Goal: Task Accomplishment & Management: Manage account settings

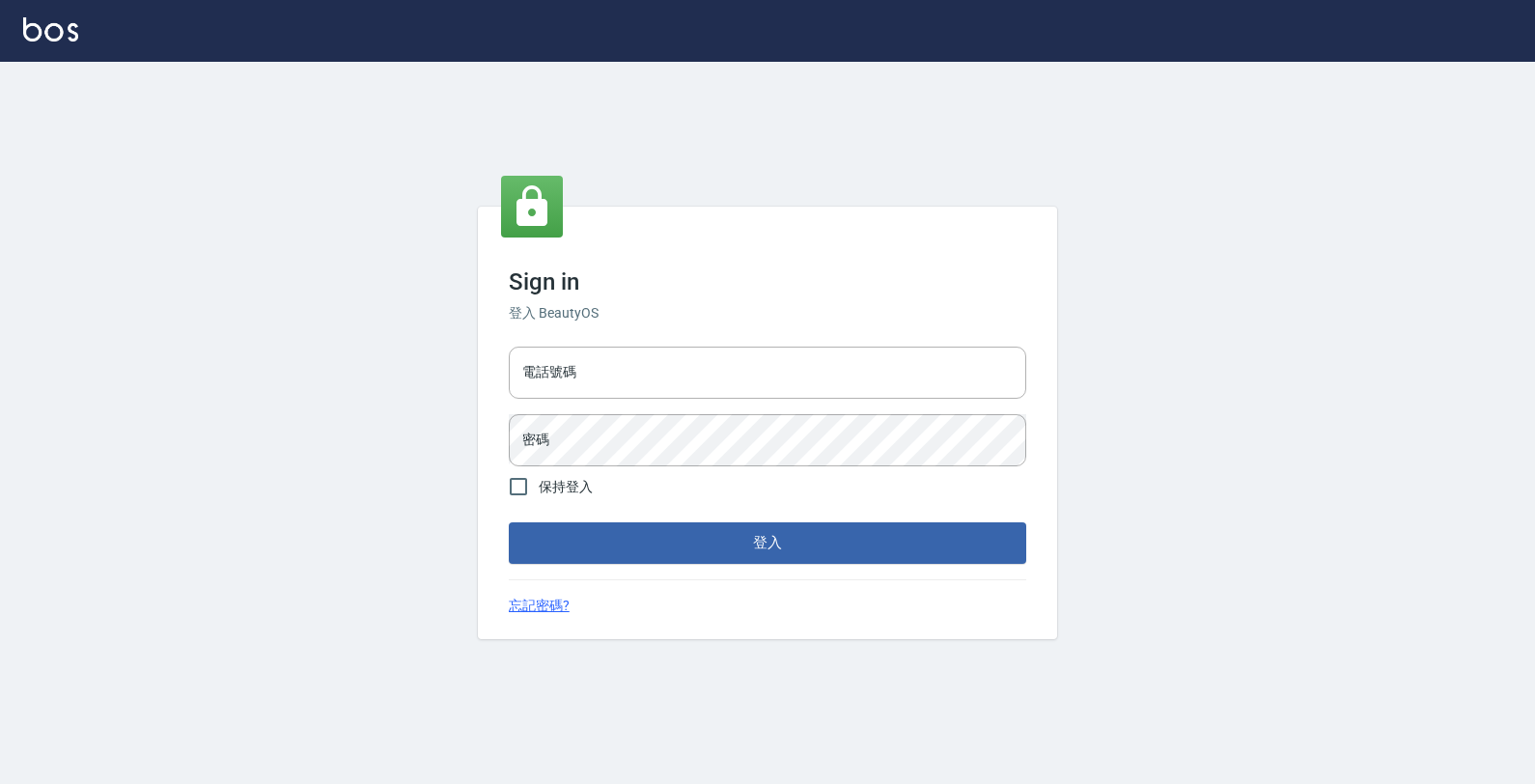
drag, startPoint x: 765, startPoint y: 224, endPoint x: 696, endPoint y: 407, distance: 195.6
drag, startPoint x: 696, startPoint y: 407, endPoint x: 564, endPoint y: 378, distance: 135.1
click at [564, 378] on input "電話號碼" at bounding box center [767, 372] width 517 height 52
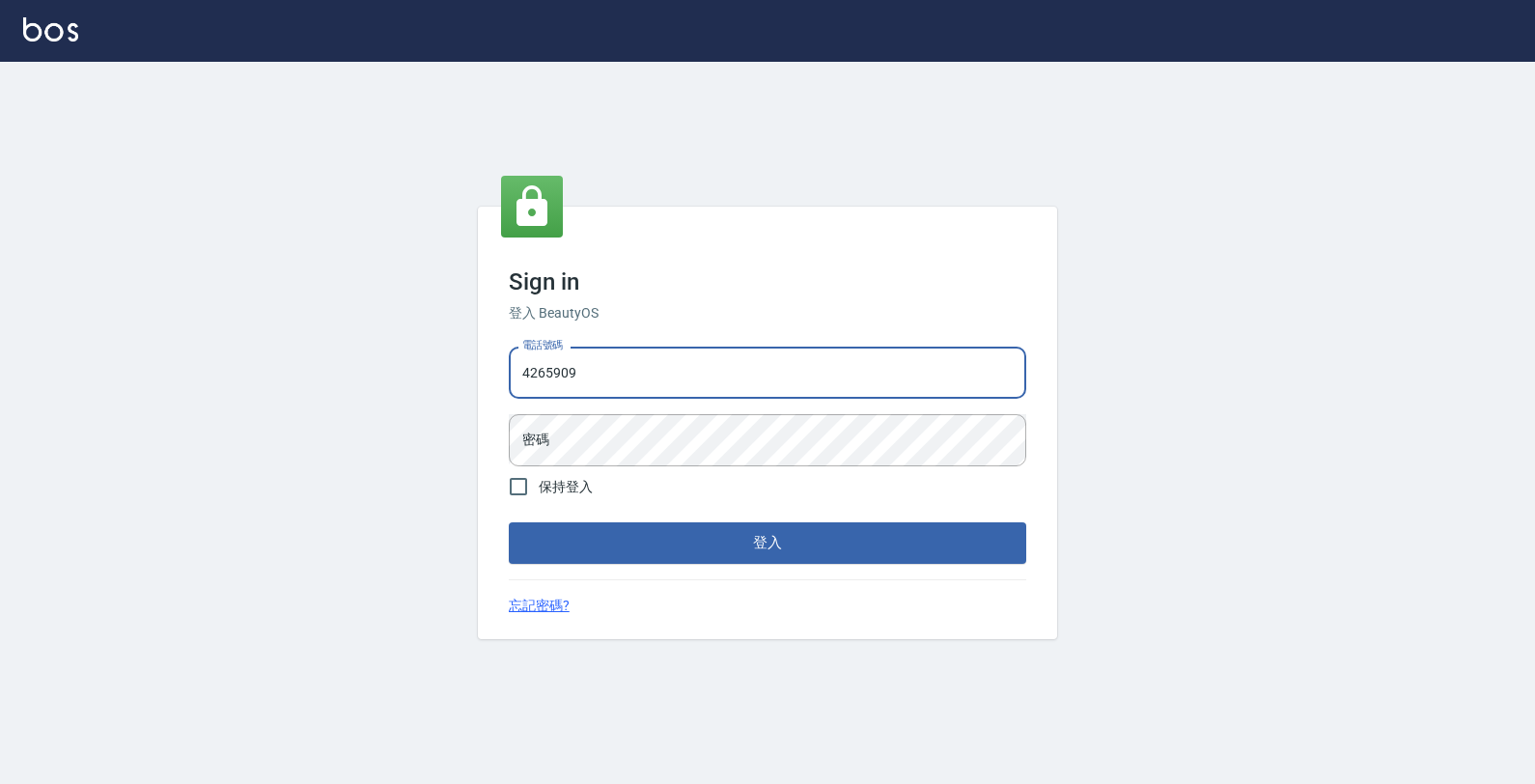
type input "4265909"
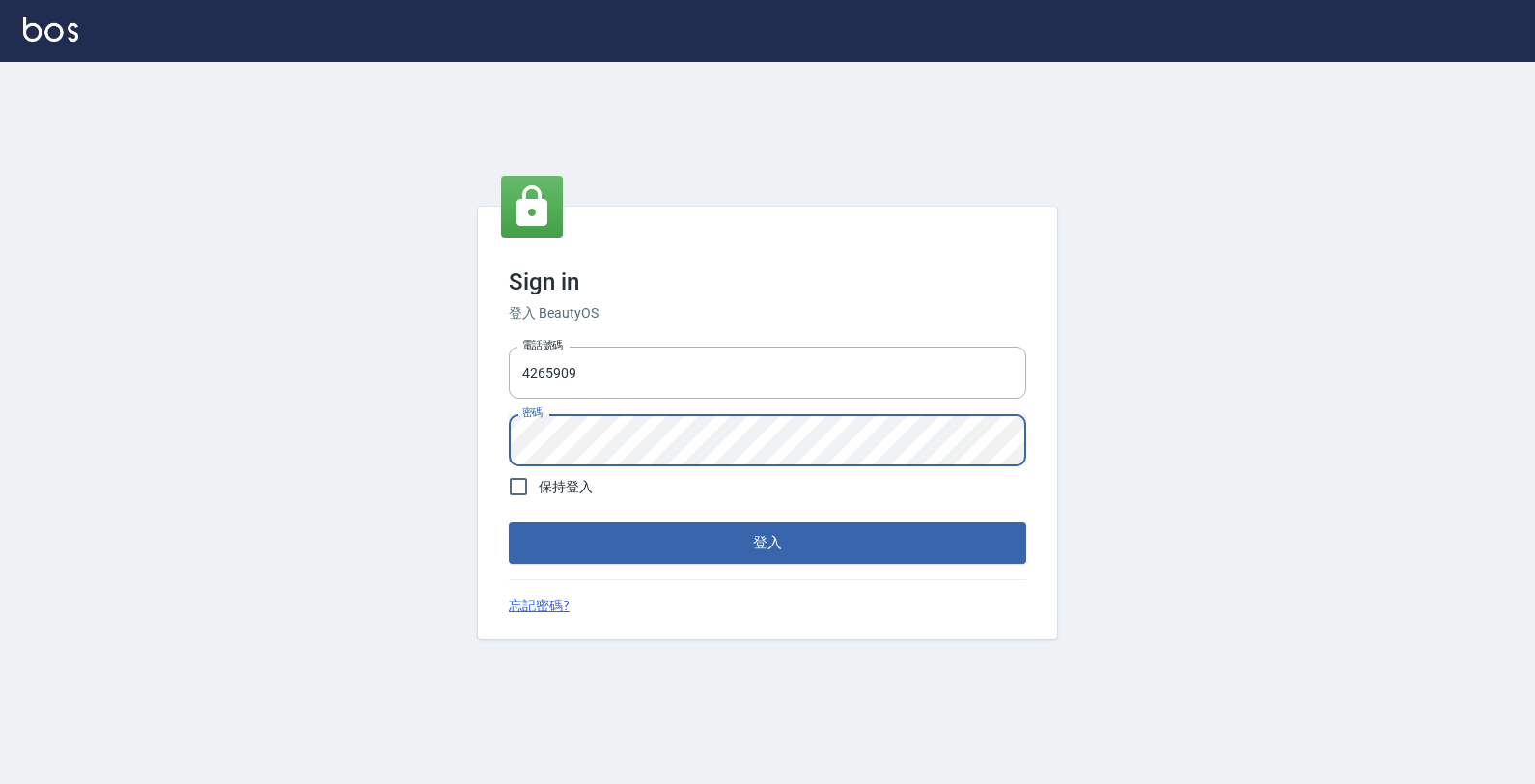
click at [681, 532] on button "登入" at bounding box center [767, 542] width 517 height 40
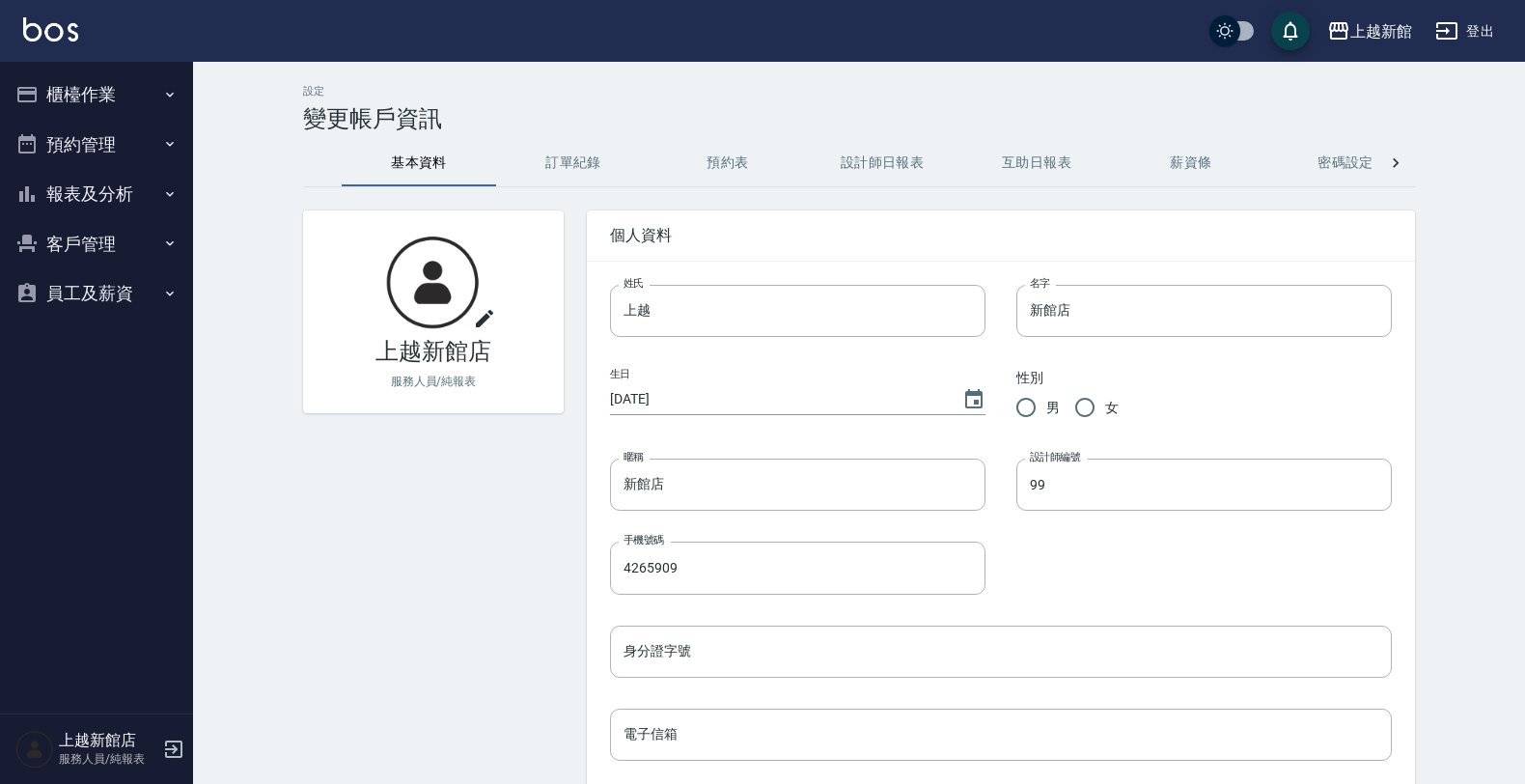
click at [76, 91] on button "櫃檯作業" at bounding box center [96, 94] width 178 height 50
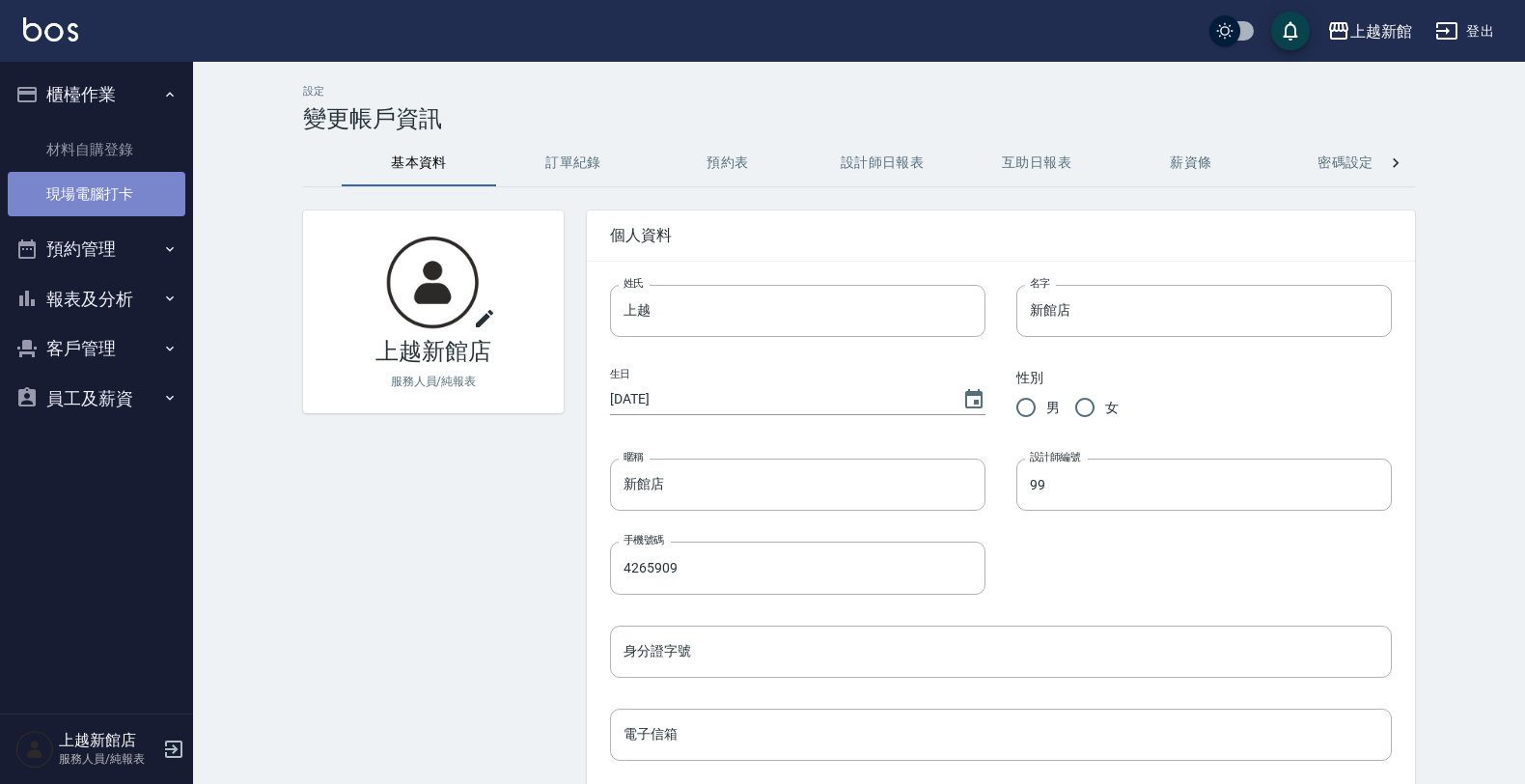
click at [107, 188] on link "現場電腦打卡" at bounding box center [96, 193] width 178 height 44
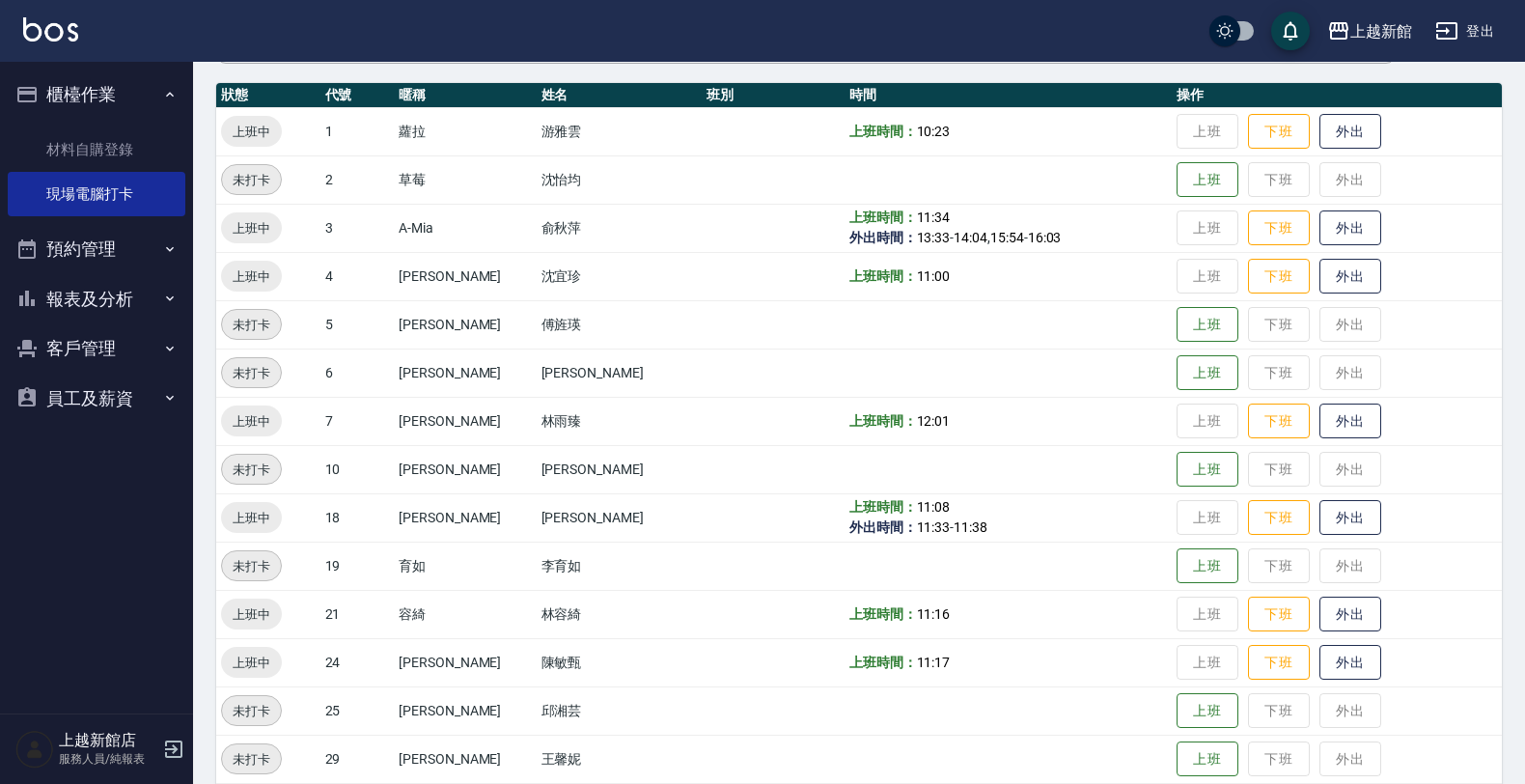
scroll to position [241, 0]
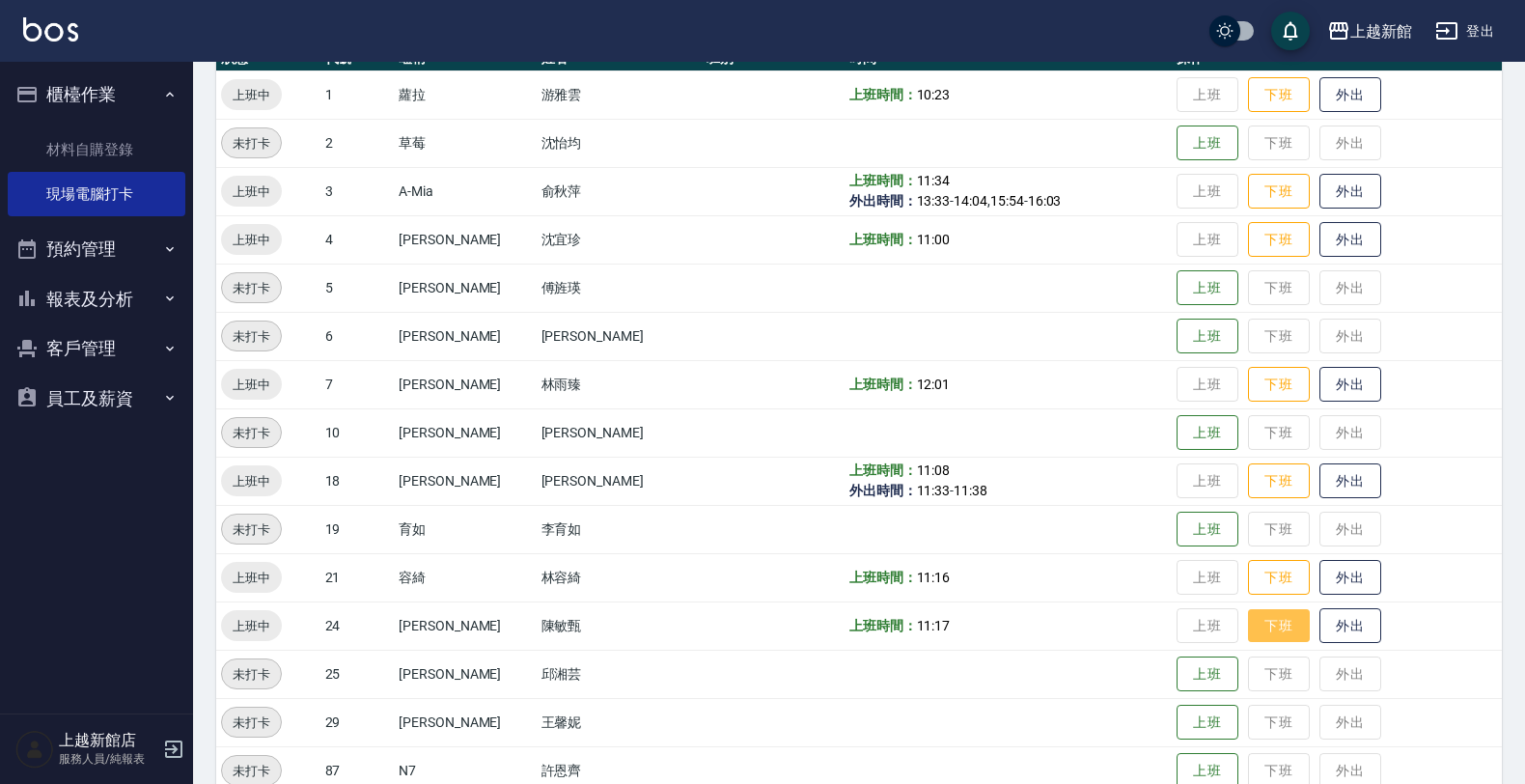
click at [1272, 630] on button "下班" at bounding box center [1279, 626] width 62 height 33
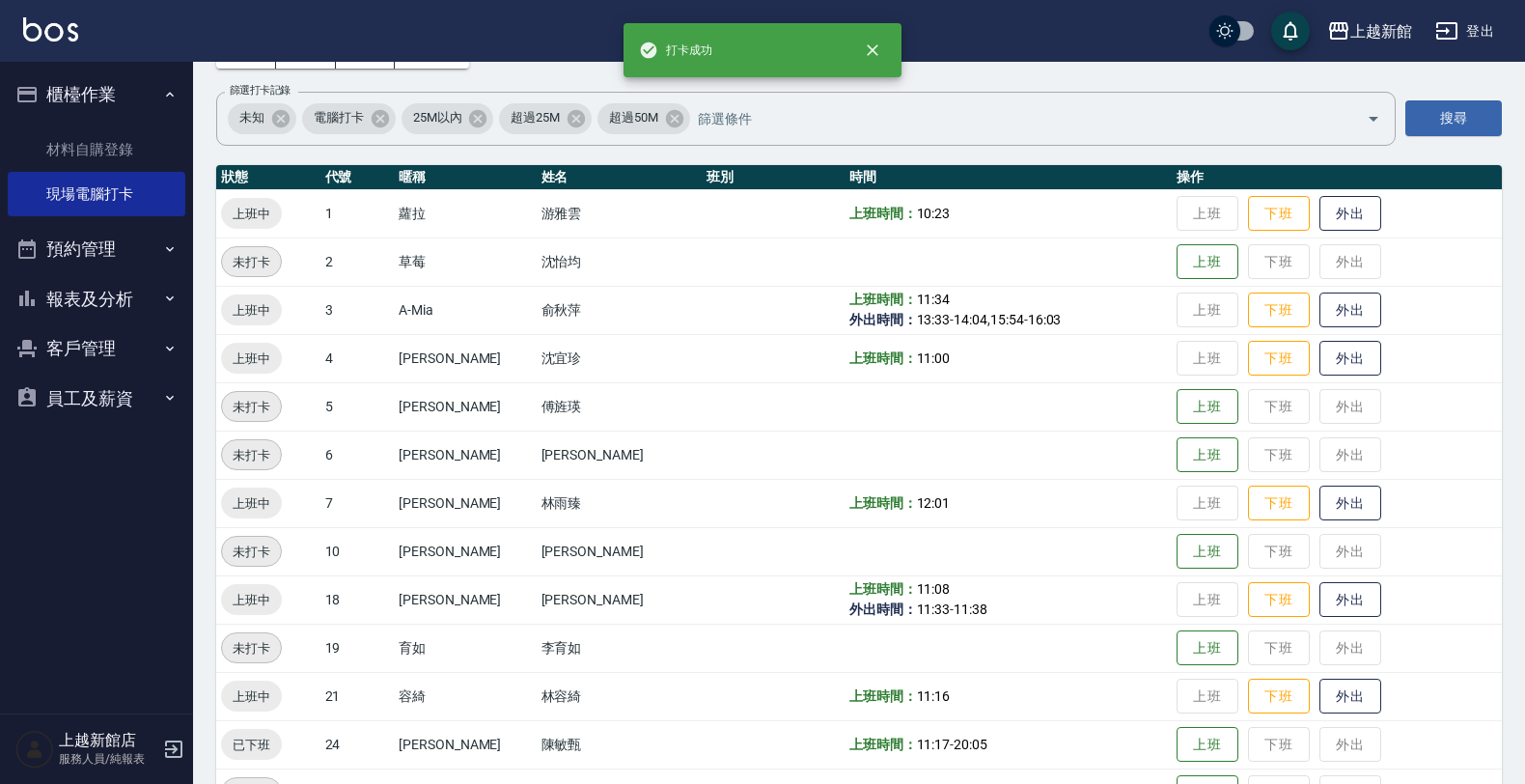
scroll to position [121, 0]
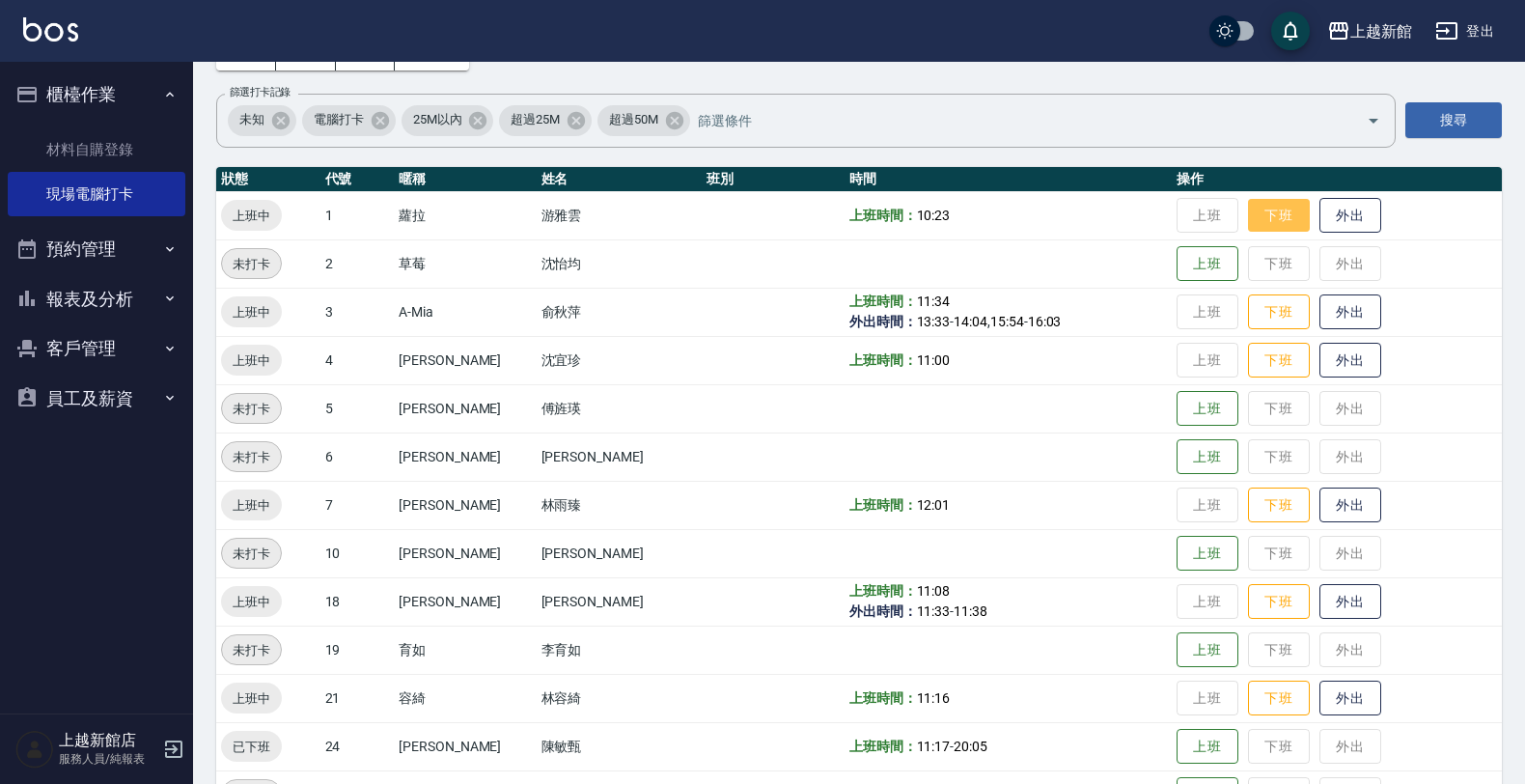
click at [1248, 205] on button "下班" at bounding box center [1279, 216] width 62 height 33
click at [1257, 299] on button "下班" at bounding box center [1279, 312] width 62 height 33
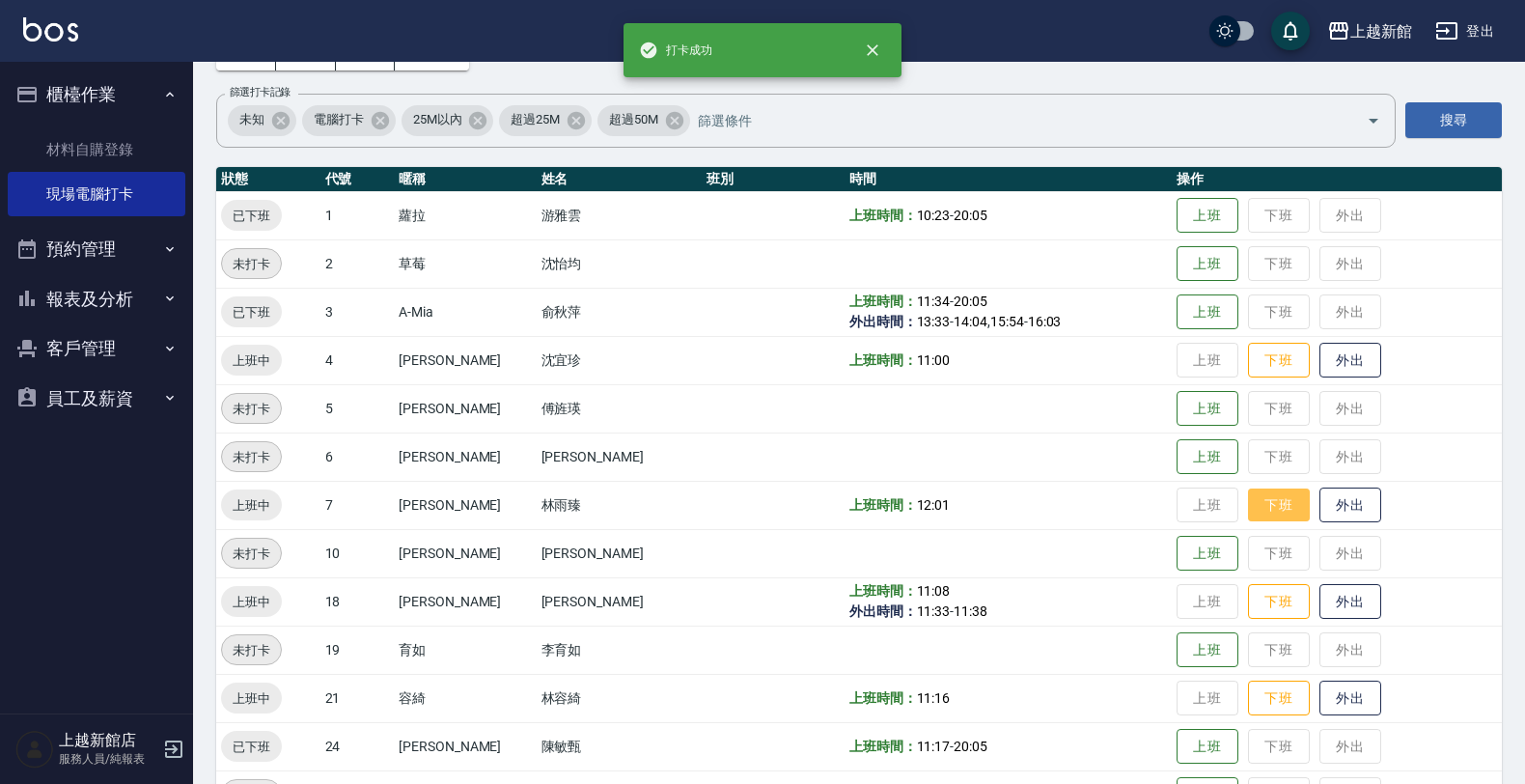
click at [1260, 499] on button "下班" at bounding box center [1279, 505] width 62 height 33
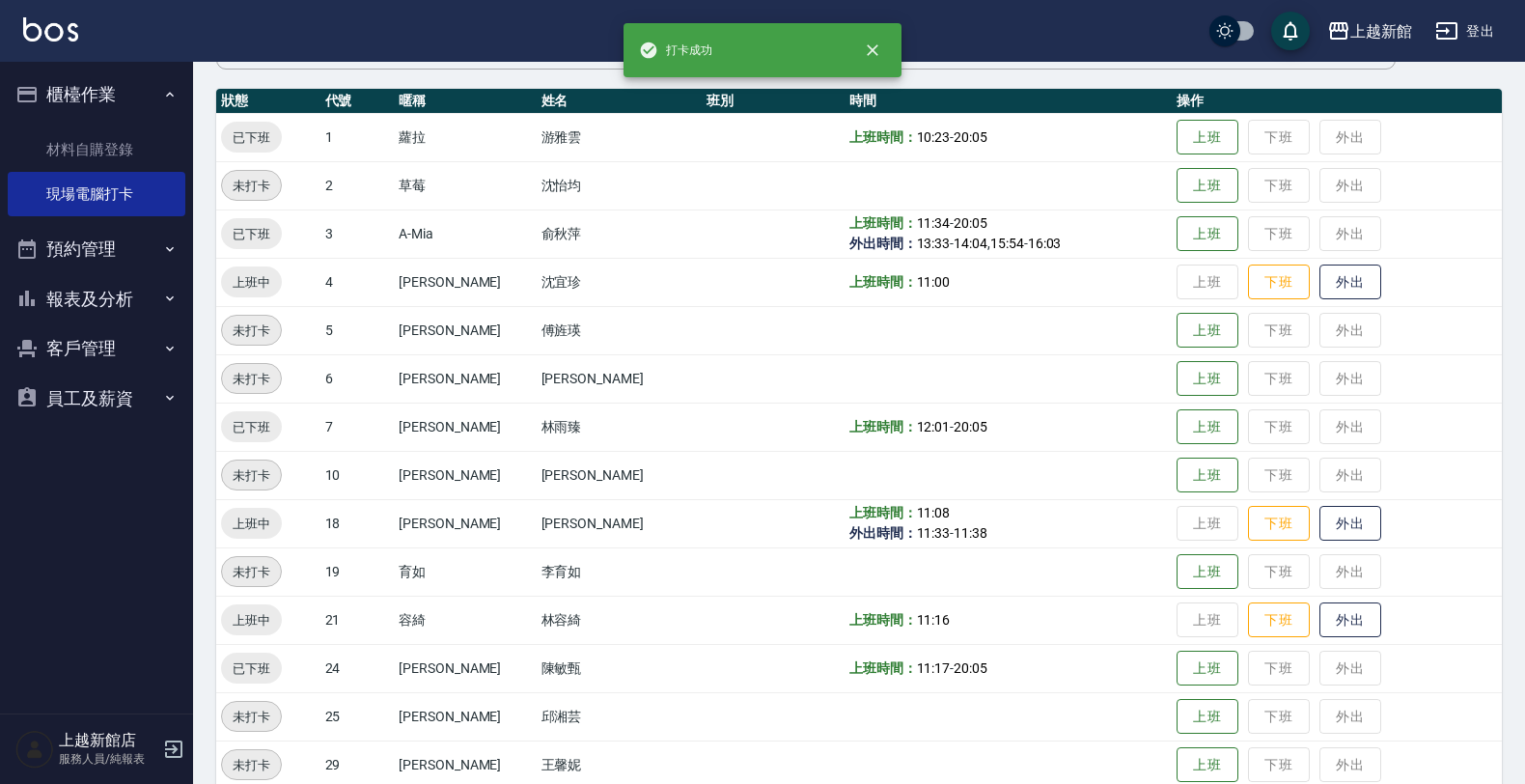
scroll to position [241, 0]
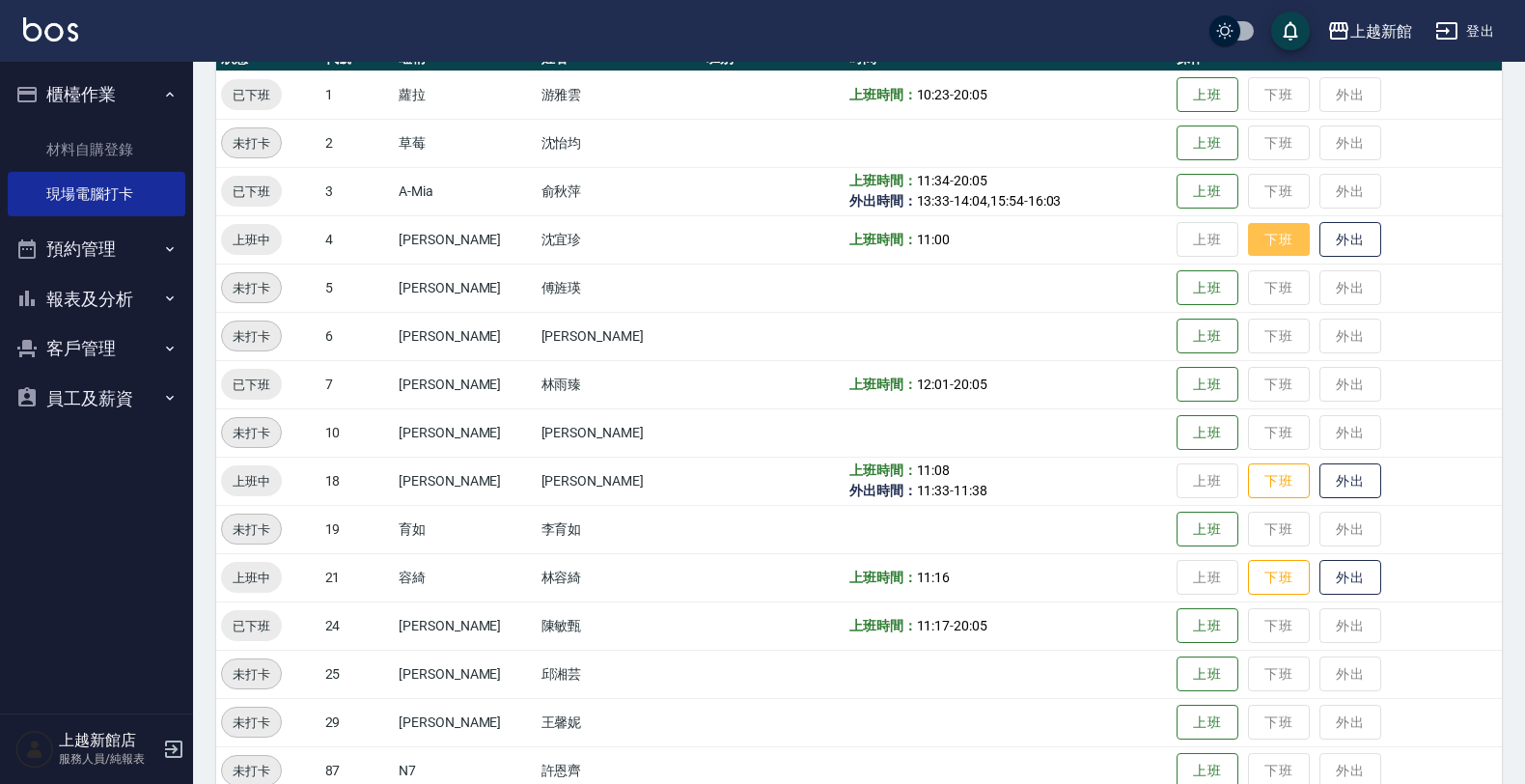
click at [1280, 241] on button "下班" at bounding box center [1279, 239] width 62 height 33
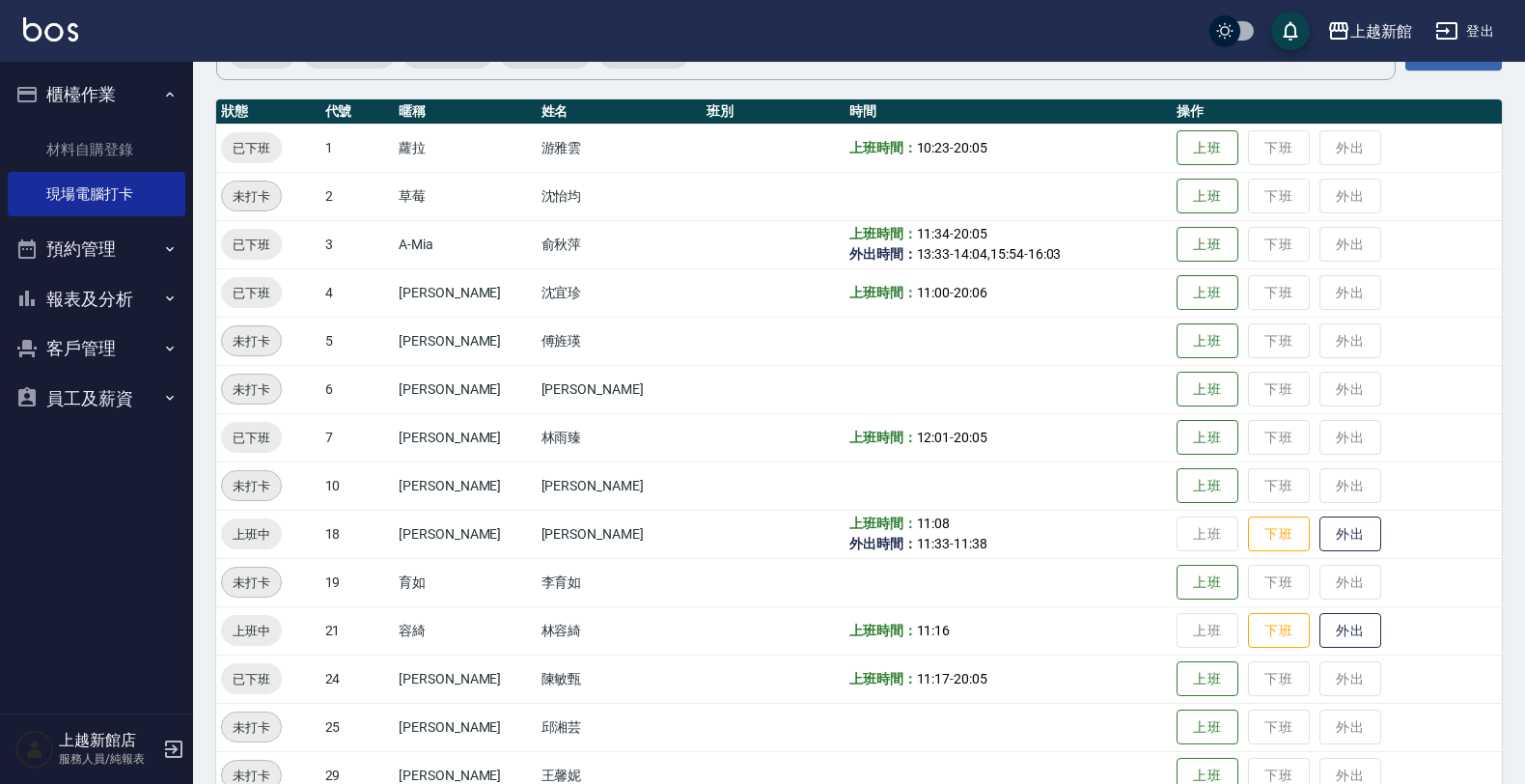
scroll to position [179, 0]
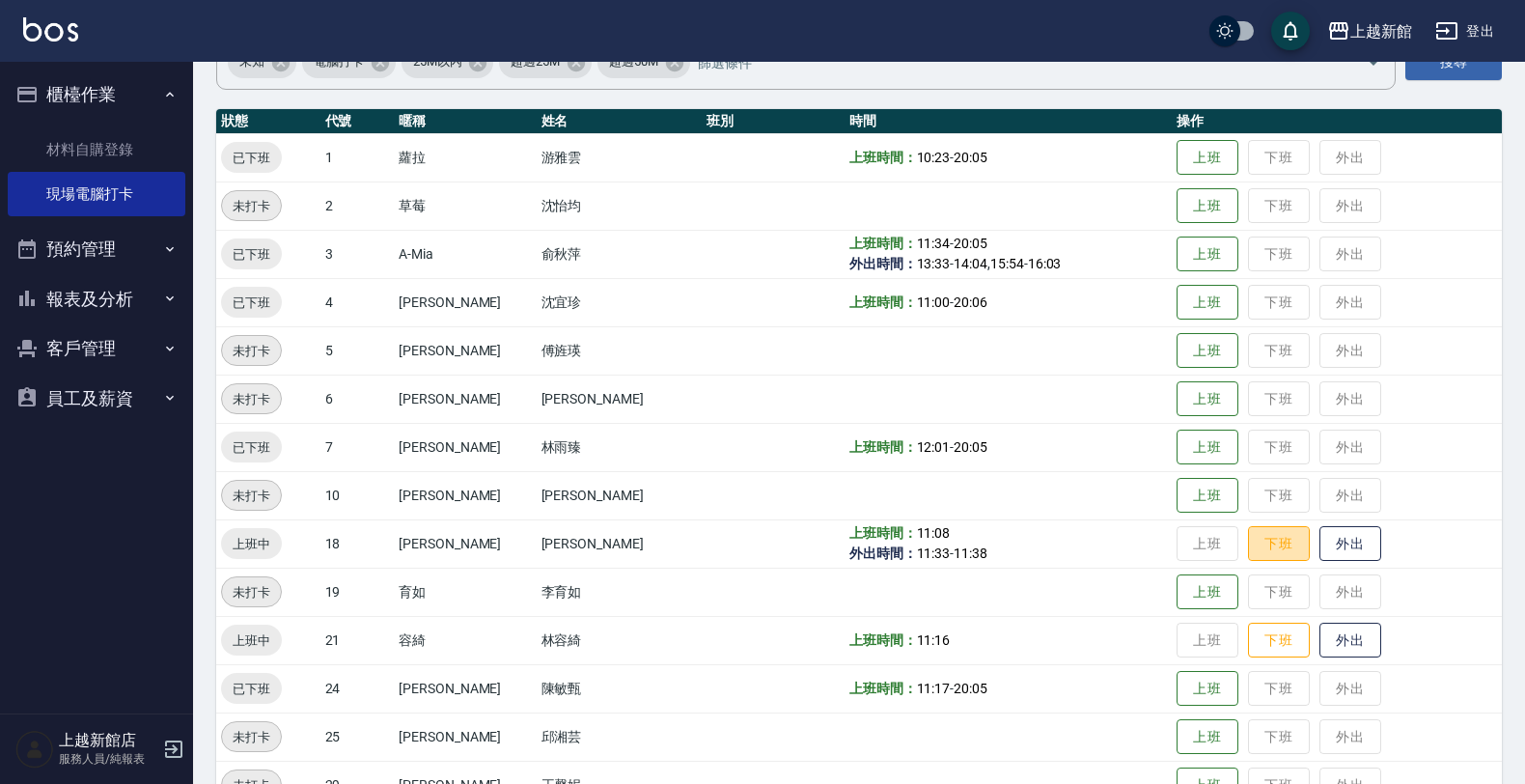
drag, startPoint x: 1253, startPoint y: 544, endPoint x: 1270, endPoint y: 594, distance: 52.8
click at [1255, 546] on button "下班" at bounding box center [1279, 544] width 62 height 35
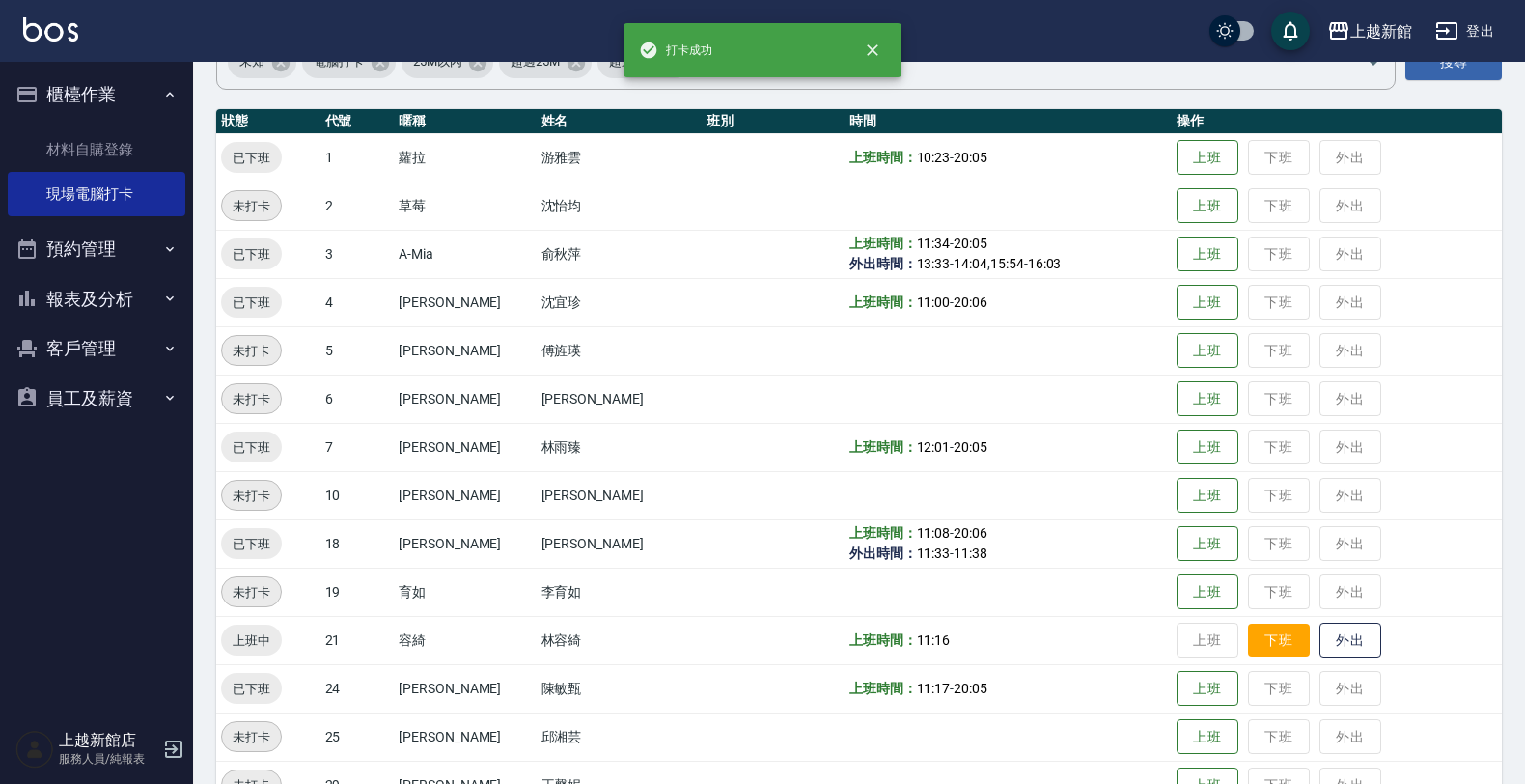
click at [1258, 637] on button "下班" at bounding box center [1279, 640] width 62 height 33
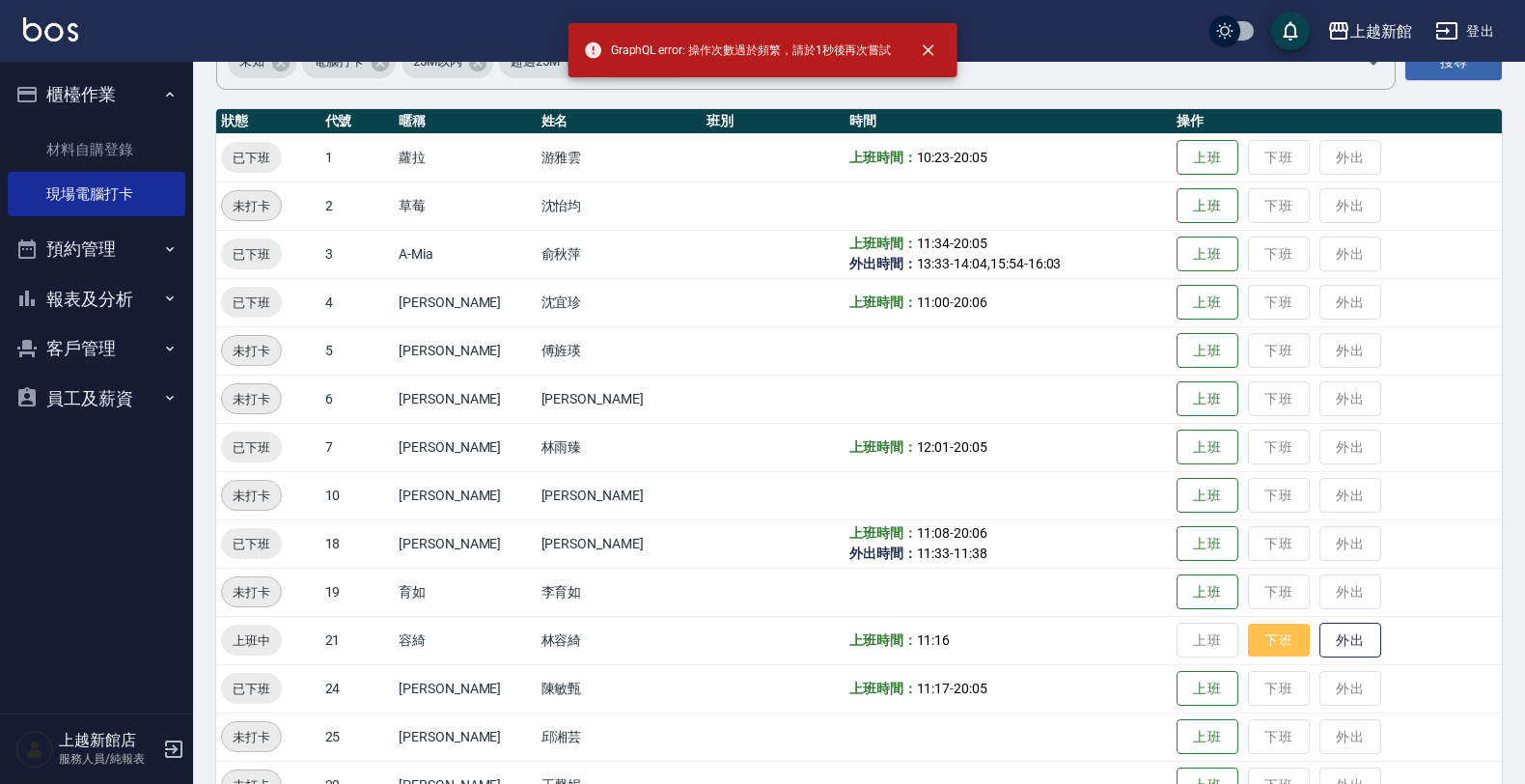
click at [1270, 648] on button "下班" at bounding box center [1279, 640] width 62 height 33
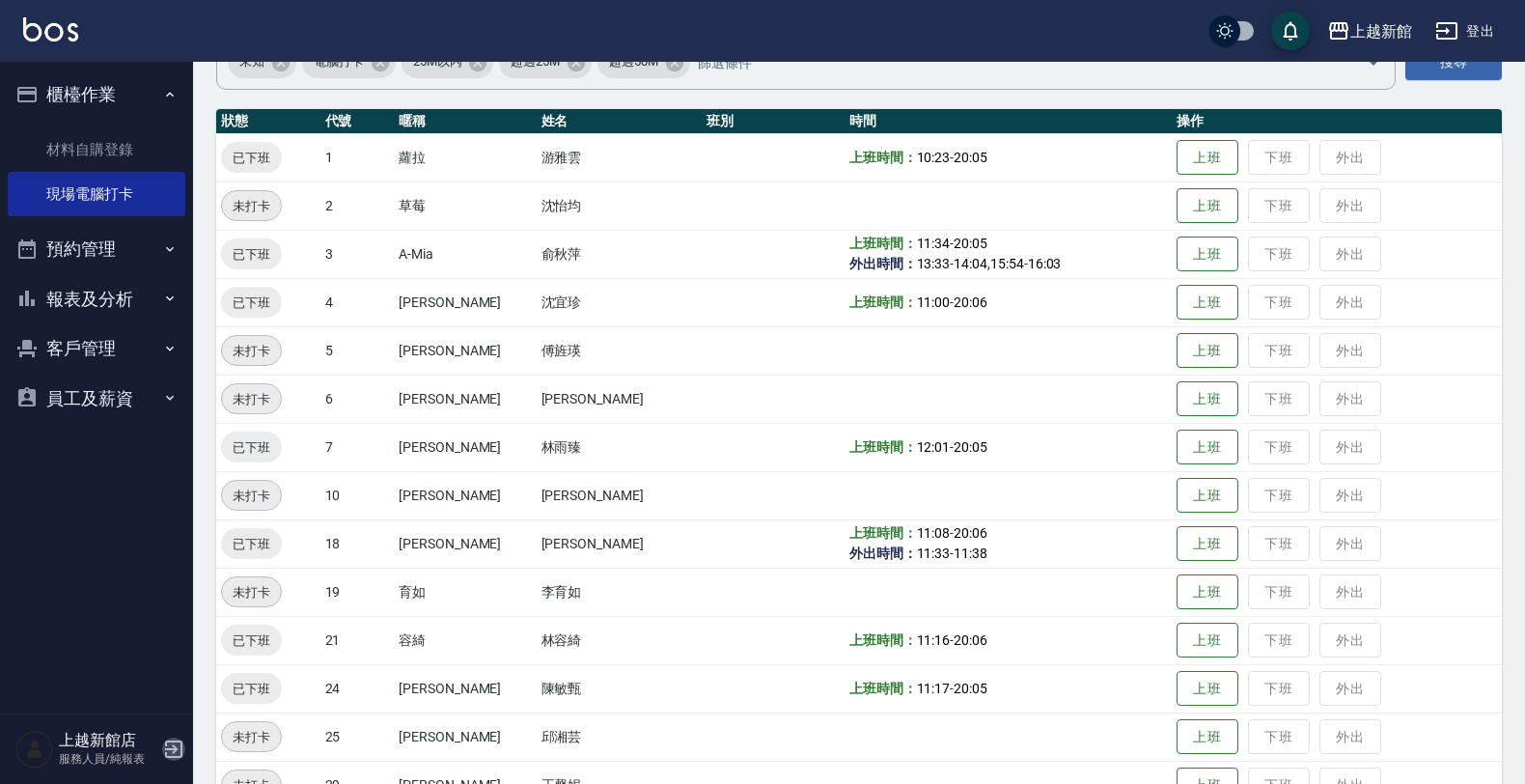
drag, startPoint x: 172, startPoint y: 737, endPoint x: 174, endPoint y: 727, distance: 10.2
click at [171, 738] on icon "button" at bounding box center [174, 750] width 24 height 24
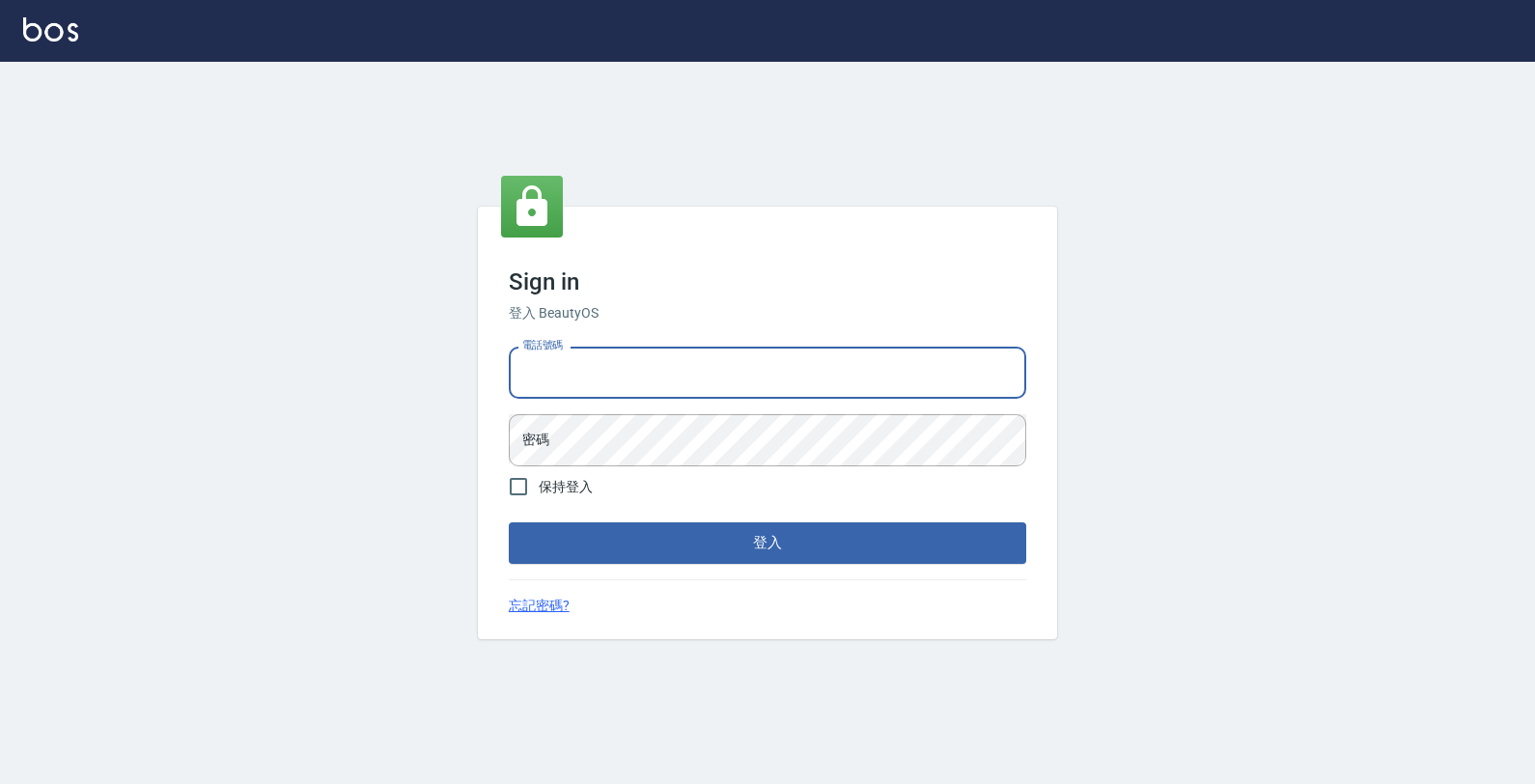
click at [654, 358] on input "電話號碼" at bounding box center [767, 372] width 517 height 52
type input "0989043922"
click at [508, 522] on button "登入" at bounding box center [767, 542] width 517 height 40
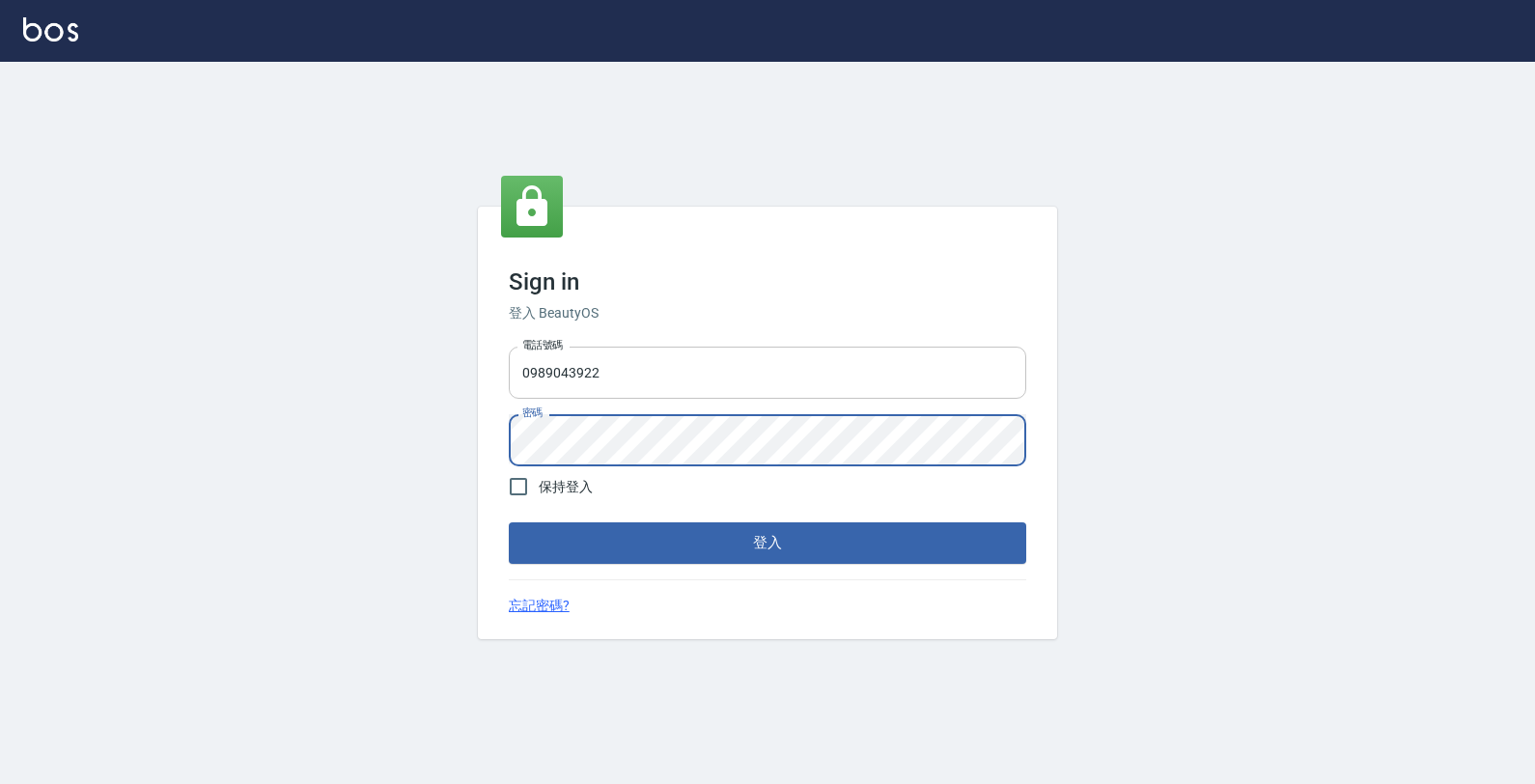
click at [508, 522] on button "登入" at bounding box center [767, 542] width 517 height 40
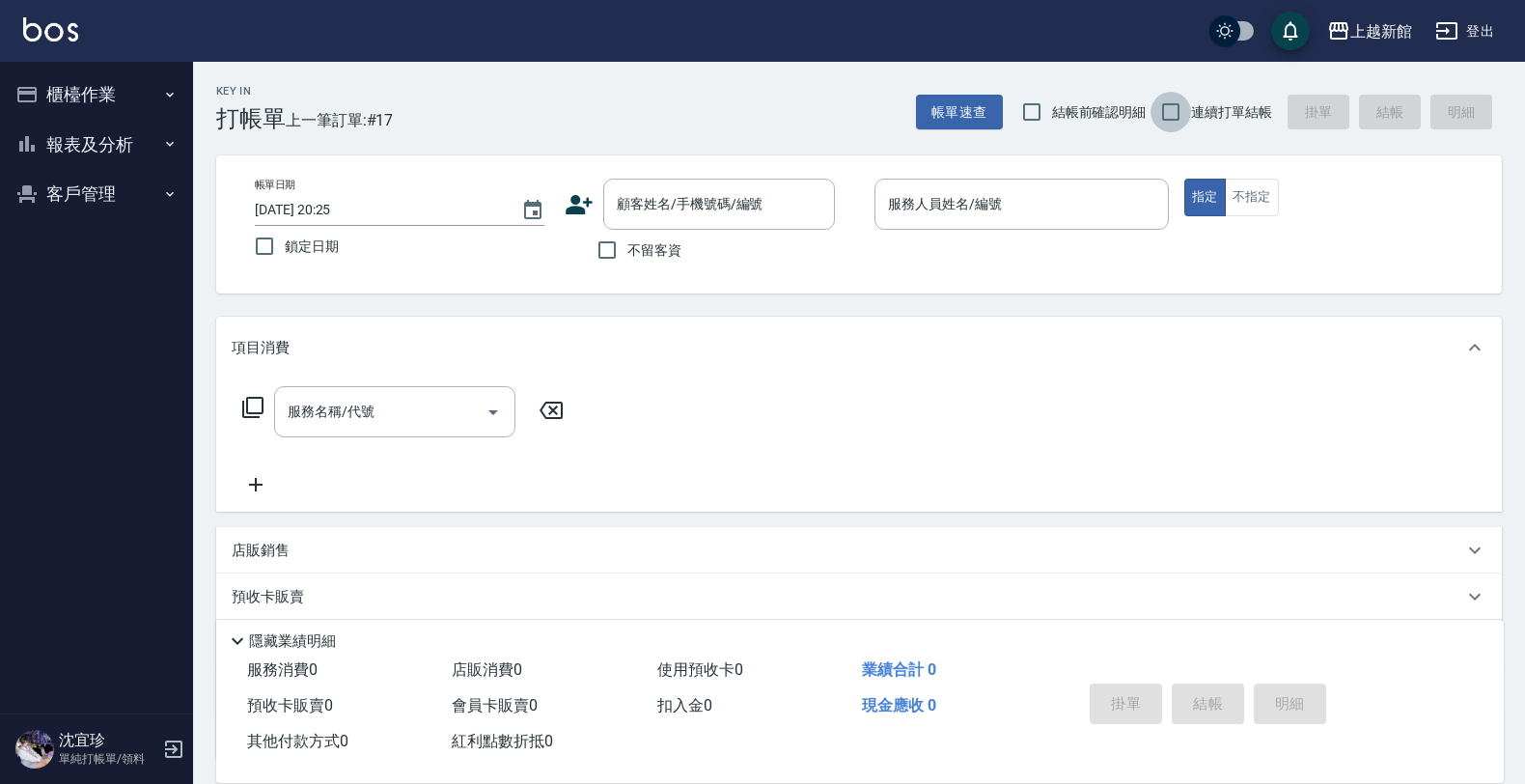
click at [1183, 111] on input "連續打單結帳" at bounding box center [1171, 111] width 40 height 40
checkbox input "true"
drag, startPoint x: 677, startPoint y: 207, endPoint x: 703, endPoint y: 183, distance: 35.4
click at [692, 196] on input "顧客姓名/手機號碼/編號" at bounding box center [705, 204] width 185 height 33
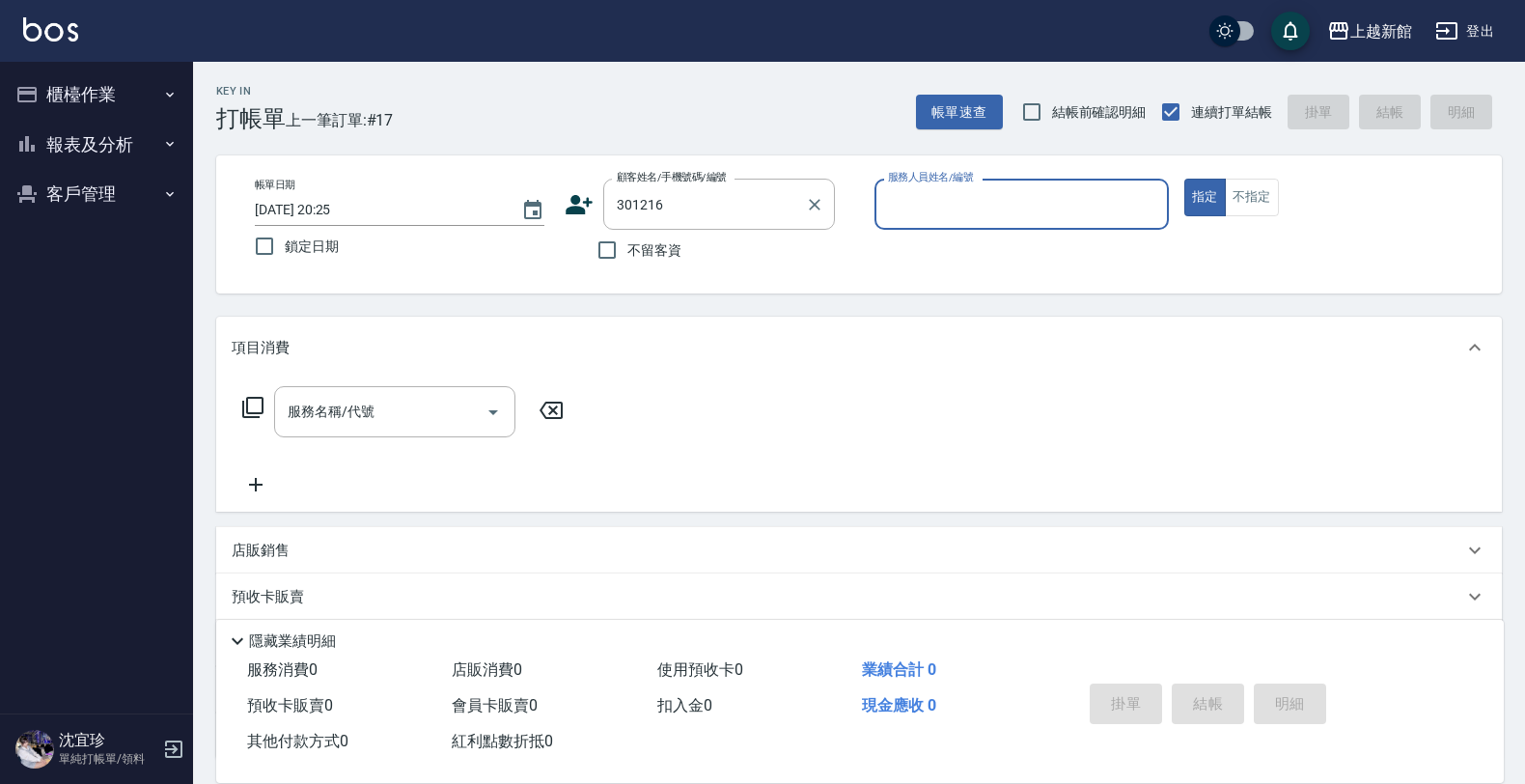
type input "葉詡辰/0983127188/301216"
click at [1184, 179] on button "指定" at bounding box center [1205, 197] width 41 height 37
type button "true"
type input "[PERSON_NAME]-18"
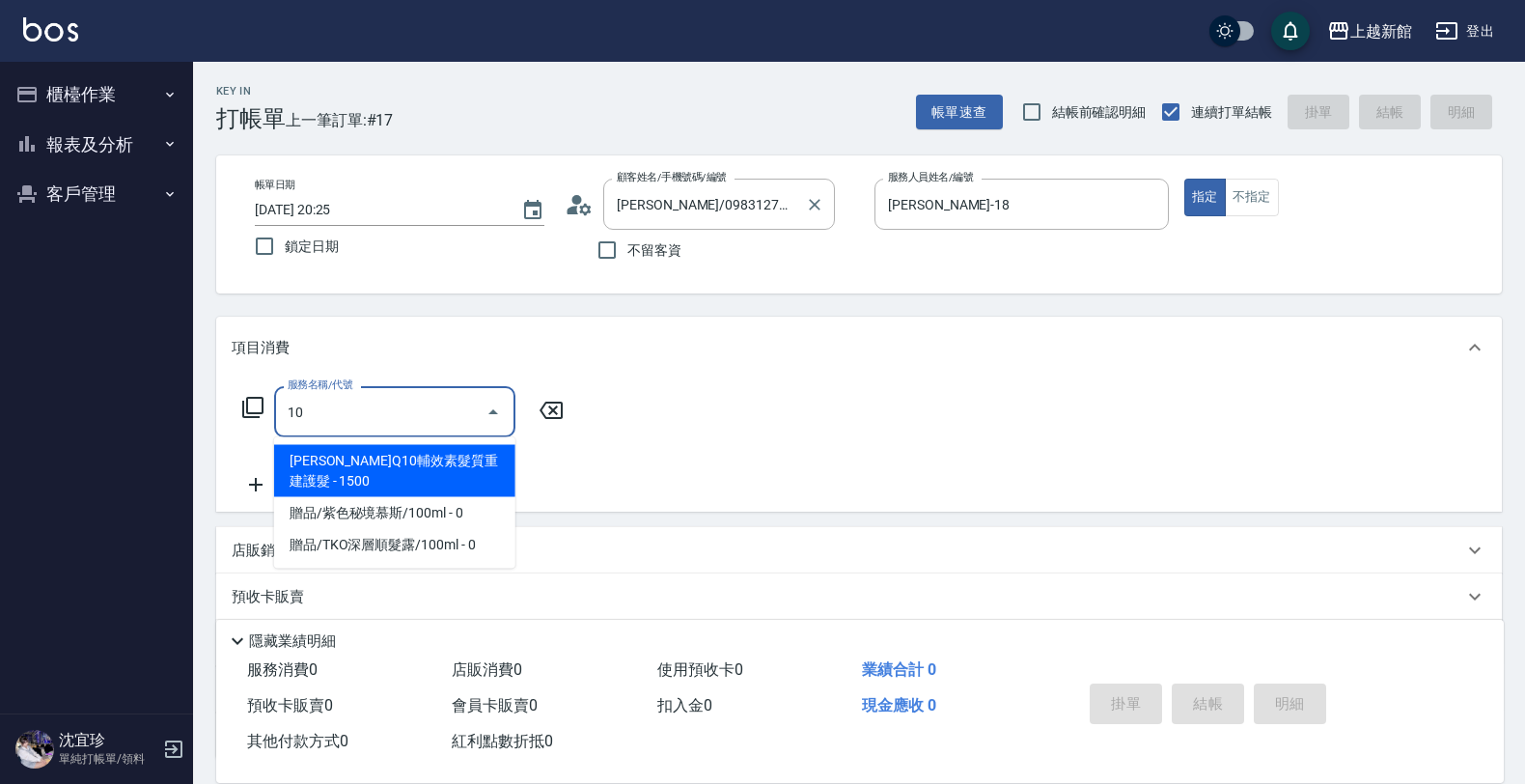
type input "1"
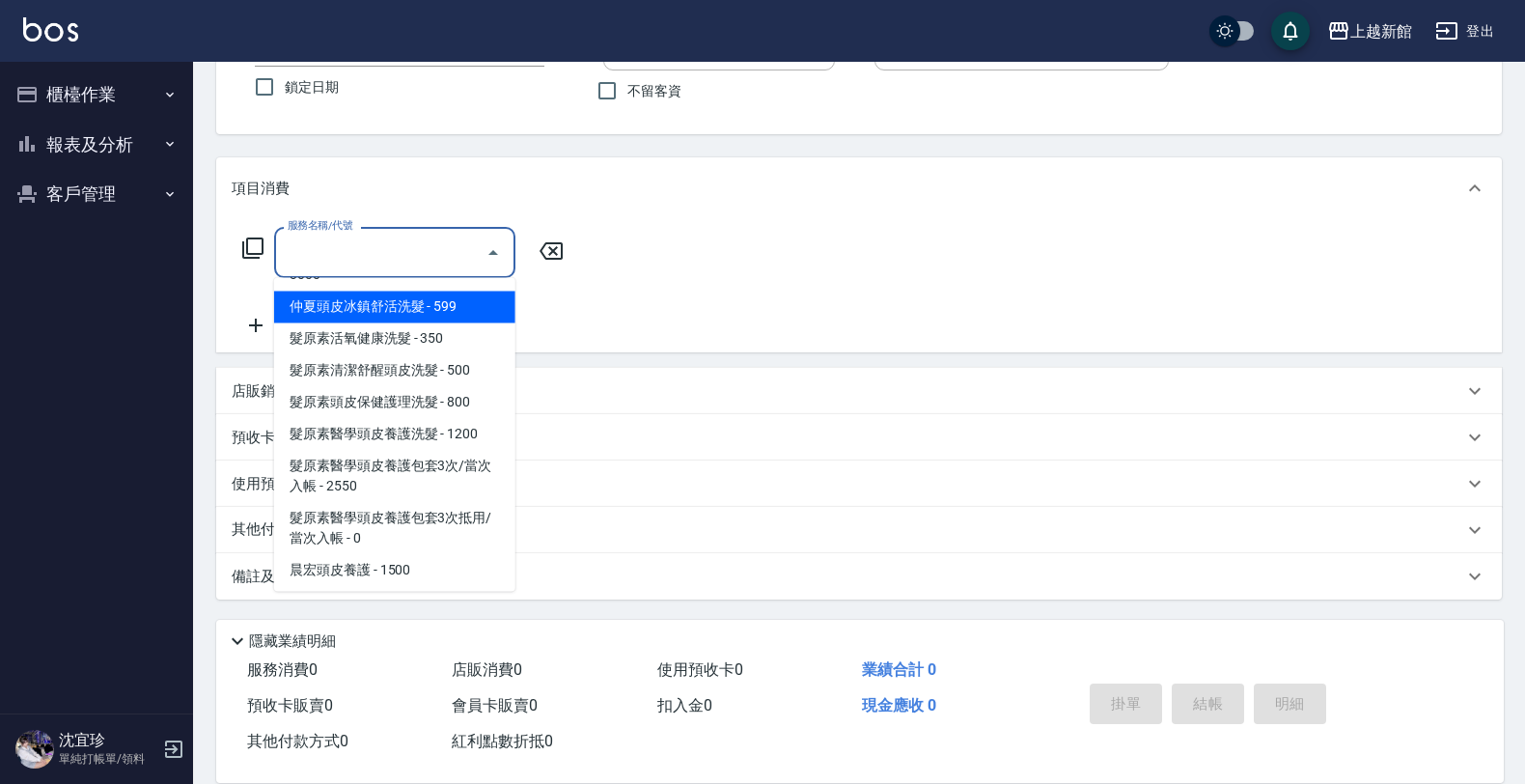
scroll to position [1328, 0]
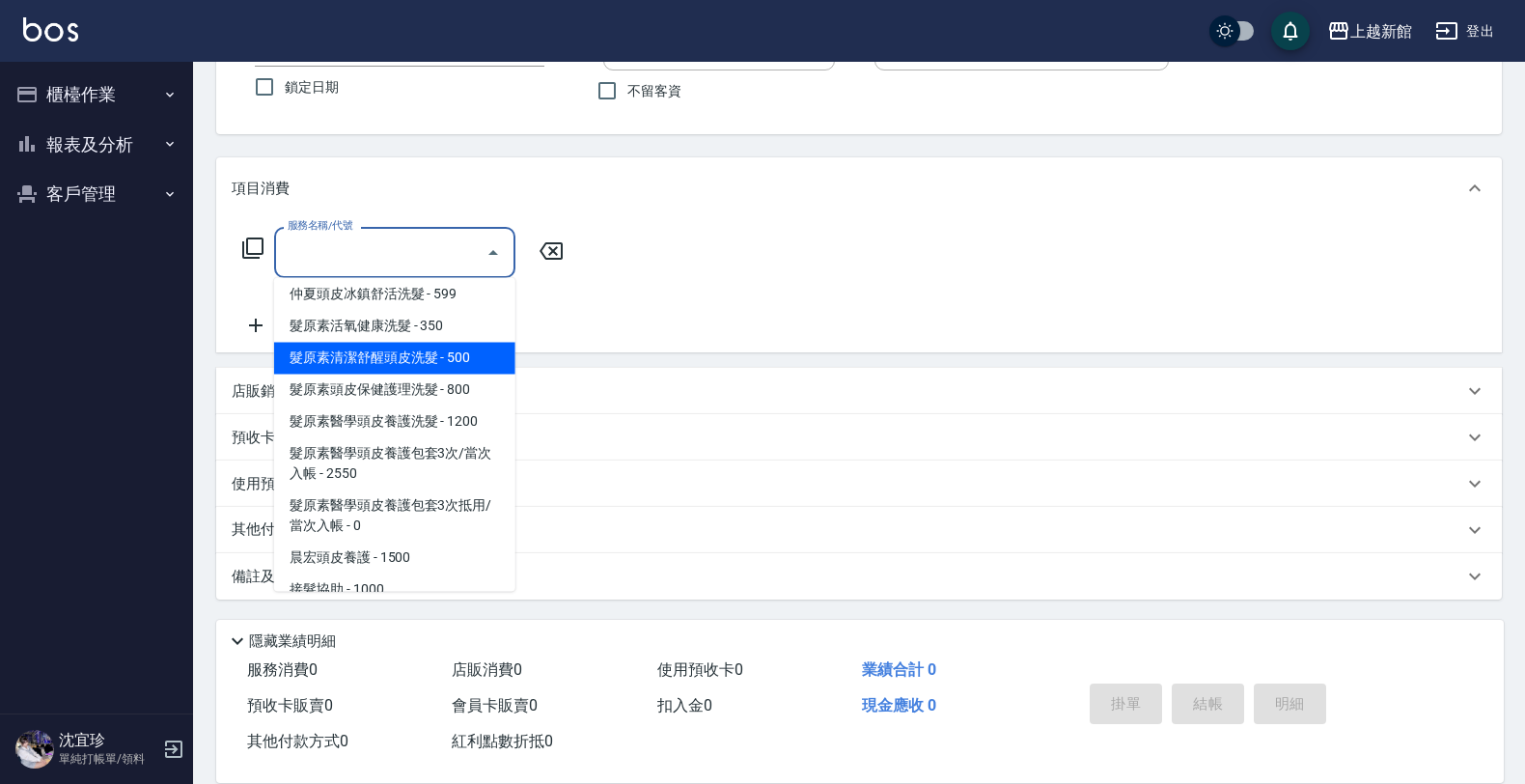
click at [418, 357] on span "髮原素清潔舒醒頭皮洗髮 - 500" at bounding box center [394, 358] width 241 height 31
type input "髮原素清潔舒醒頭皮洗髮(603)"
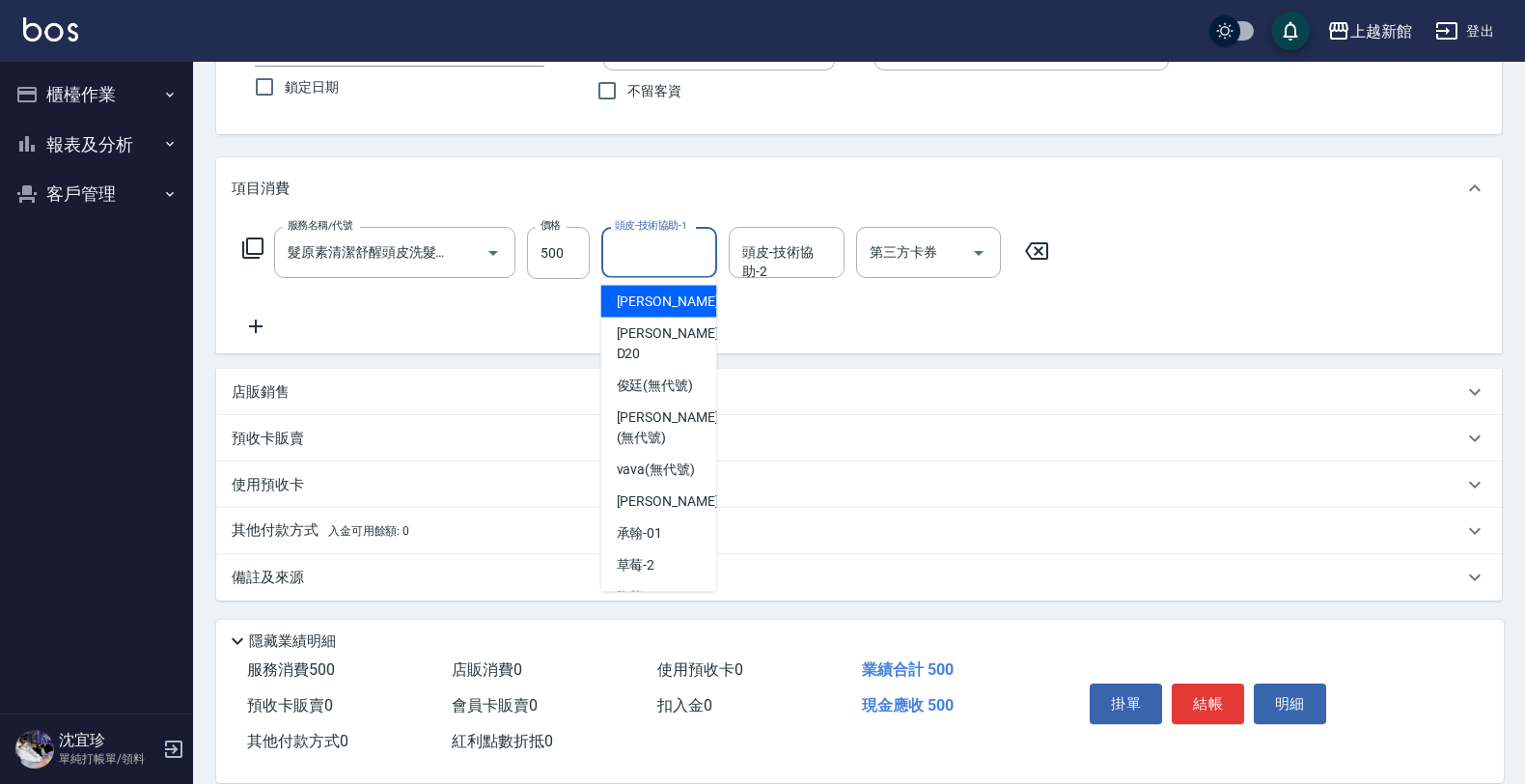
click at [654, 241] on div "頭皮-技術協助-1 頭皮-技術協助-1" at bounding box center [659, 252] width 116 height 51
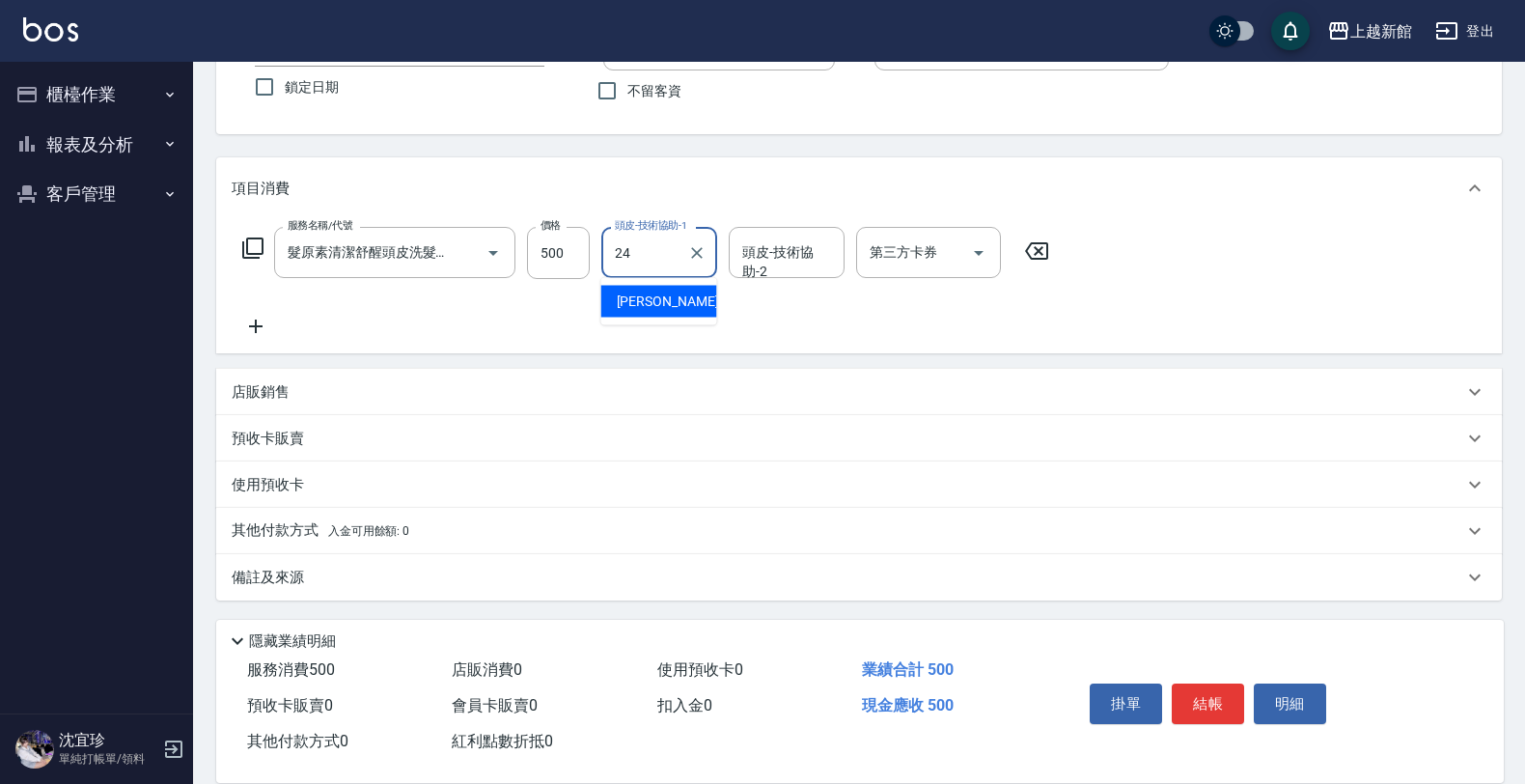
type input "小敏-24"
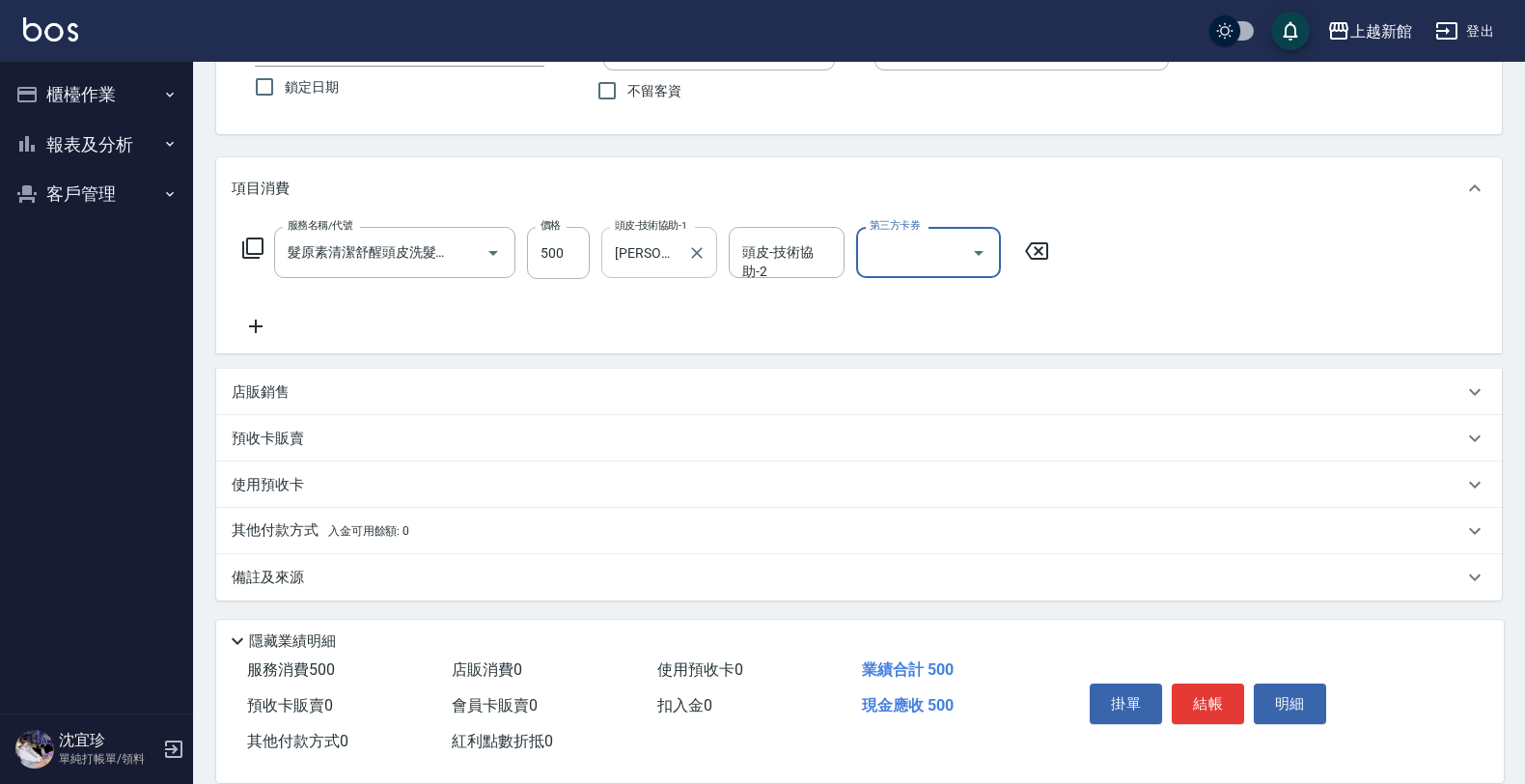
scroll to position [0, 0]
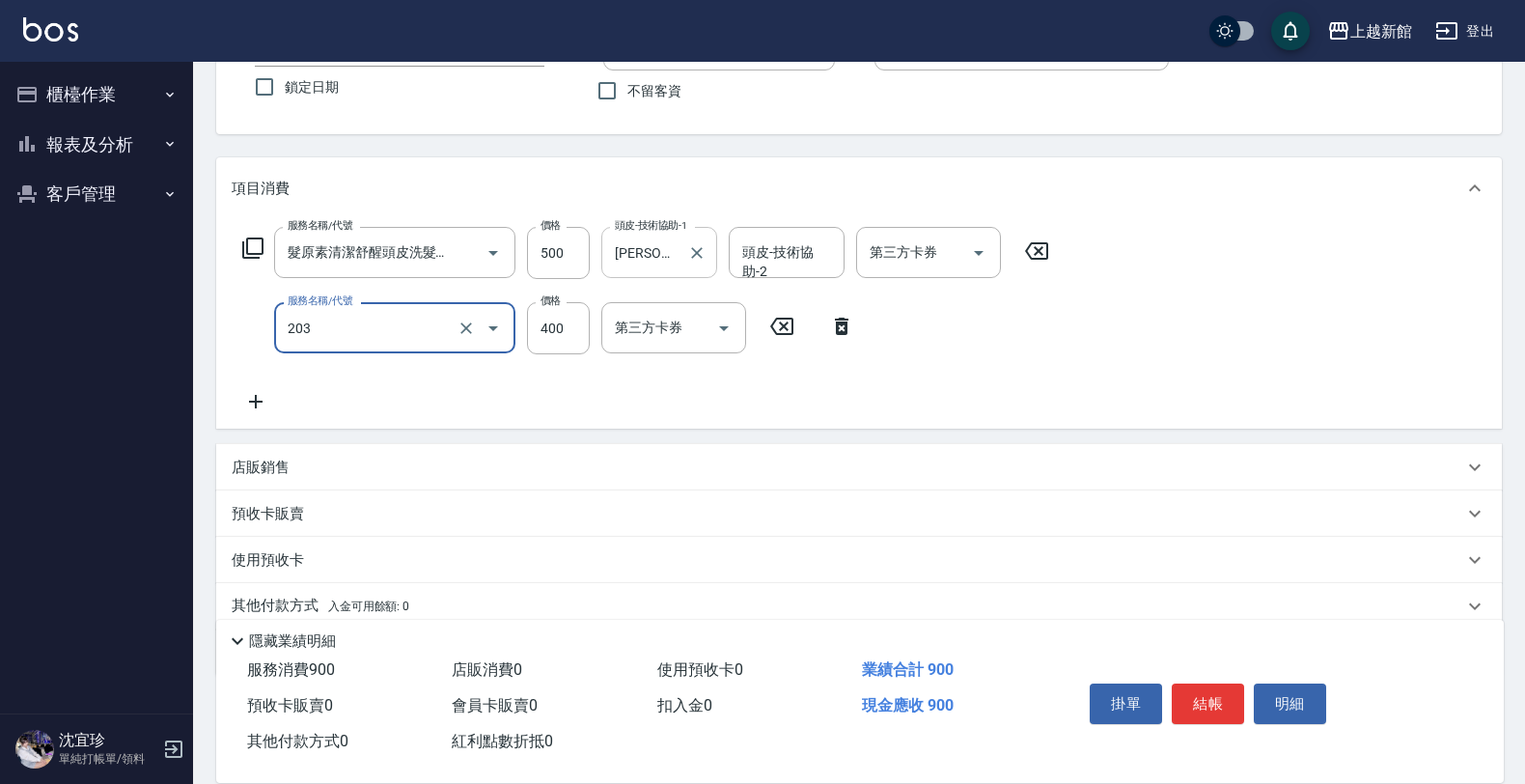
type input "指定單剪(203)"
type input "300"
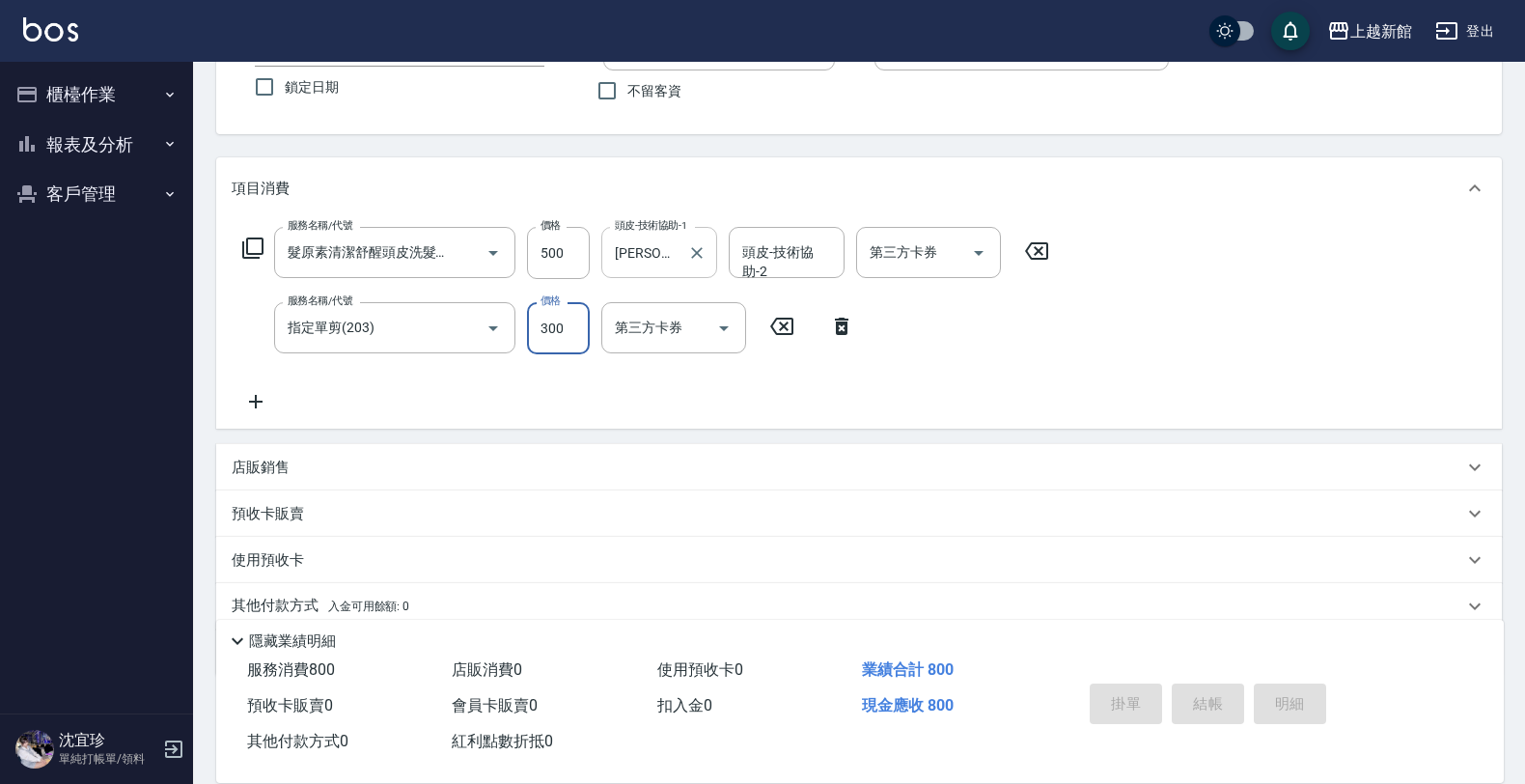
type input "2025/09/04 20:26"
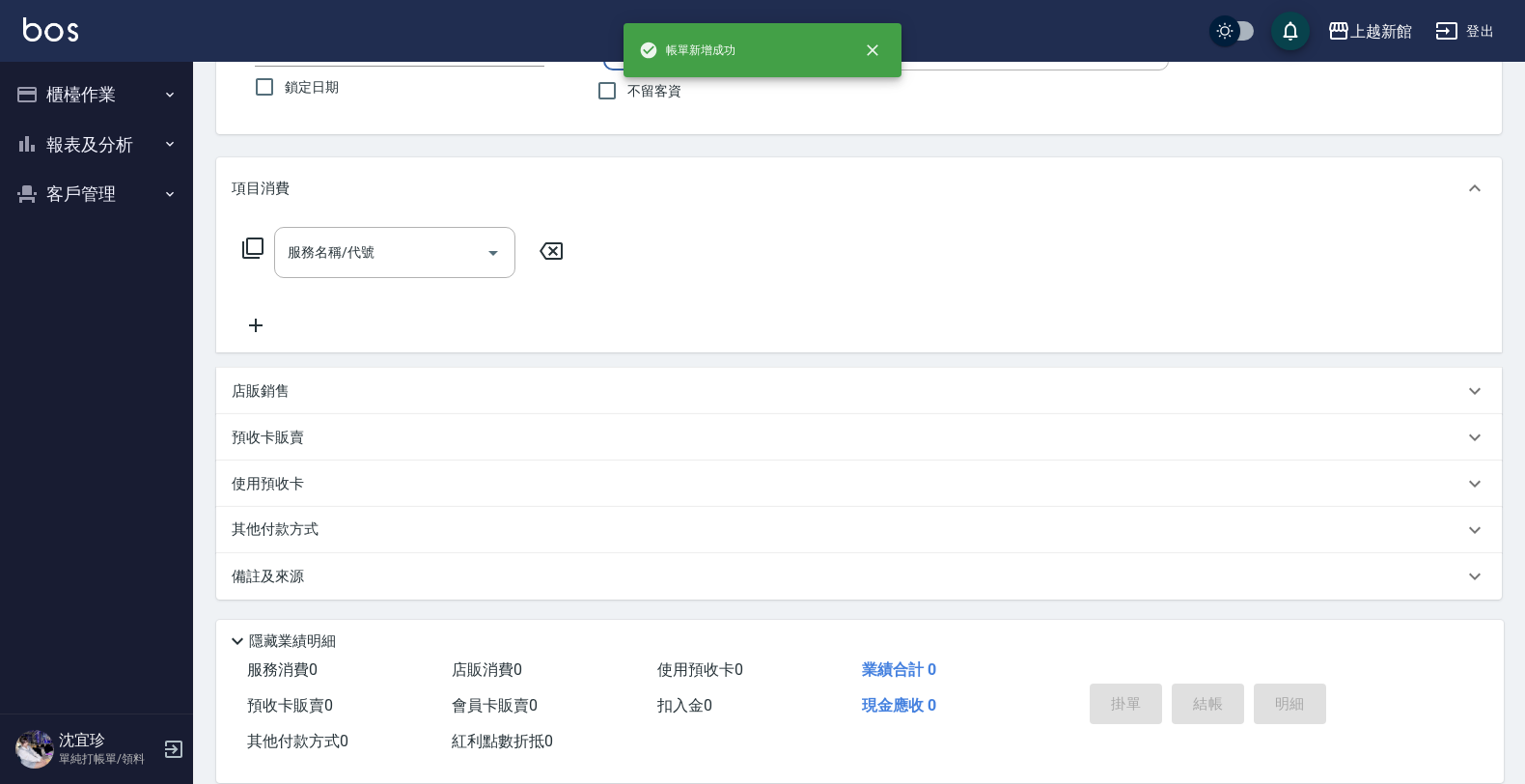
scroll to position [38, 0]
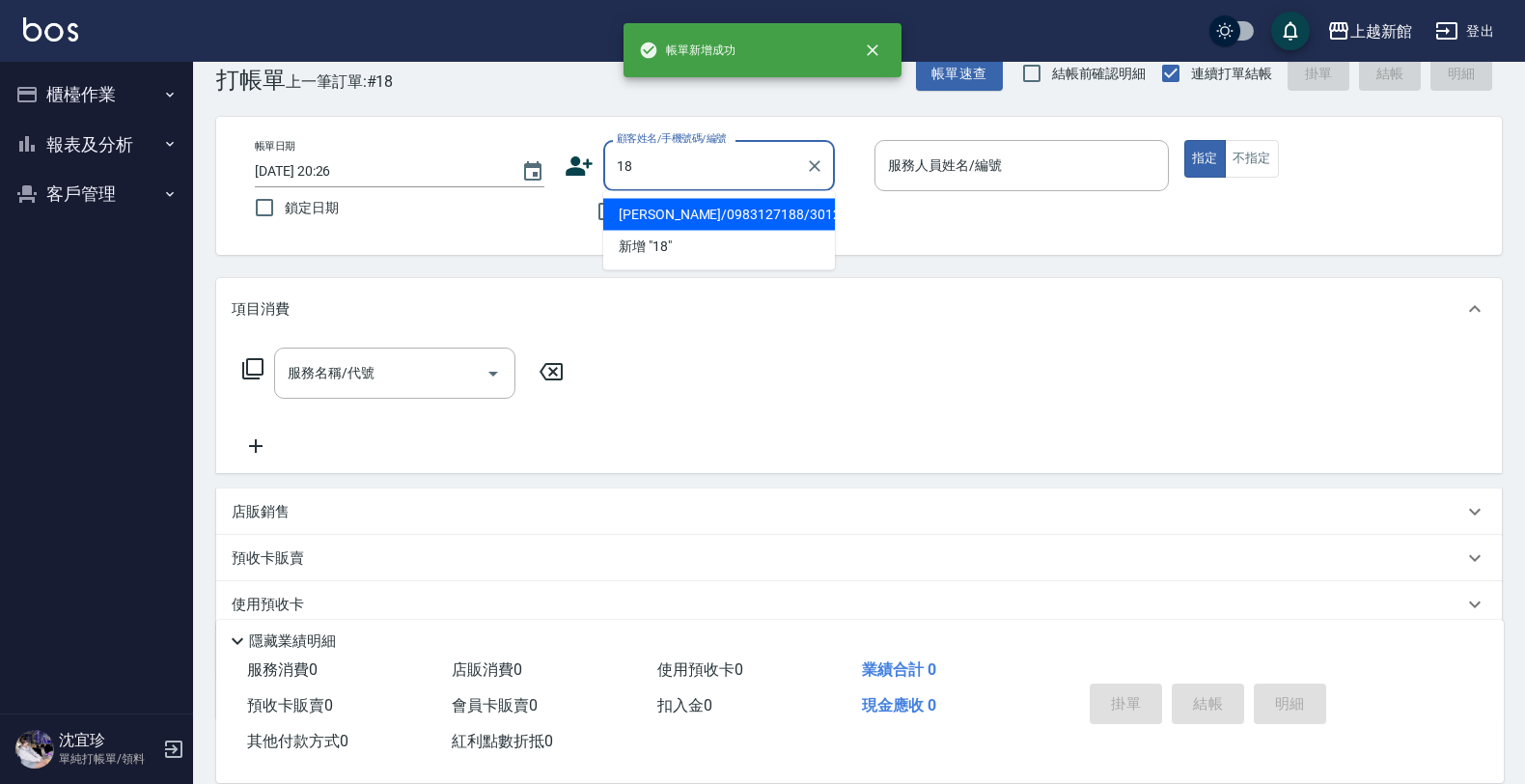
type input "葉詡辰/0983127188/301216"
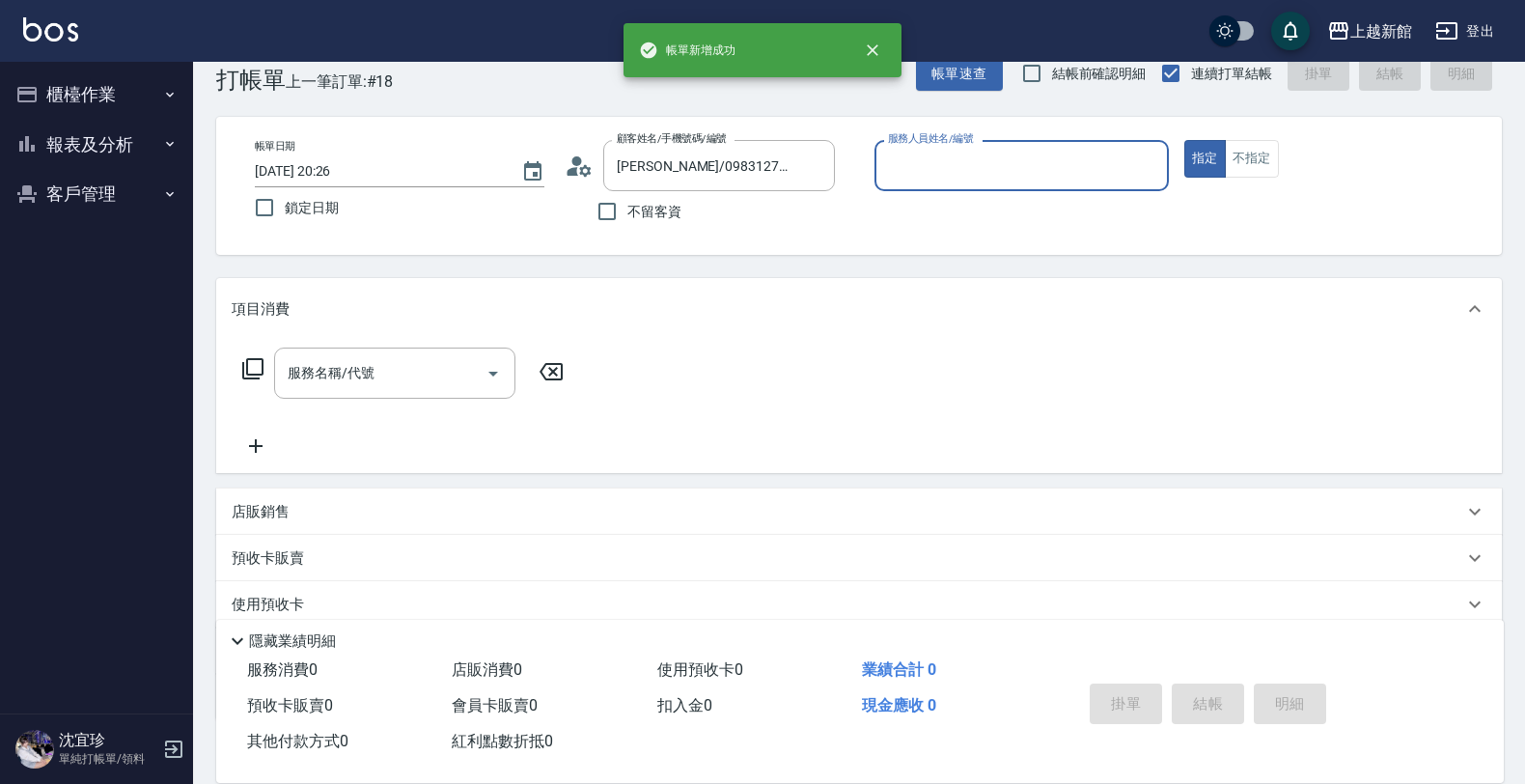
type input "[PERSON_NAME]-18"
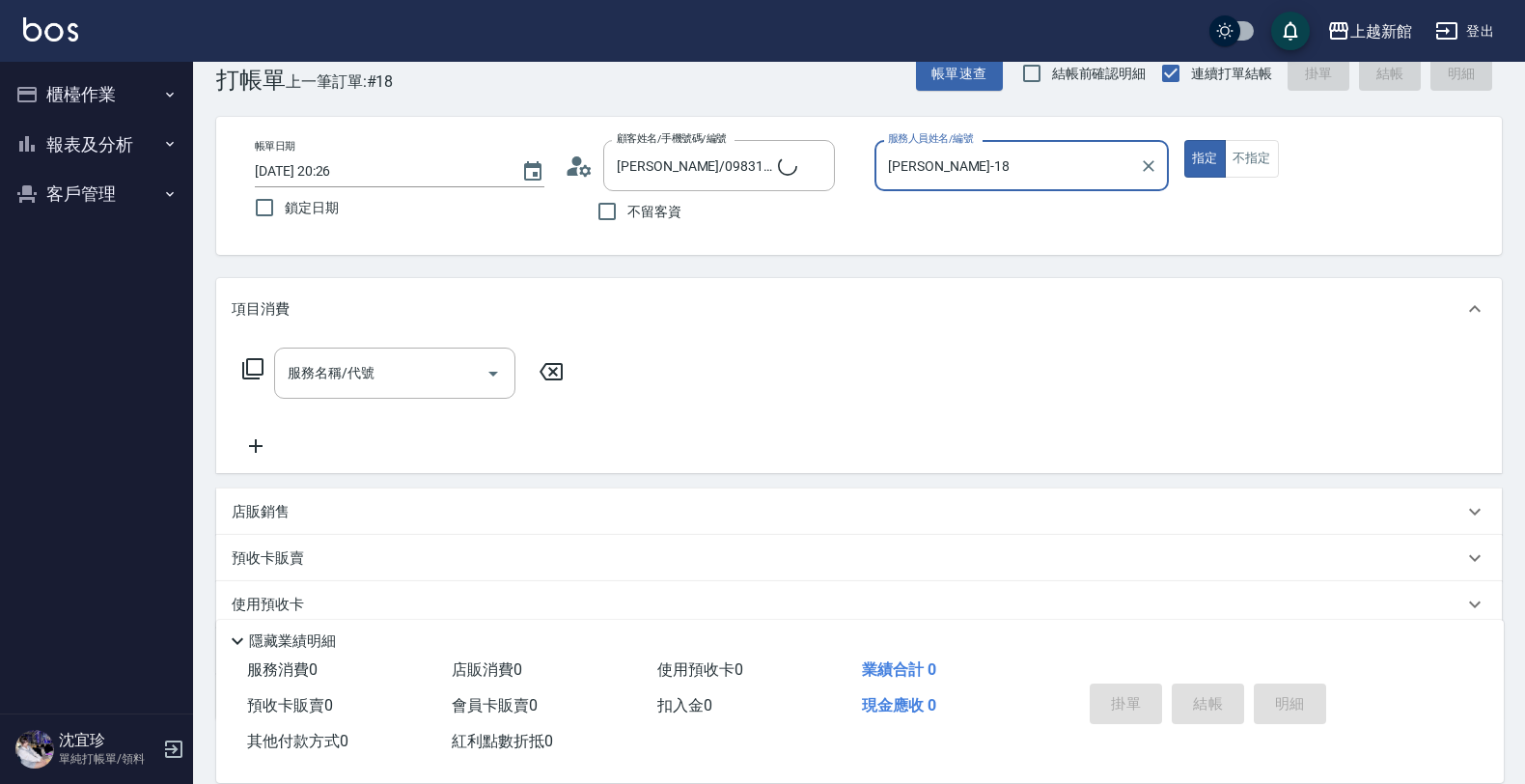
click at [1184, 140] on button "指定" at bounding box center [1205, 159] width 41 height 37
type input "ksen/095165468/18"
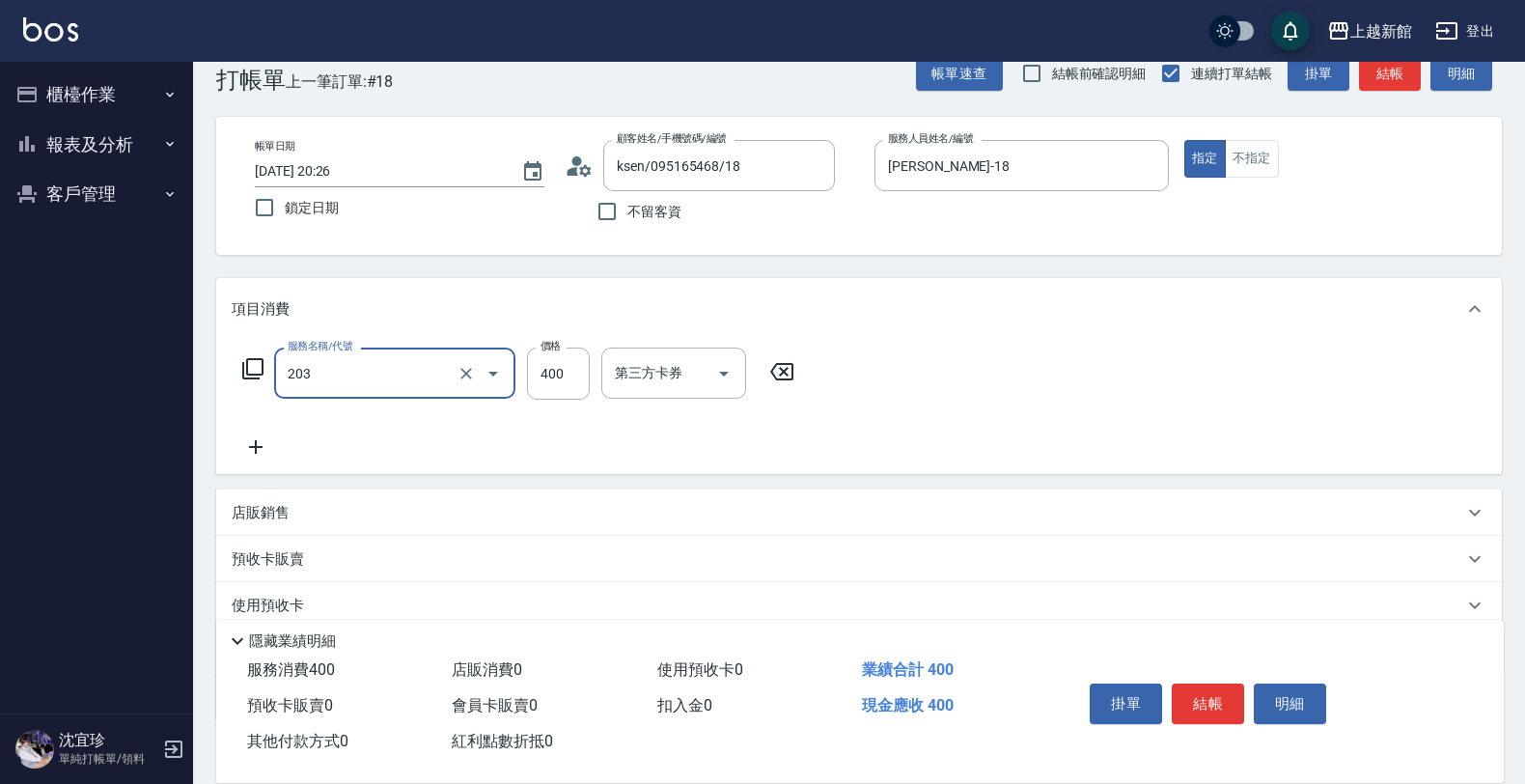
type input "指定單剪(203)"
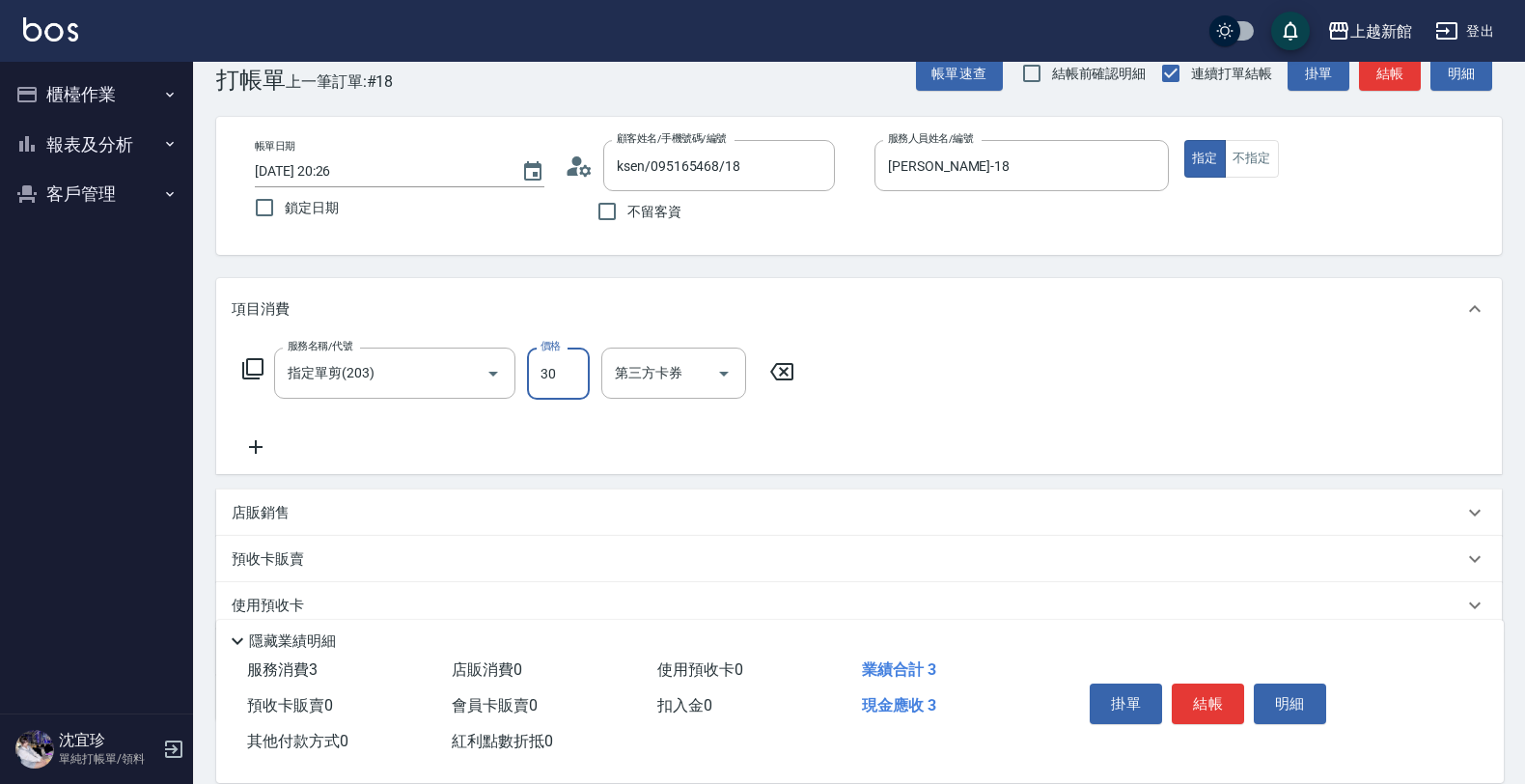
type input "300"
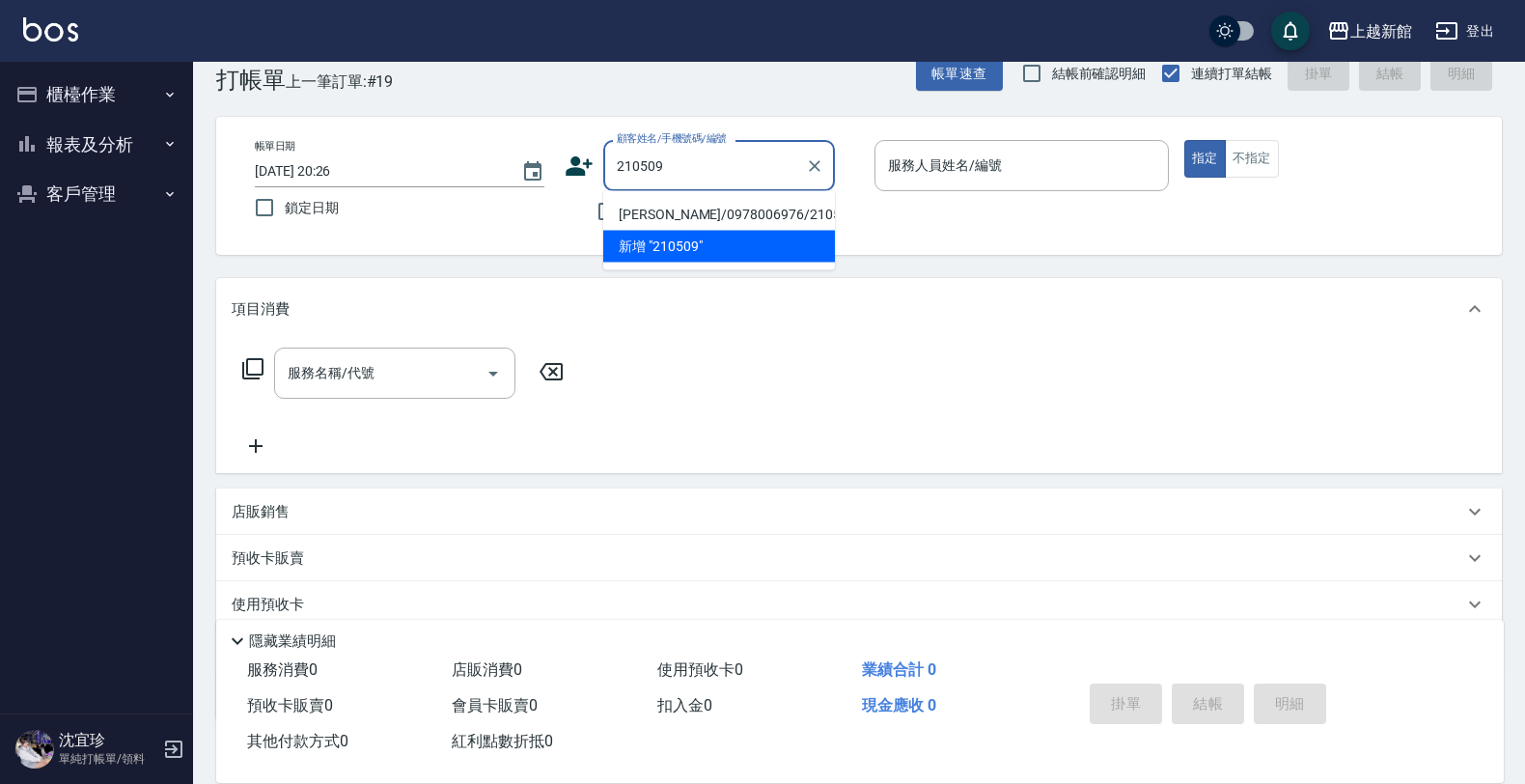
type input "王嘉偉/0978006976/210509"
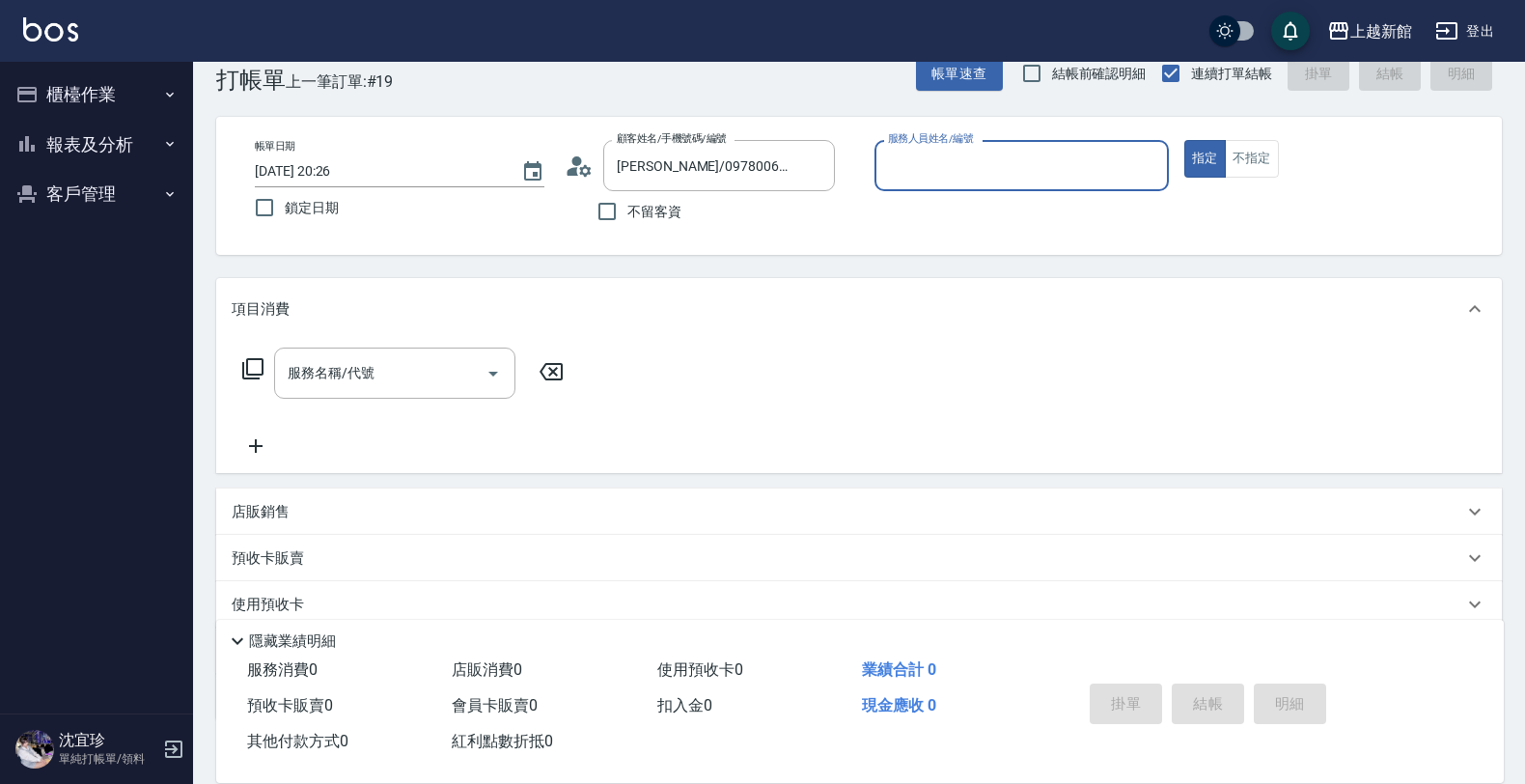
type input "[PERSON_NAME]-18"
click at [1184, 140] on button "指定" at bounding box center [1205, 159] width 41 height 37
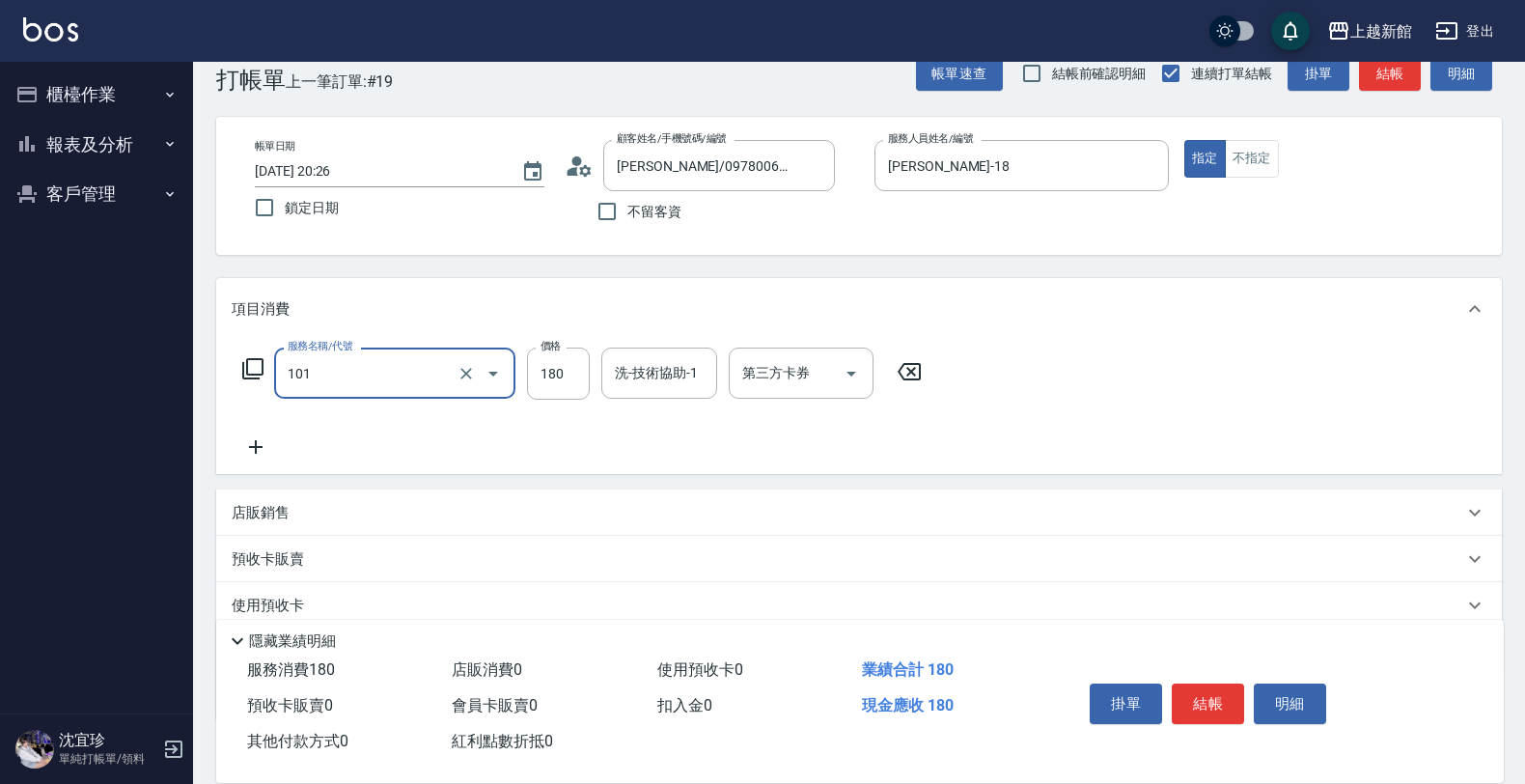
type input "洗髮250(101)"
type input "300"
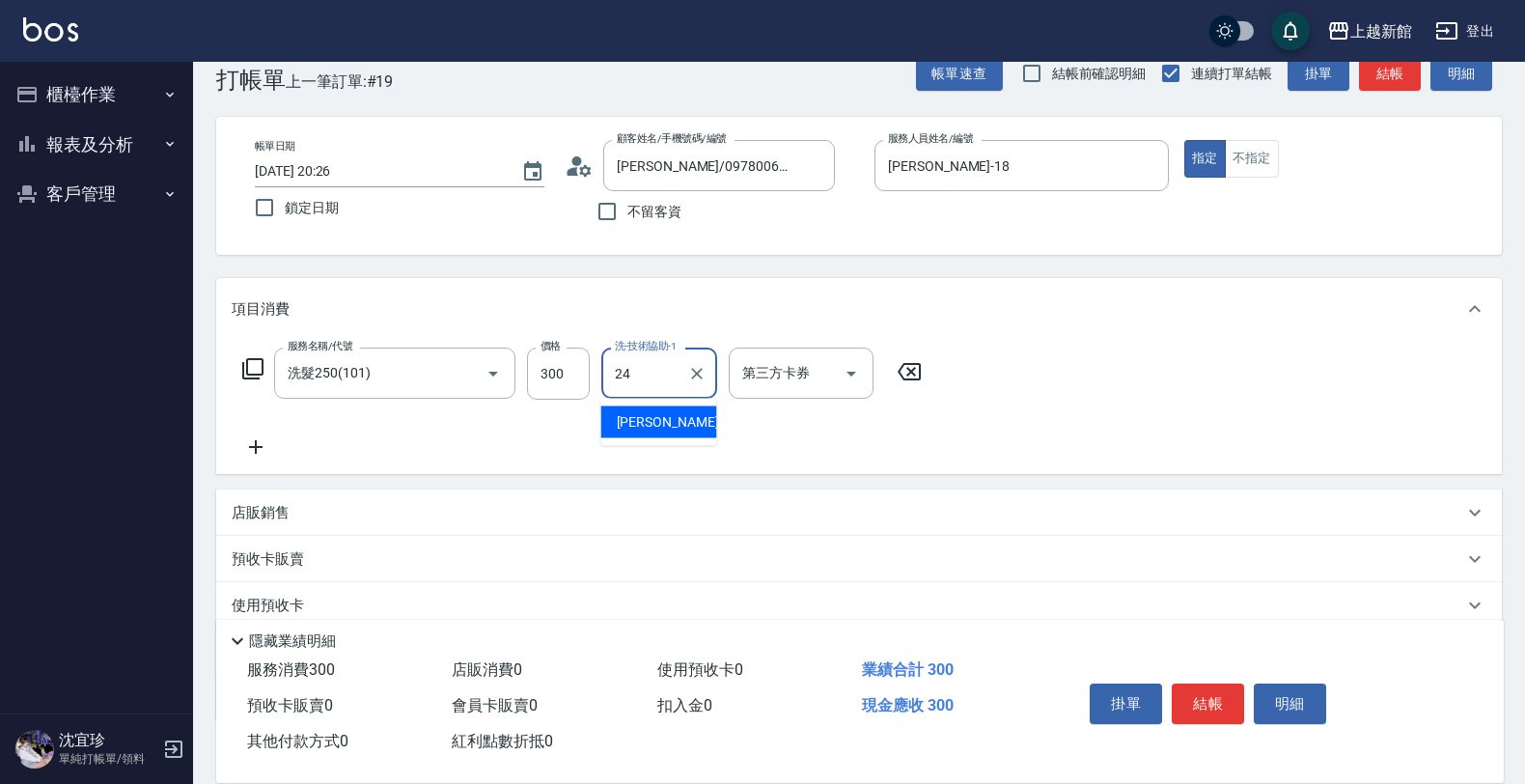
type input "小敏-24"
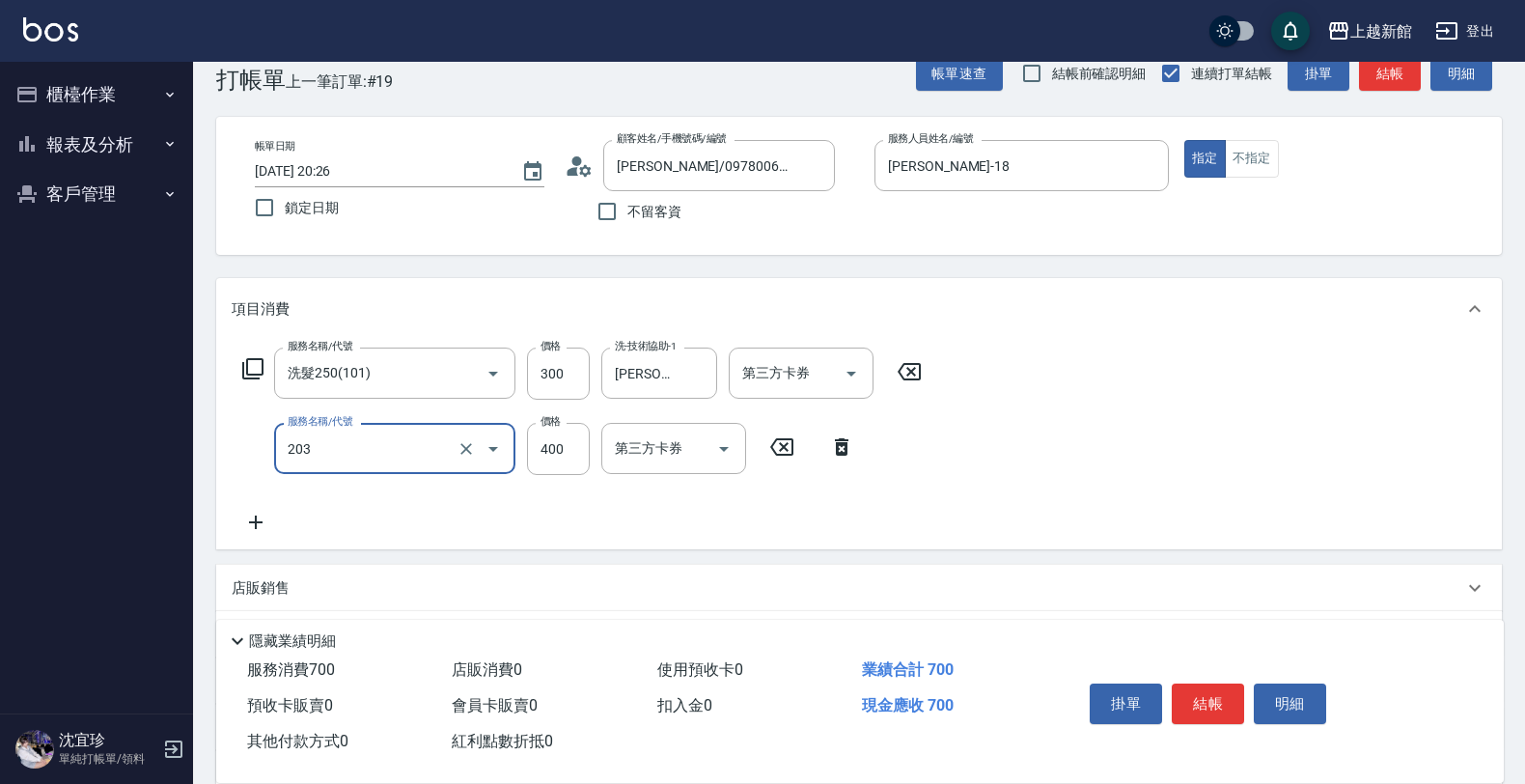
type input "指定單剪(203)"
type input "300"
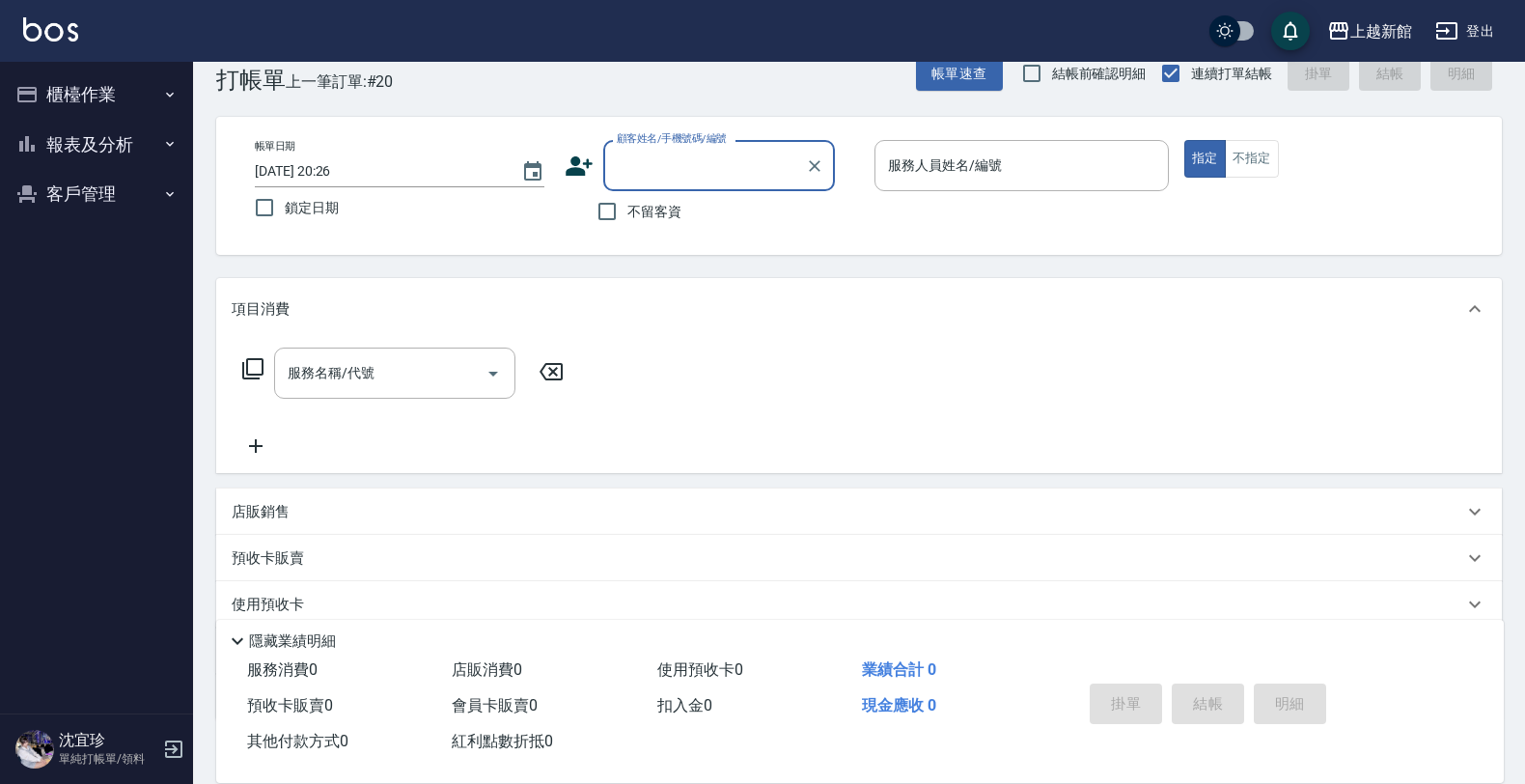
click at [61, 99] on button "櫃檯作業" at bounding box center [96, 94] width 178 height 50
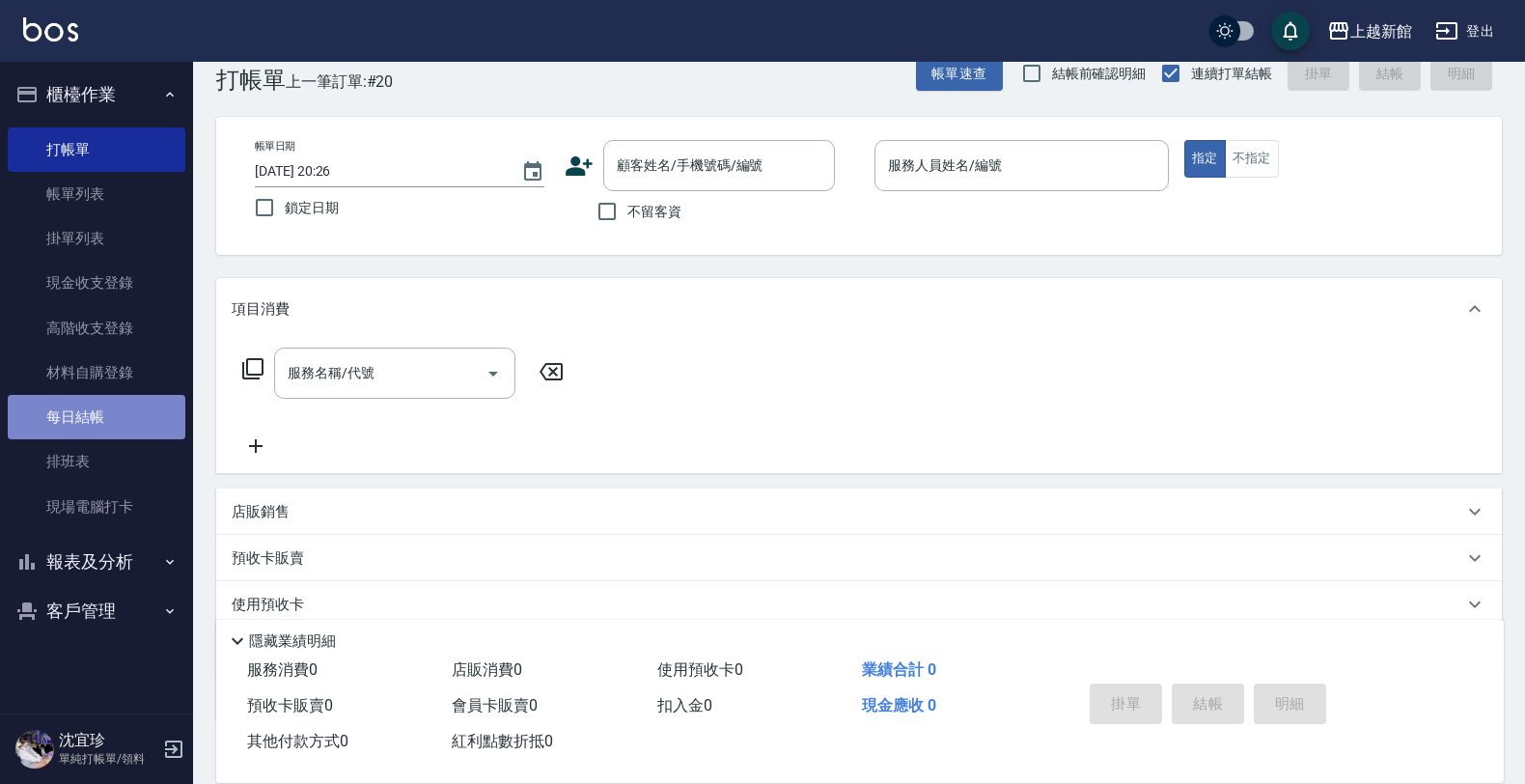
click at [121, 413] on link "每日結帳" at bounding box center [96, 416] width 178 height 44
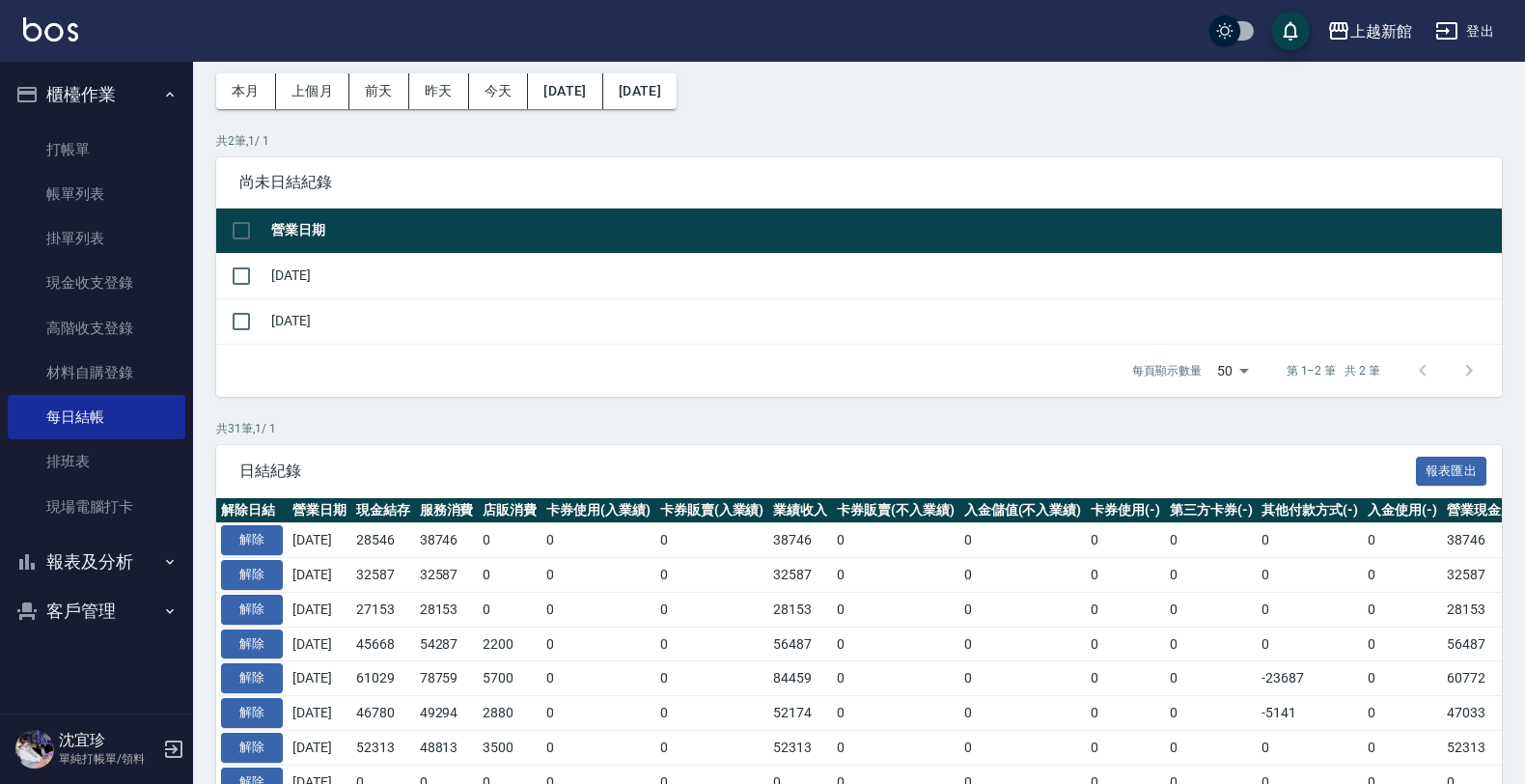
scroll to position [121, 0]
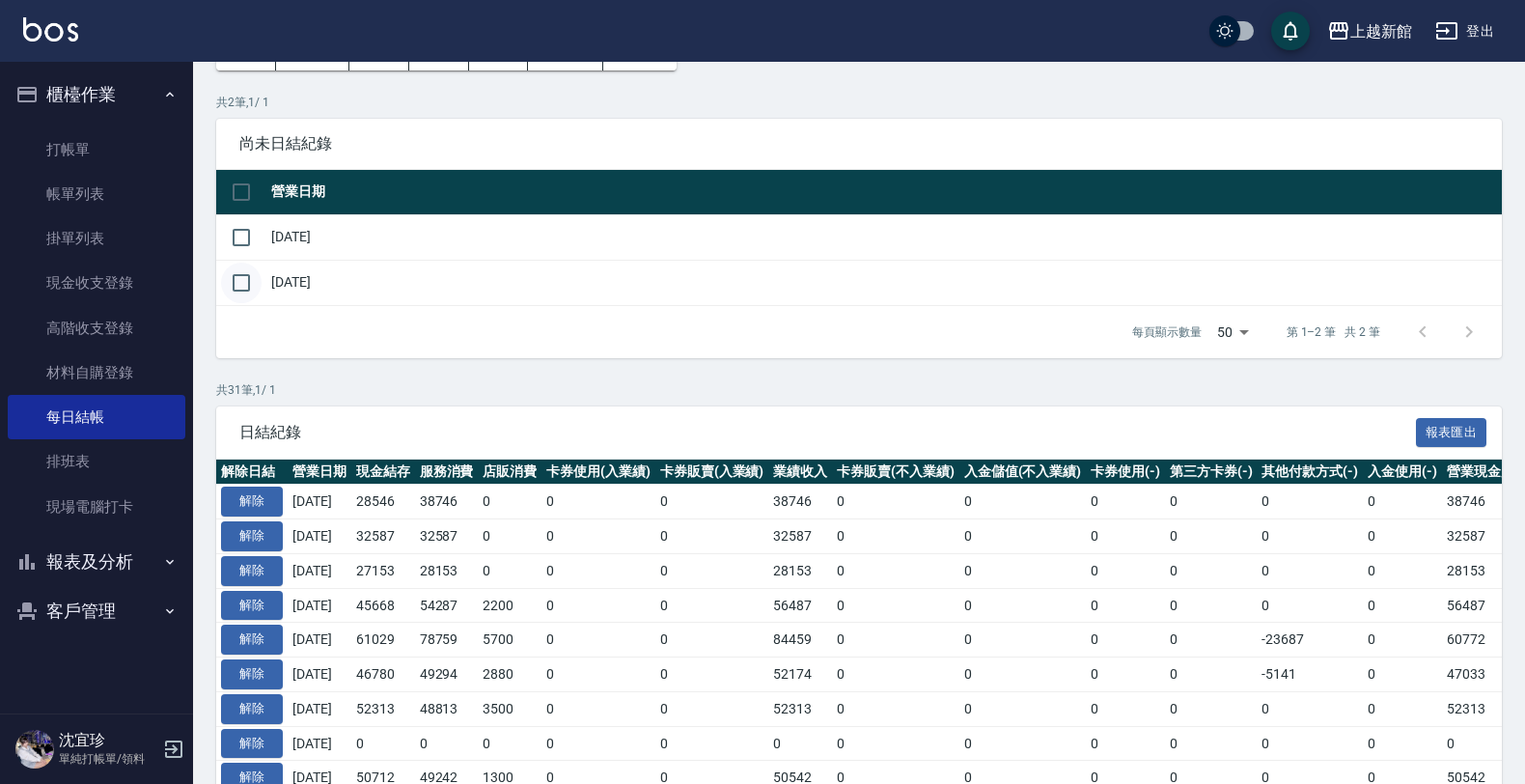
click at [252, 282] on input "checkbox" at bounding box center [240, 283] width 40 height 40
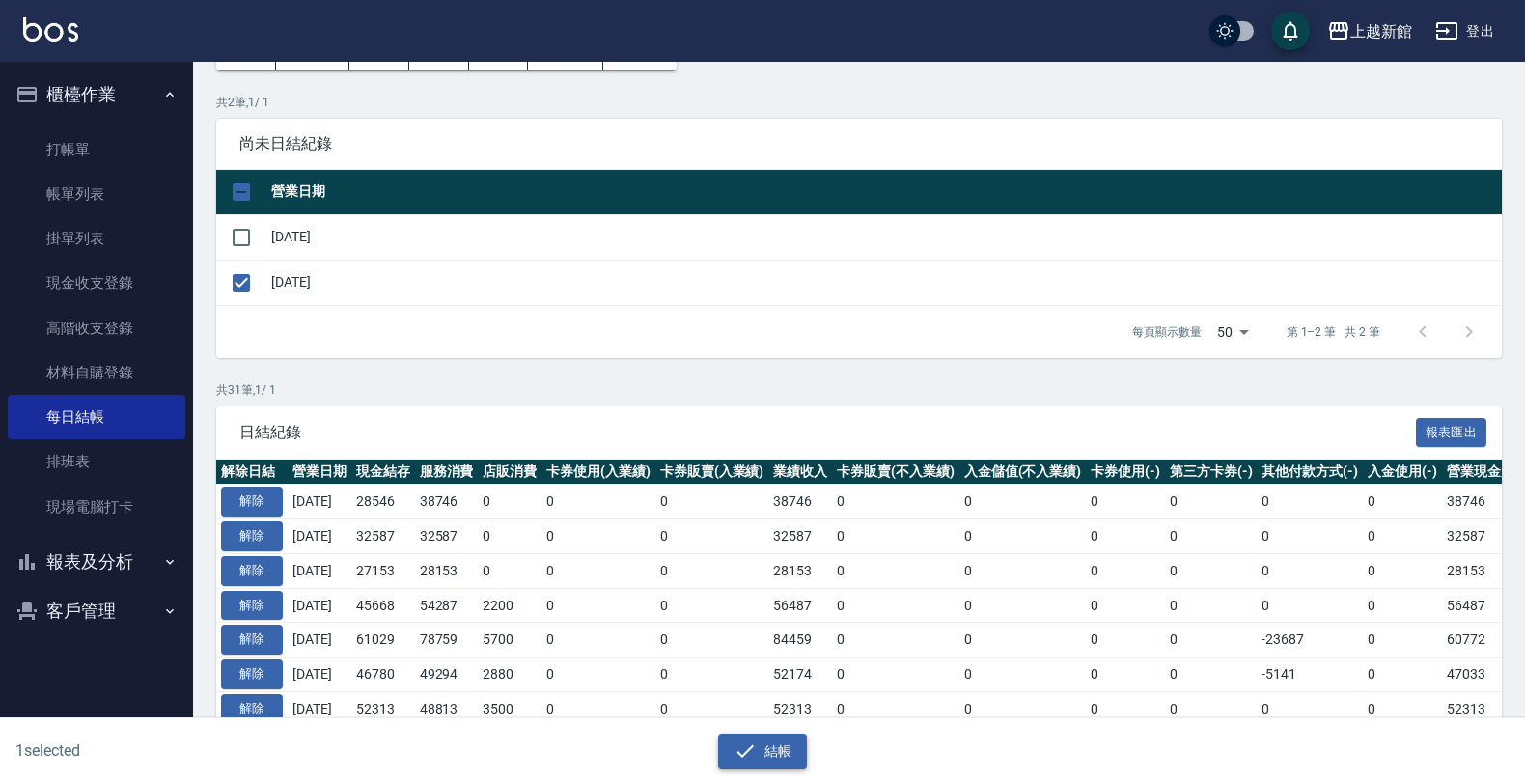
click at [749, 745] on icon "button" at bounding box center [746, 751] width 24 height 24
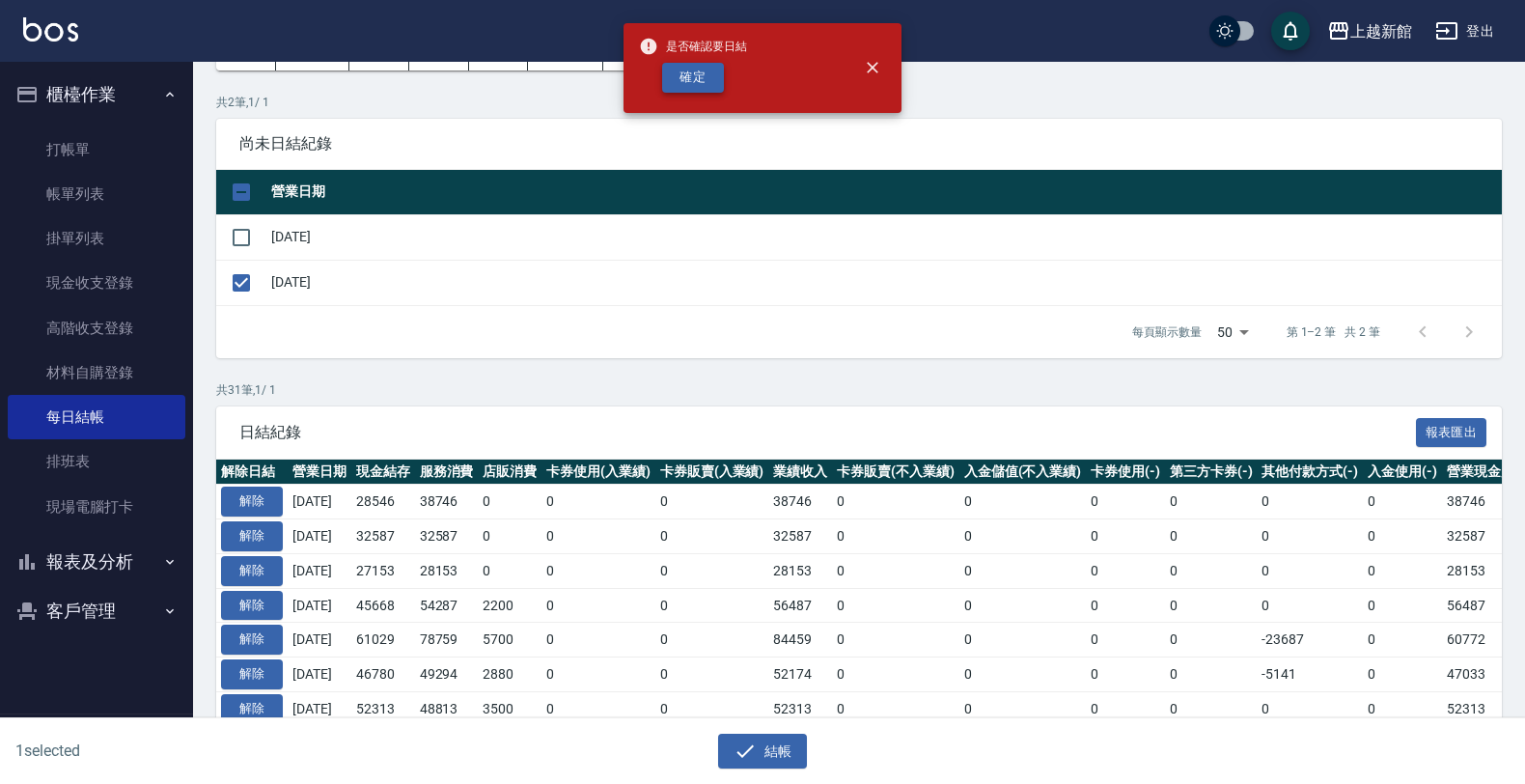
click at [671, 75] on button "確定" at bounding box center [693, 78] width 62 height 29
checkbox input "false"
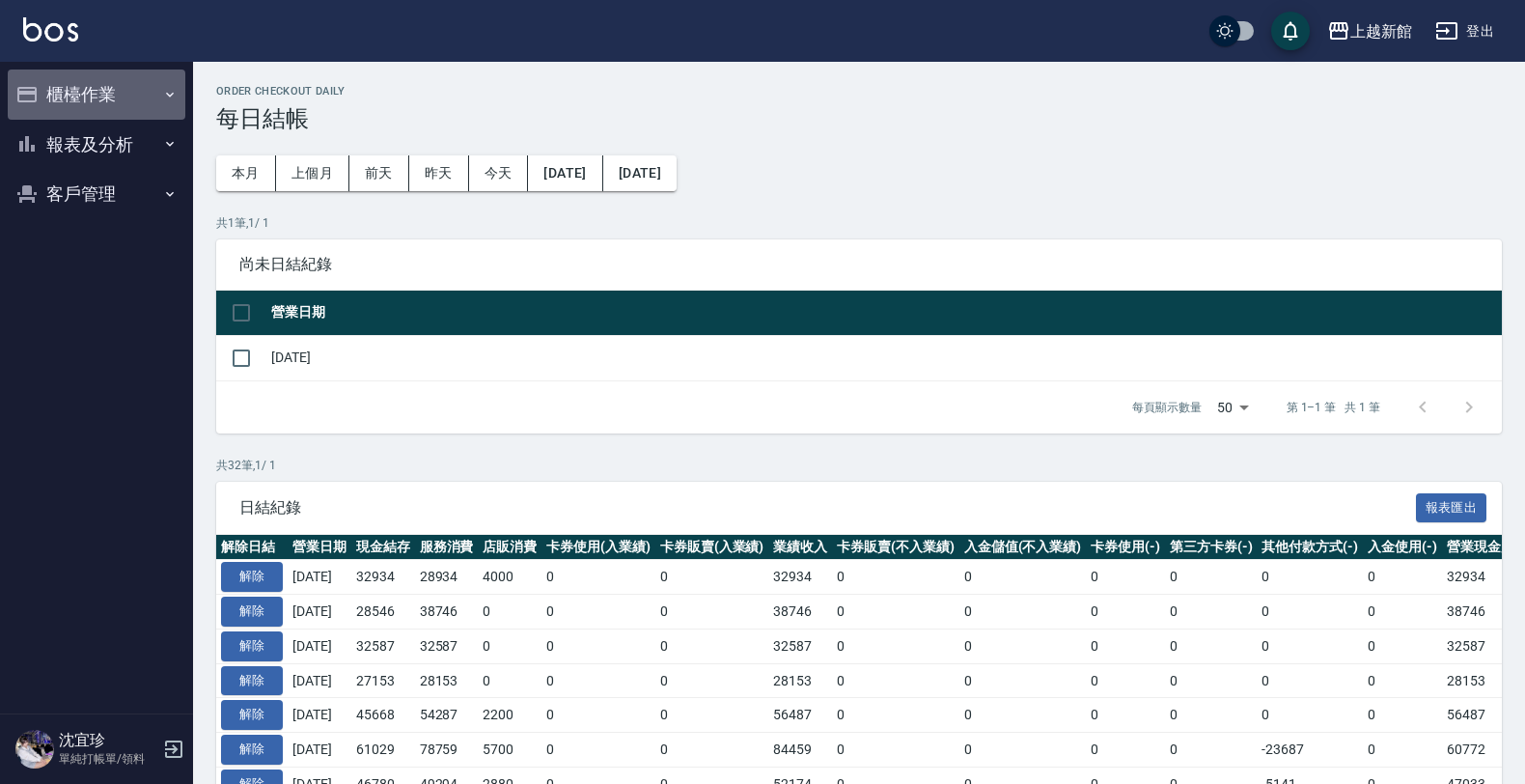
click at [79, 101] on button "櫃檯作業" at bounding box center [96, 94] width 178 height 50
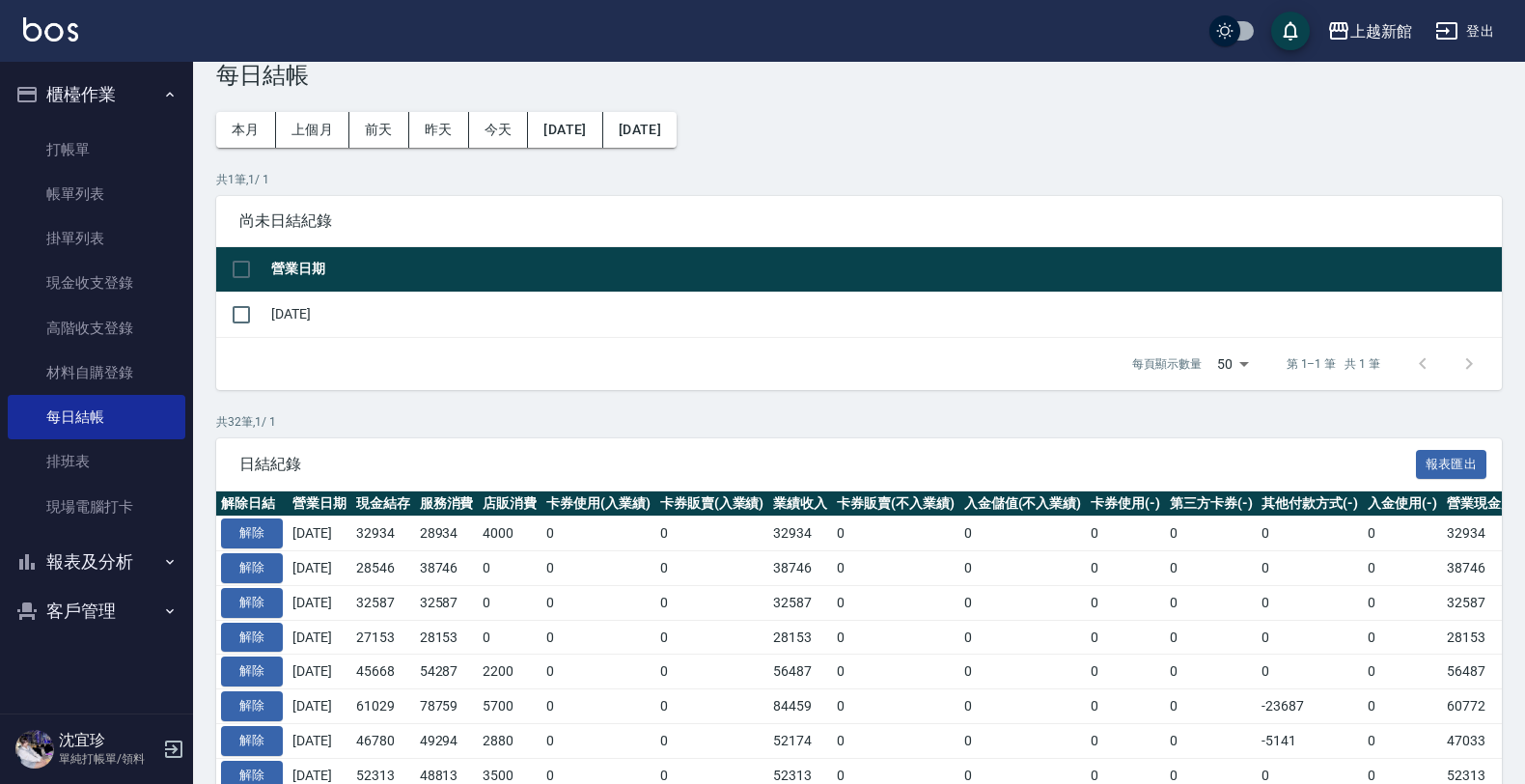
scroll to position [121, 0]
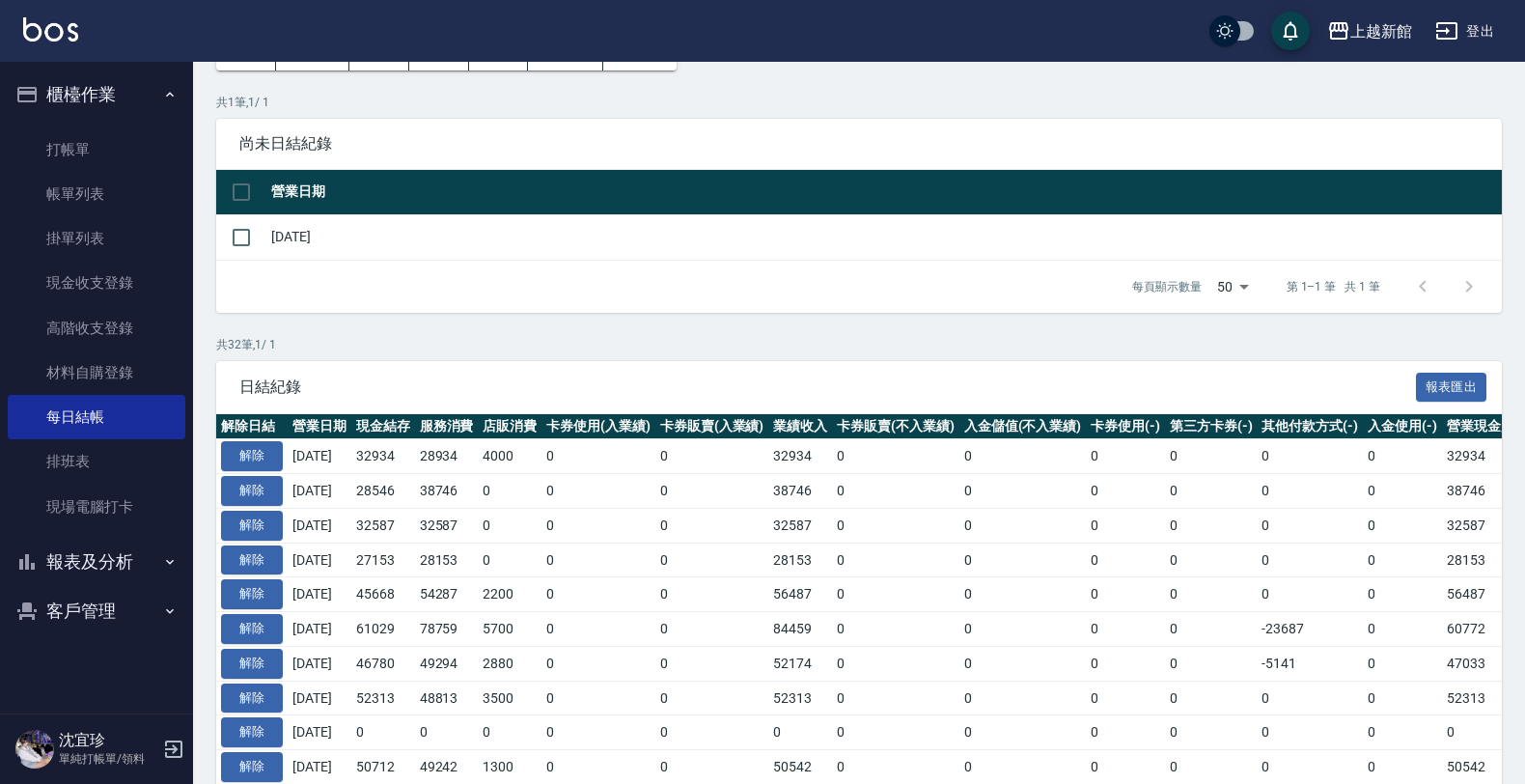
click at [73, 567] on button "報表及分析" at bounding box center [96, 561] width 178 height 50
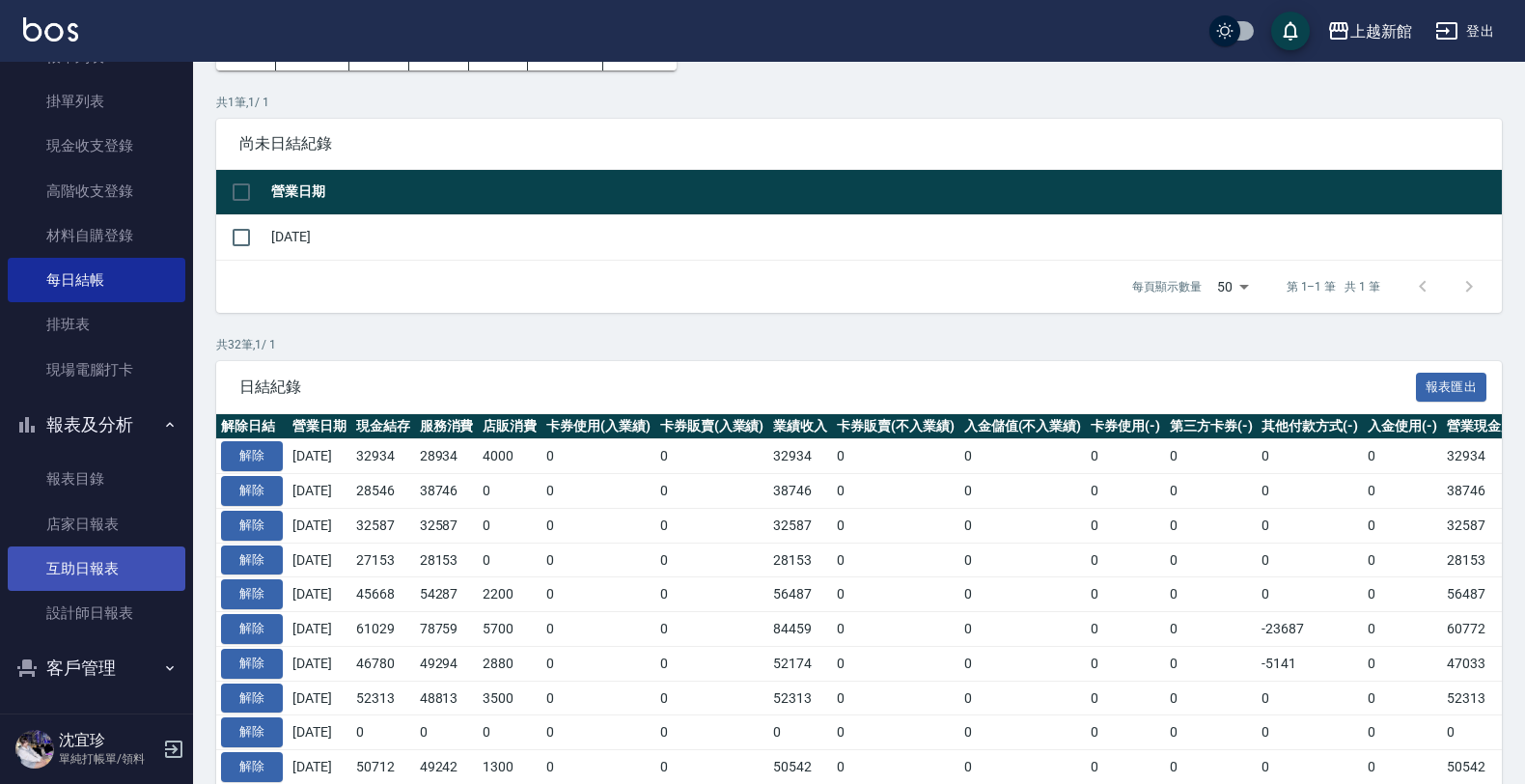
scroll to position [140, 0]
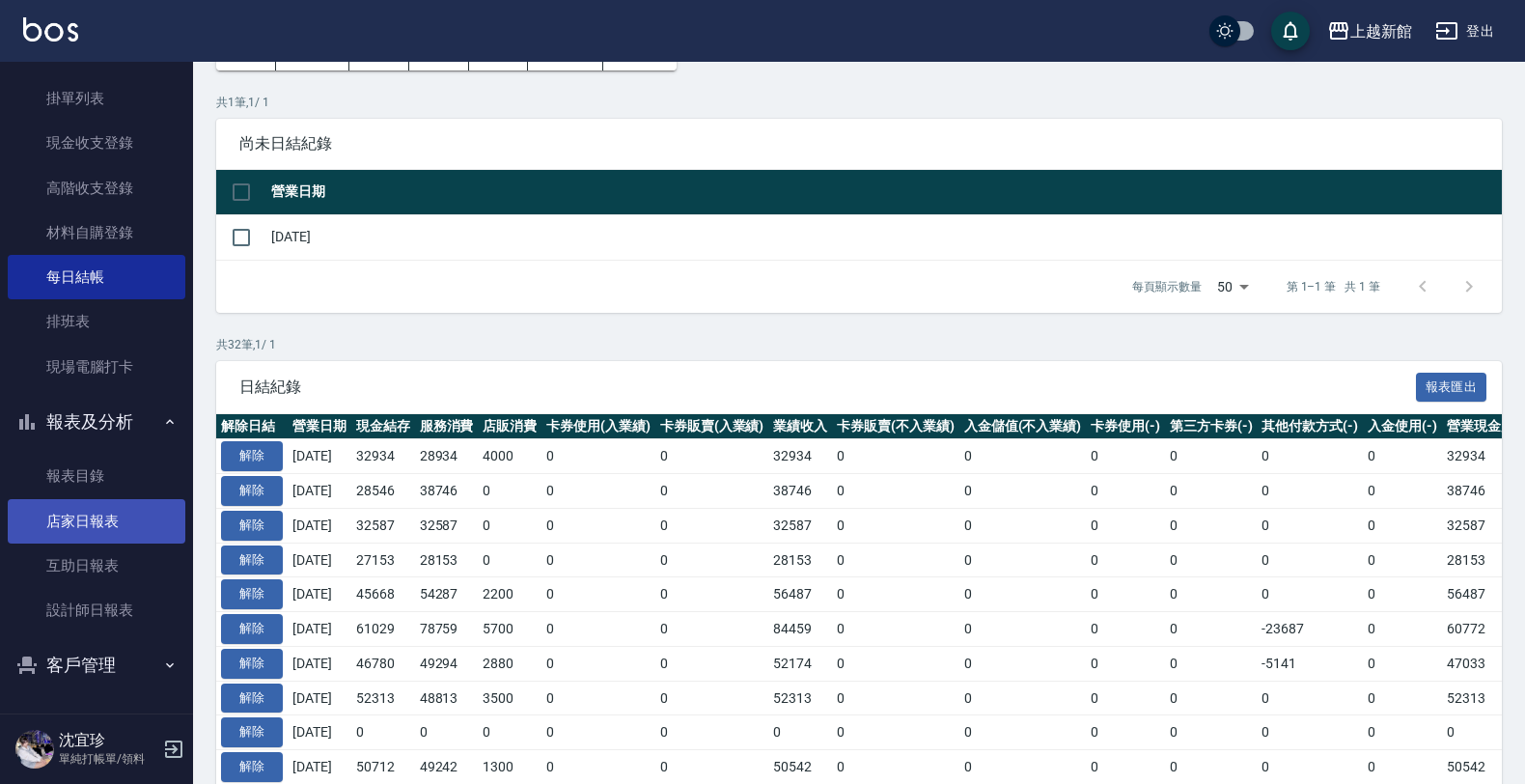
click at [112, 514] on link "店家日報表" at bounding box center [96, 521] width 178 height 44
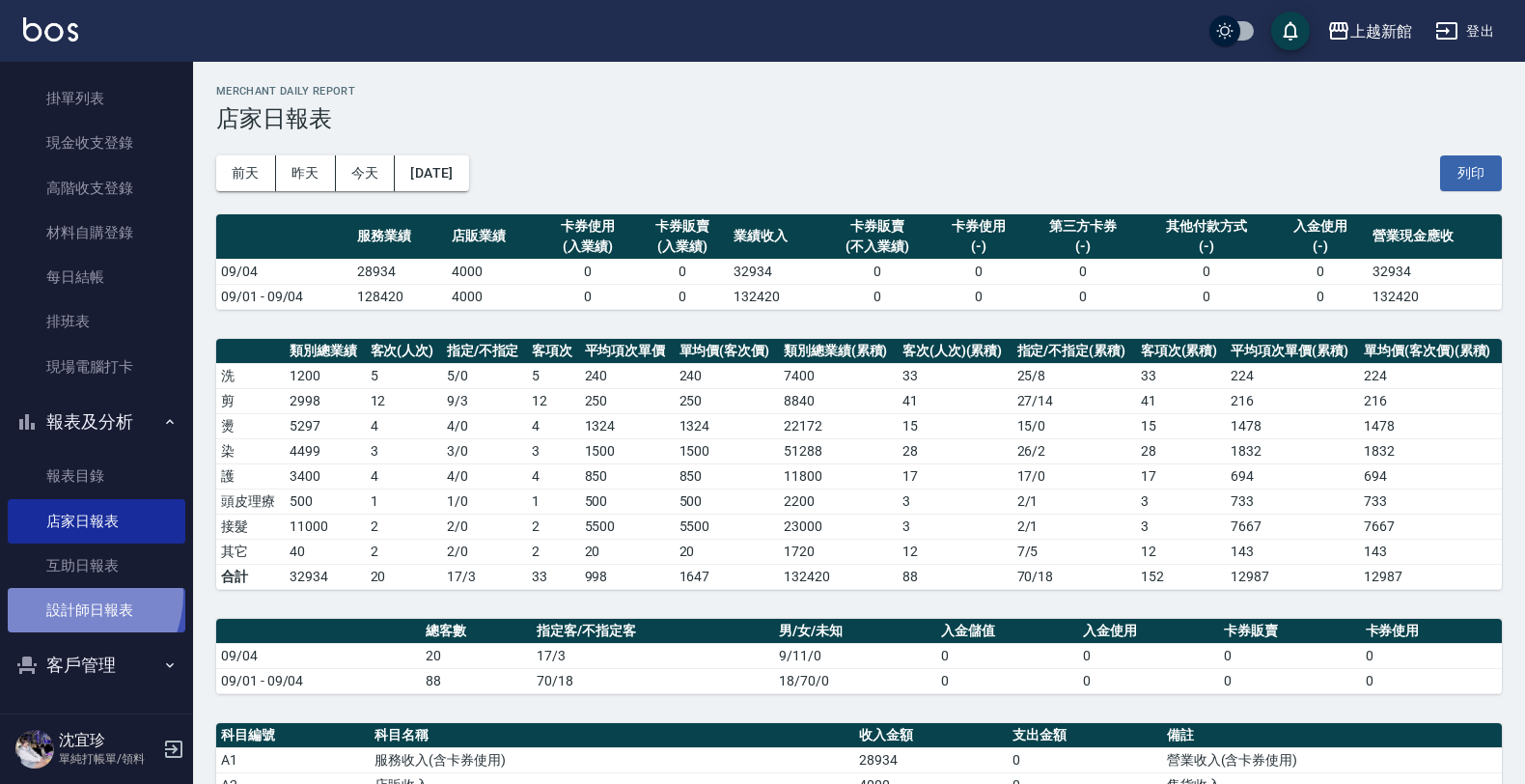
click at [66, 594] on link "設計師日報表" at bounding box center [96, 609] width 178 height 44
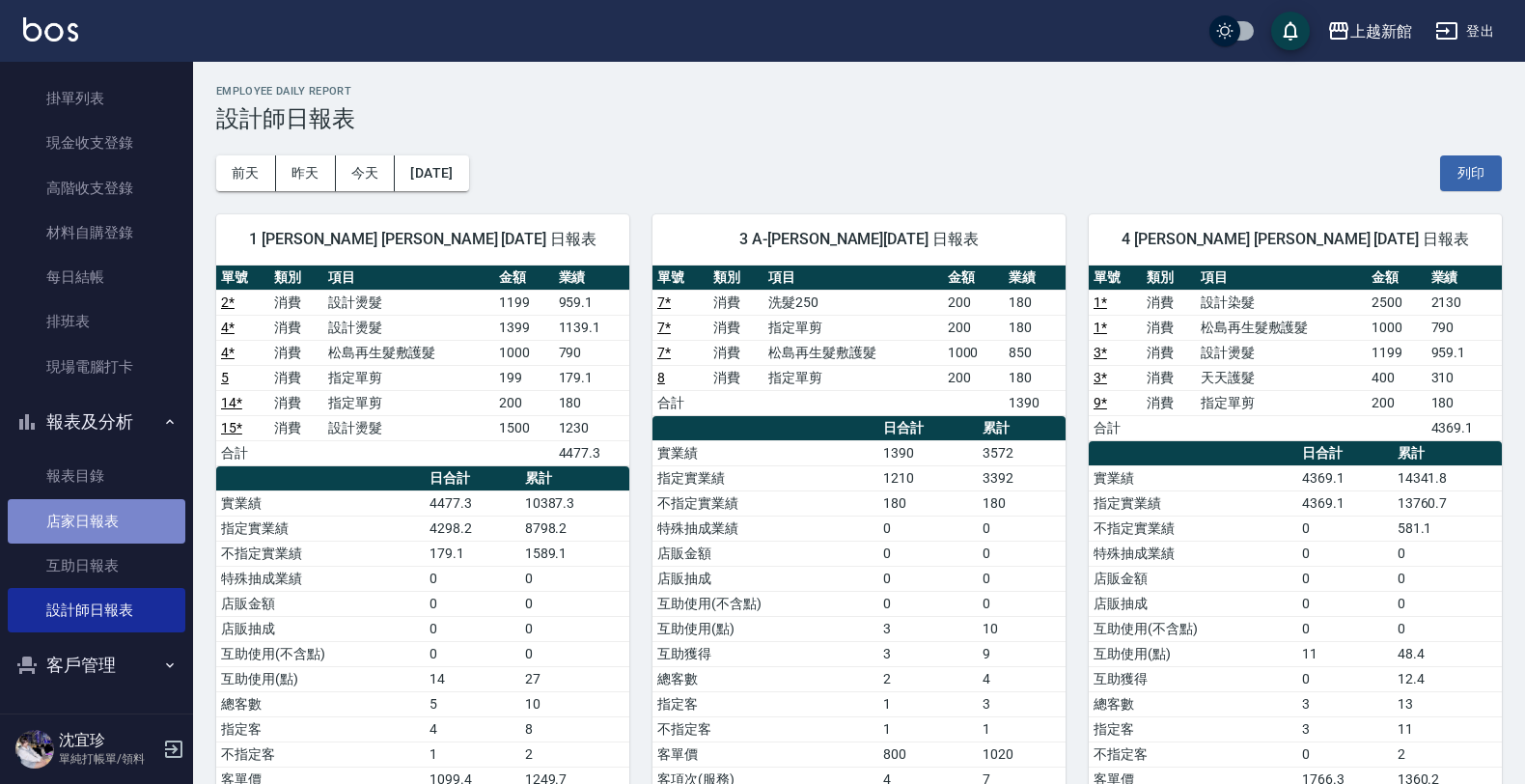
click at [101, 536] on link "店家日報表" at bounding box center [96, 521] width 178 height 44
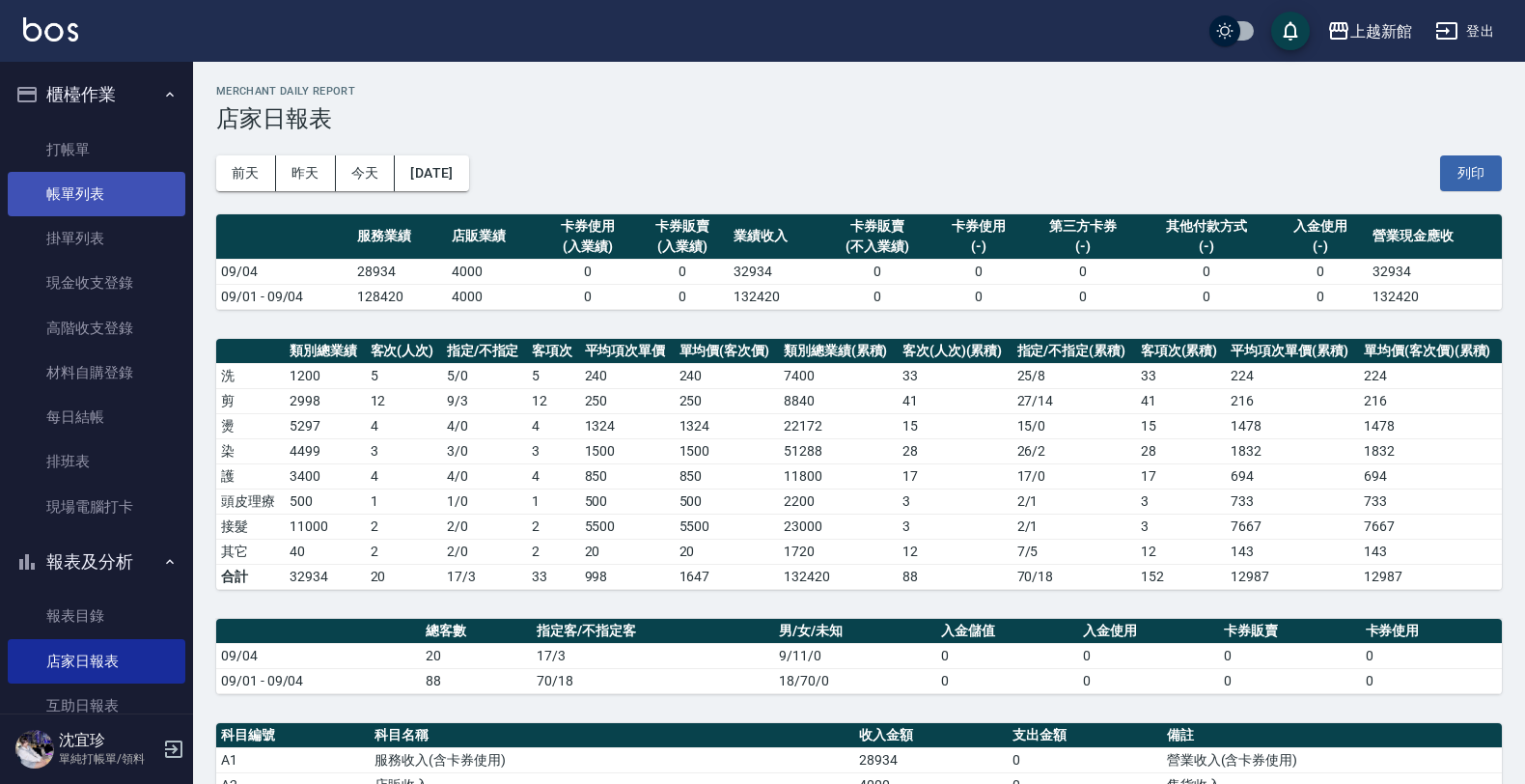
click at [88, 181] on link "帳單列表" at bounding box center [96, 193] width 178 height 44
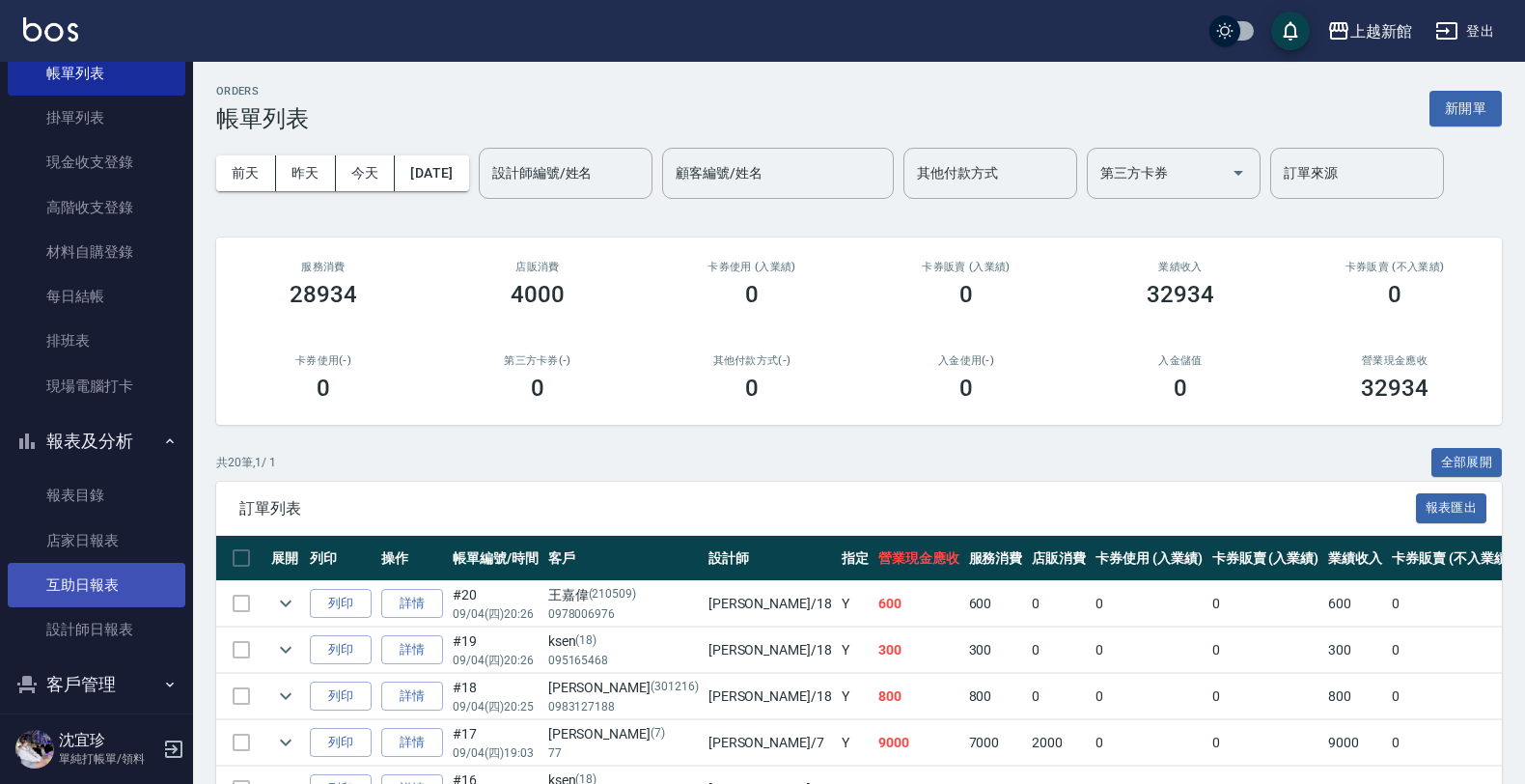
scroll to position [140, 0]
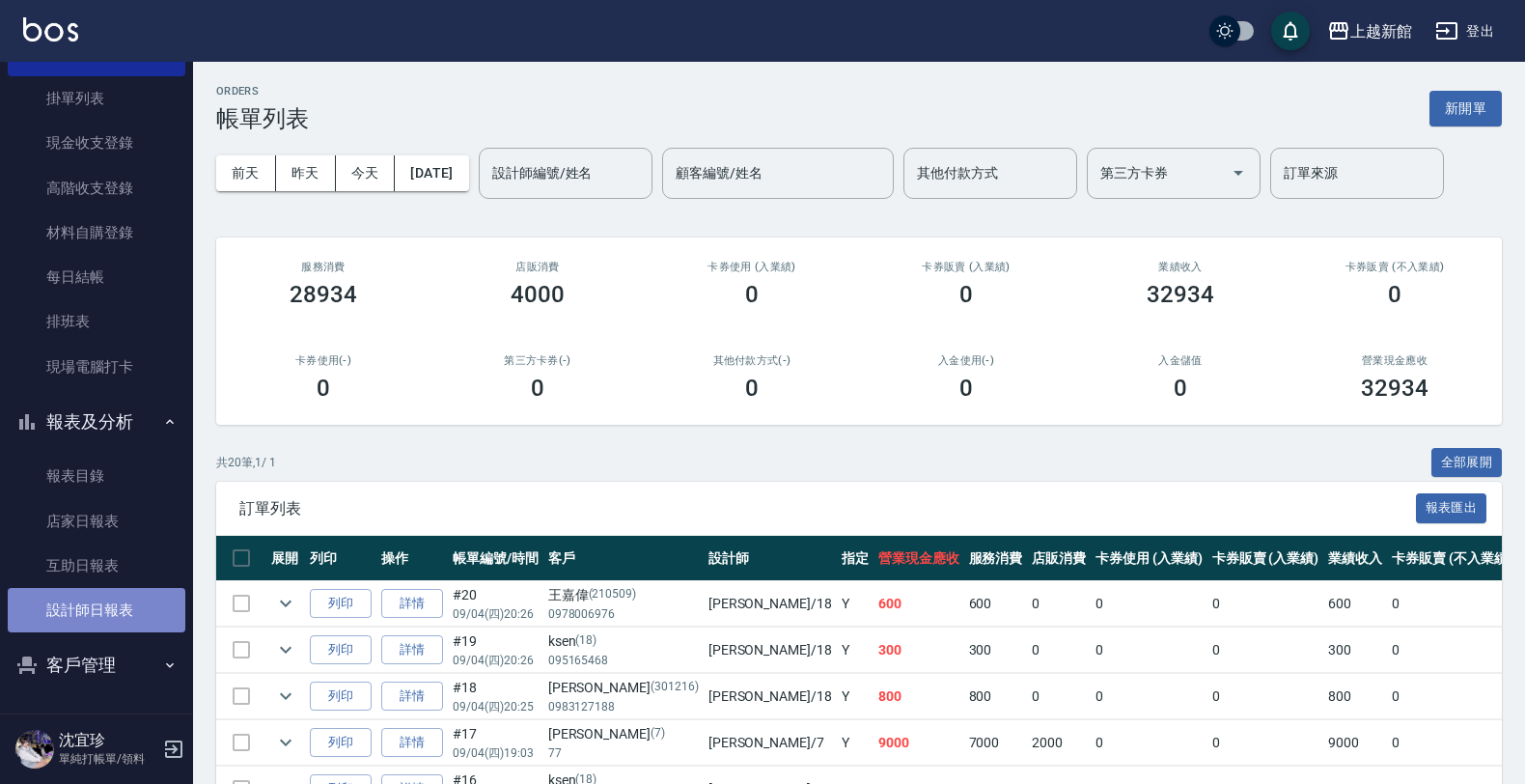
click at [122, 604] on link "設計師日報表" at bounding box center [96, 609] width 178 height 44
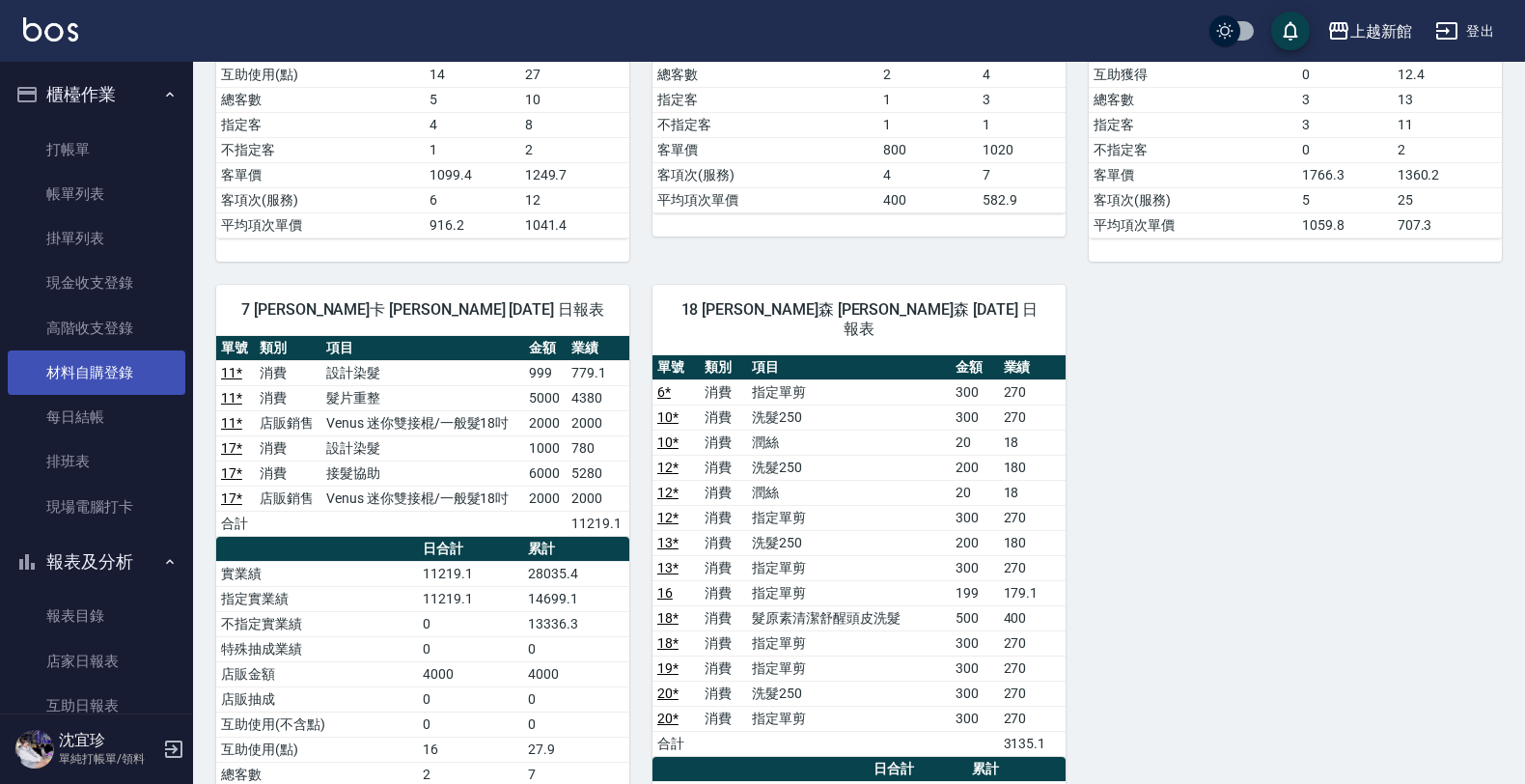
scroll to position [362, 0]
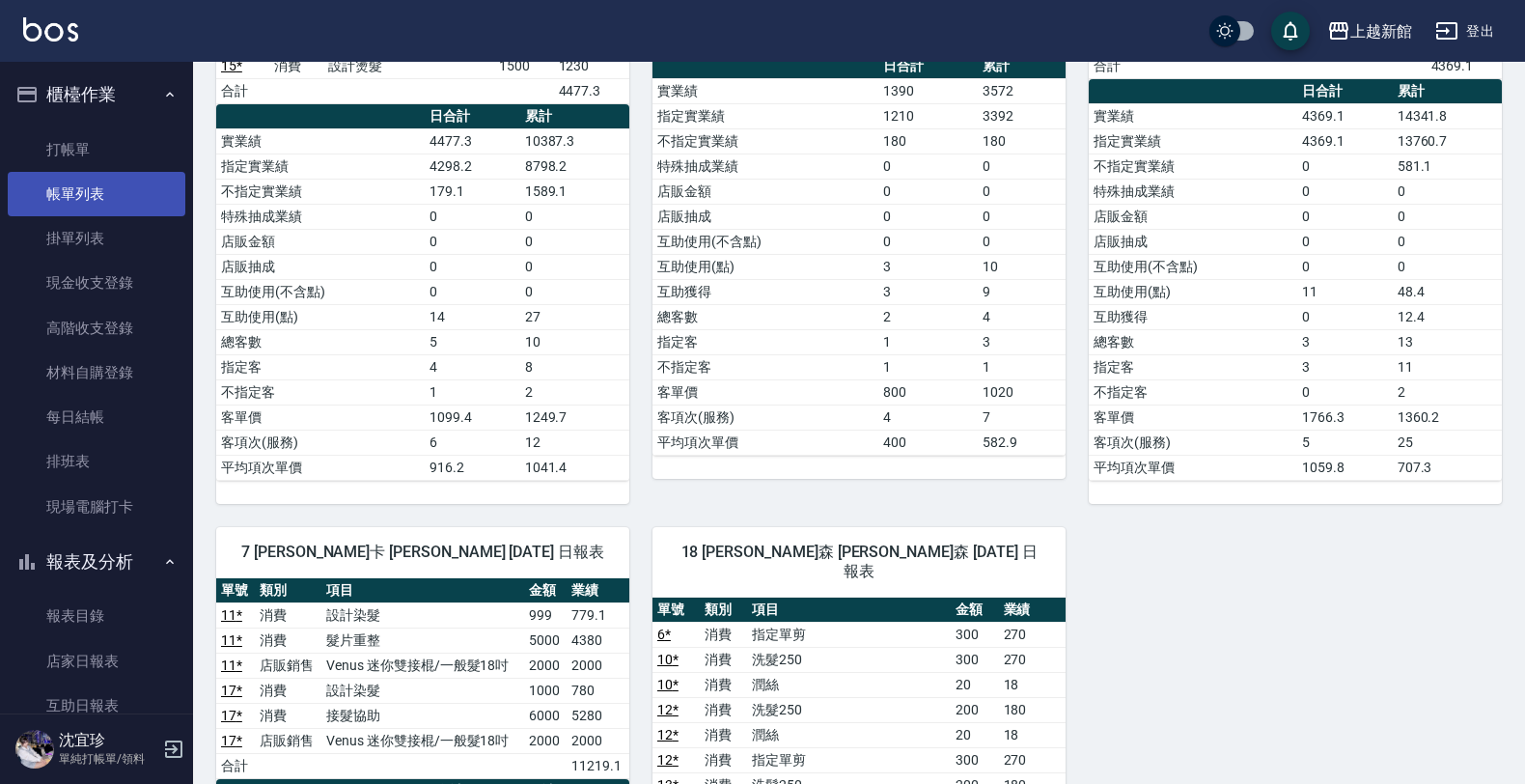
drag, startPoint x: 56, startPoint y: 181, endPoint x: 141, endPoint y: 181, distance: 85.0
click at [55, 184] on link "帳單列表" at bounding box center [96, 193] width 178 height 44
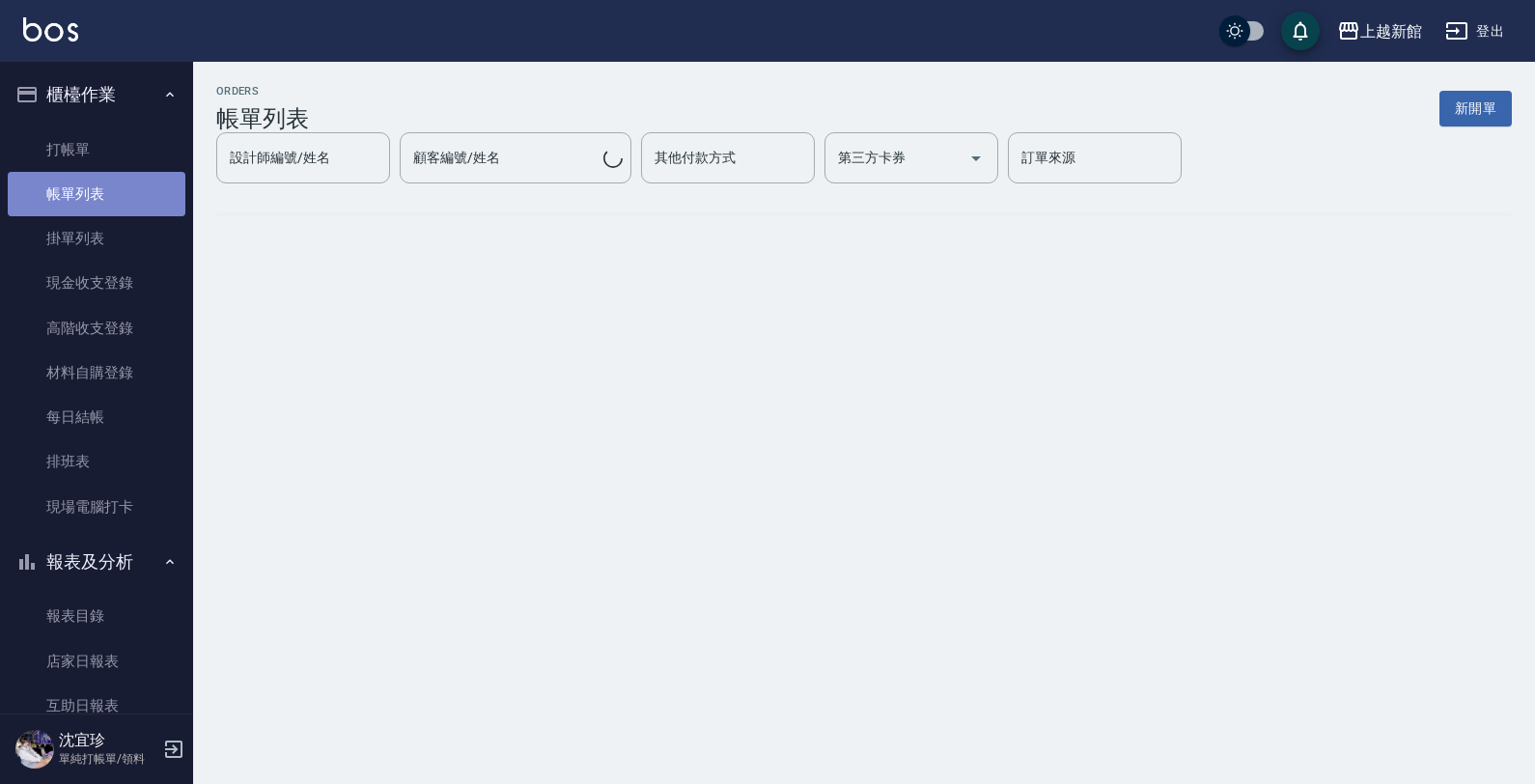
click at [141, 181] on link "帳單列表" at bounding box center [96, 193] width 178 height 44
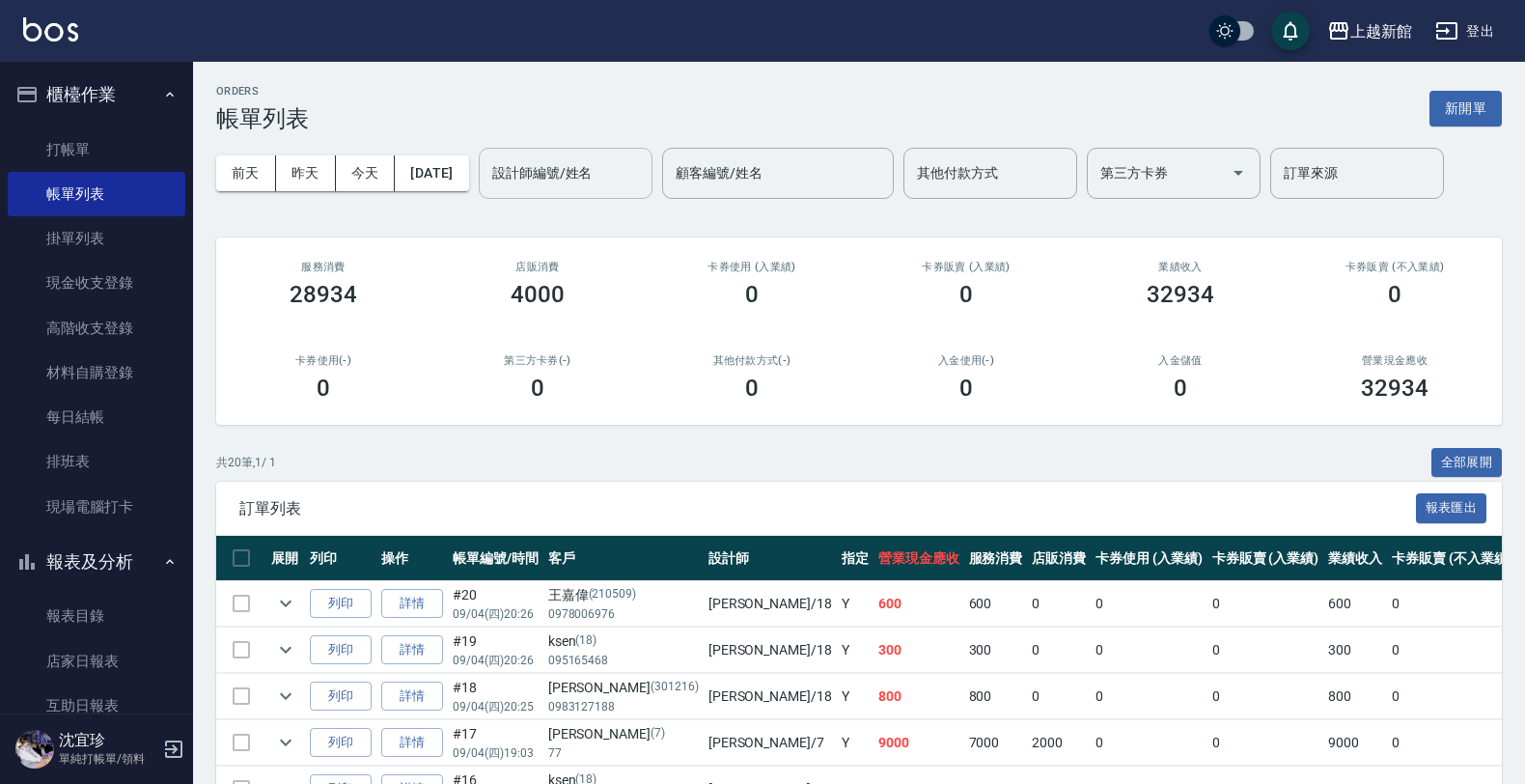
click at [551, 190] on div "設計師編號/姓名" at bounding box center [565, 173] width 174 height 51
click at [548, 172] on input "設計師編號/姓名" at bounding box center [565, 173] width 156 height 33
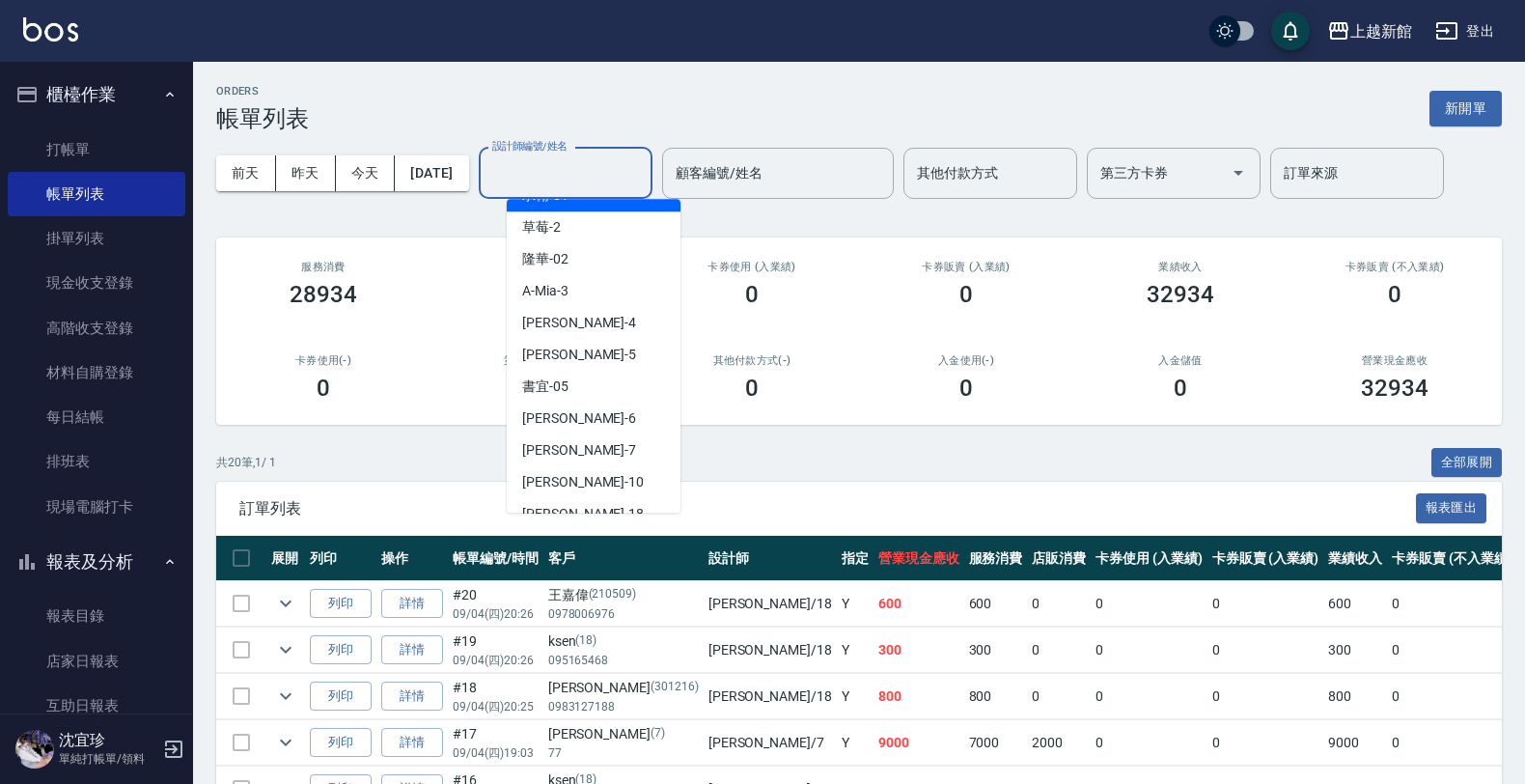
scroll to position [241, 0]
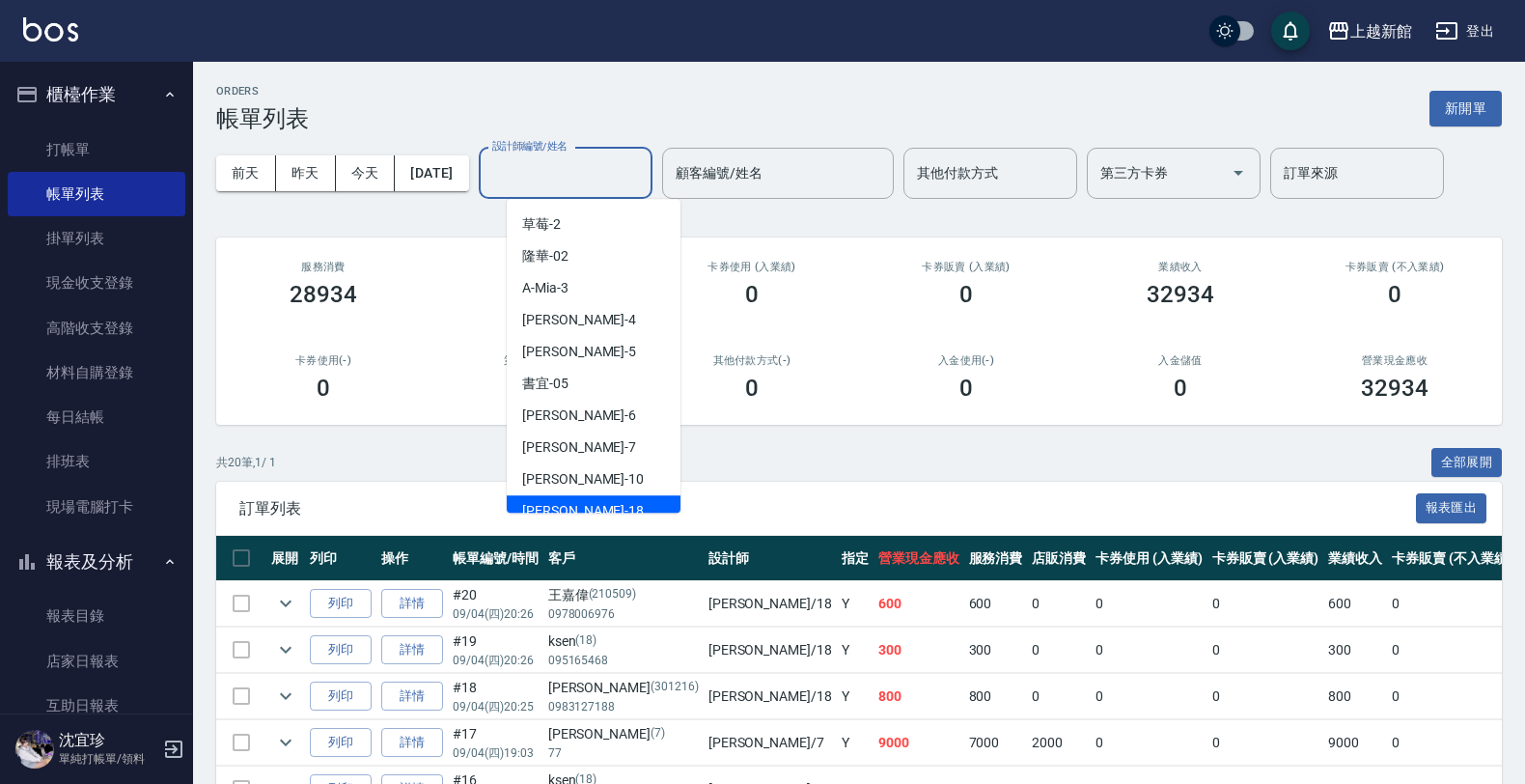
click at [557, 496] on div "[PERSON_NAME] -18" at bounding box center [593, 511] width 174 height 31
type input "[PERSON_NAME]-18"
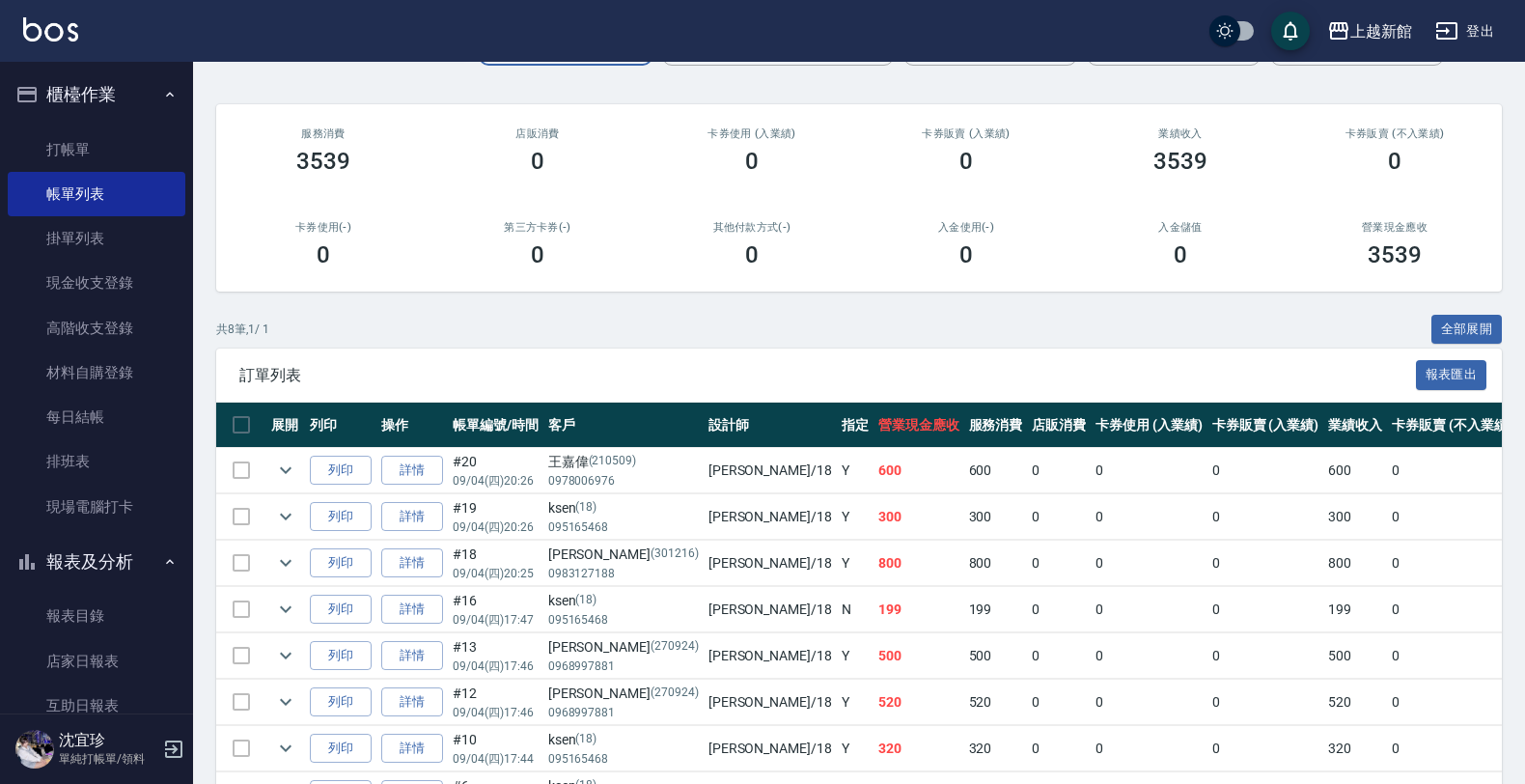
scroll to position [0, 0]
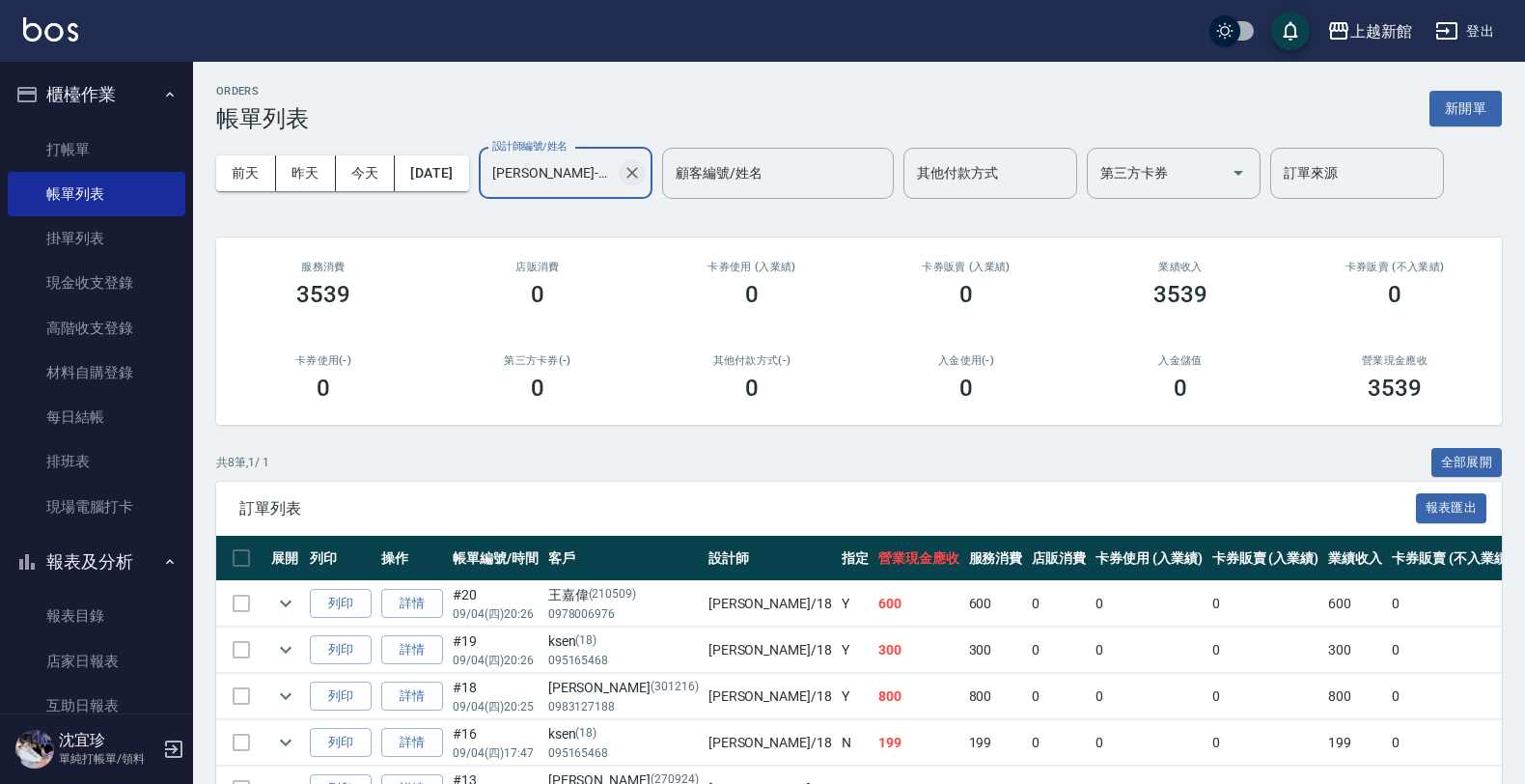
click at [653, 174] on div "[PERSON_NAME]-18 設計師編號/姓名" at bounding box center [565, 173] width 174 height 51
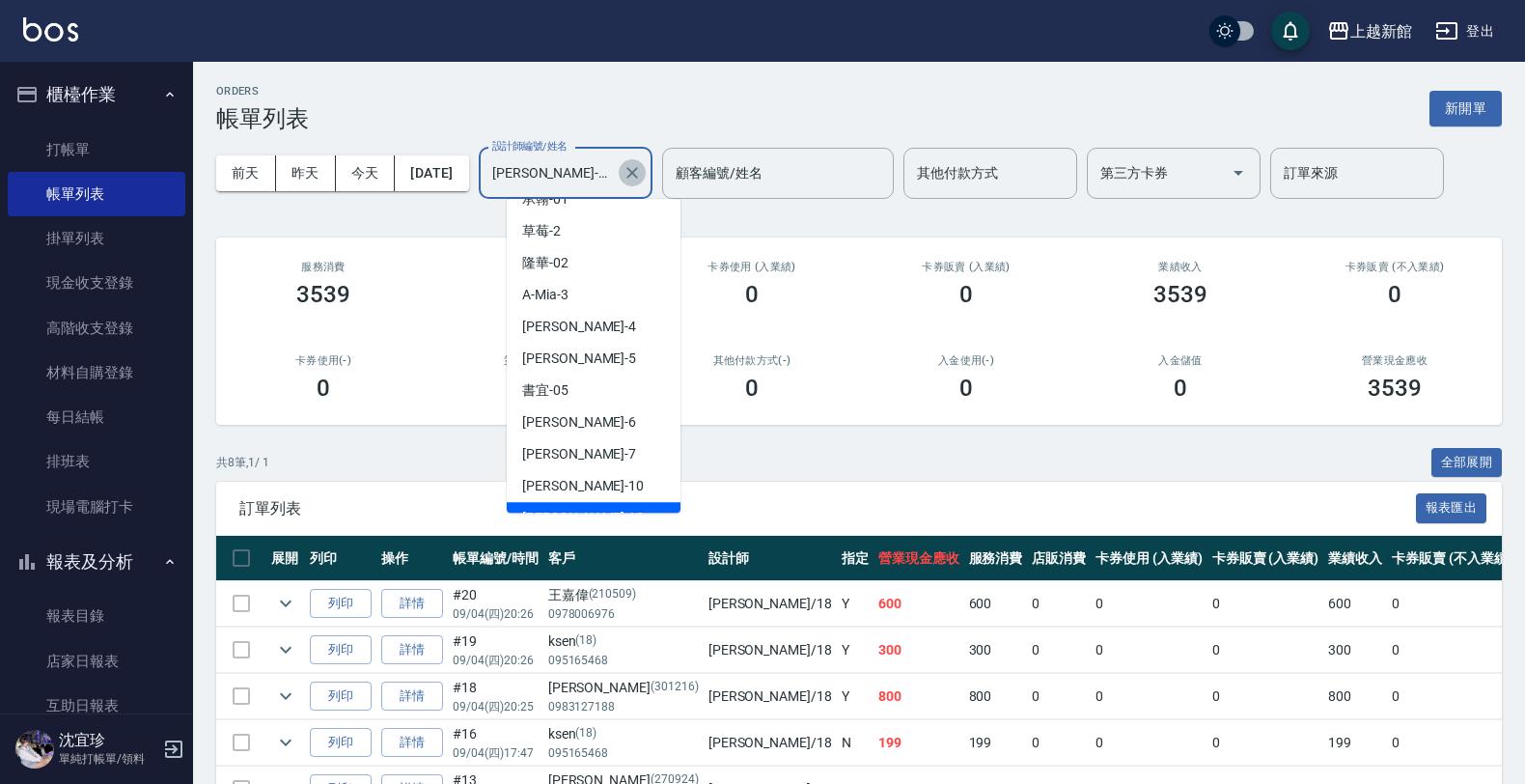
click at [642, 174] on icon "Clear" at bounding box center [632, 173] width 20 height 20
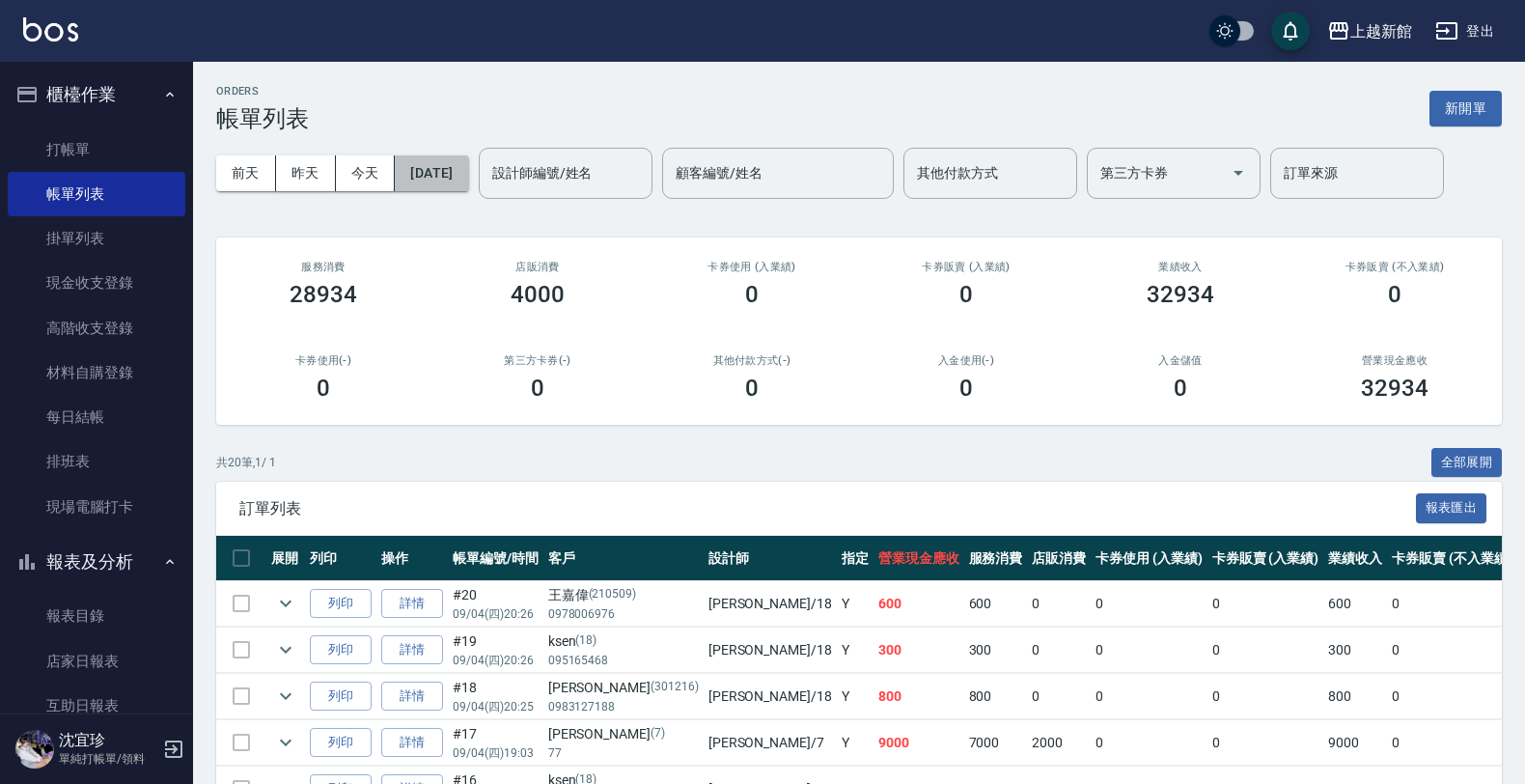
click at [413, 179] on button "[DATE]" at bounding box center [431, 173] width 74 height 35
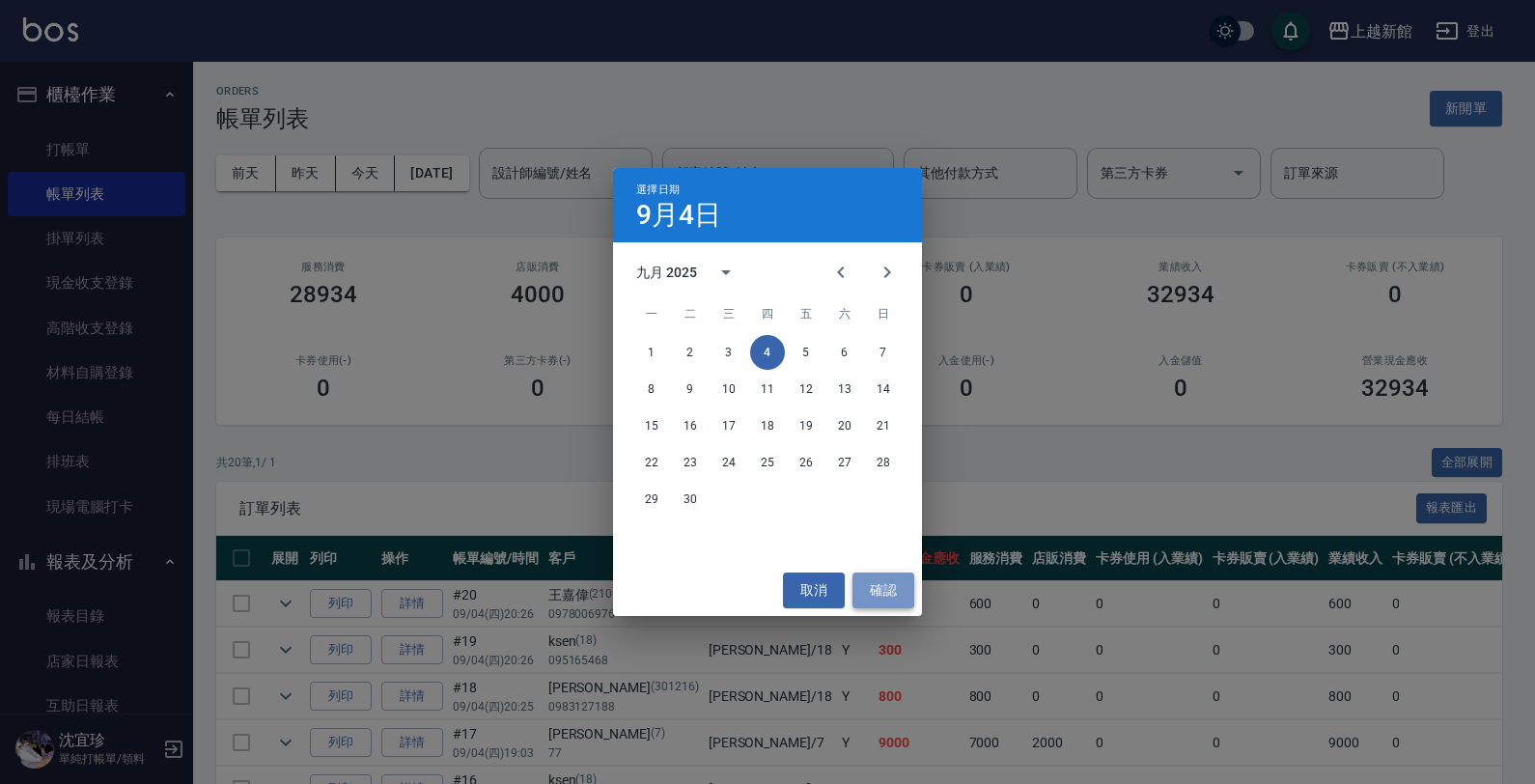
click at [889, 601] on button "確認" at bounding box center [883, 590] width 62 height 35
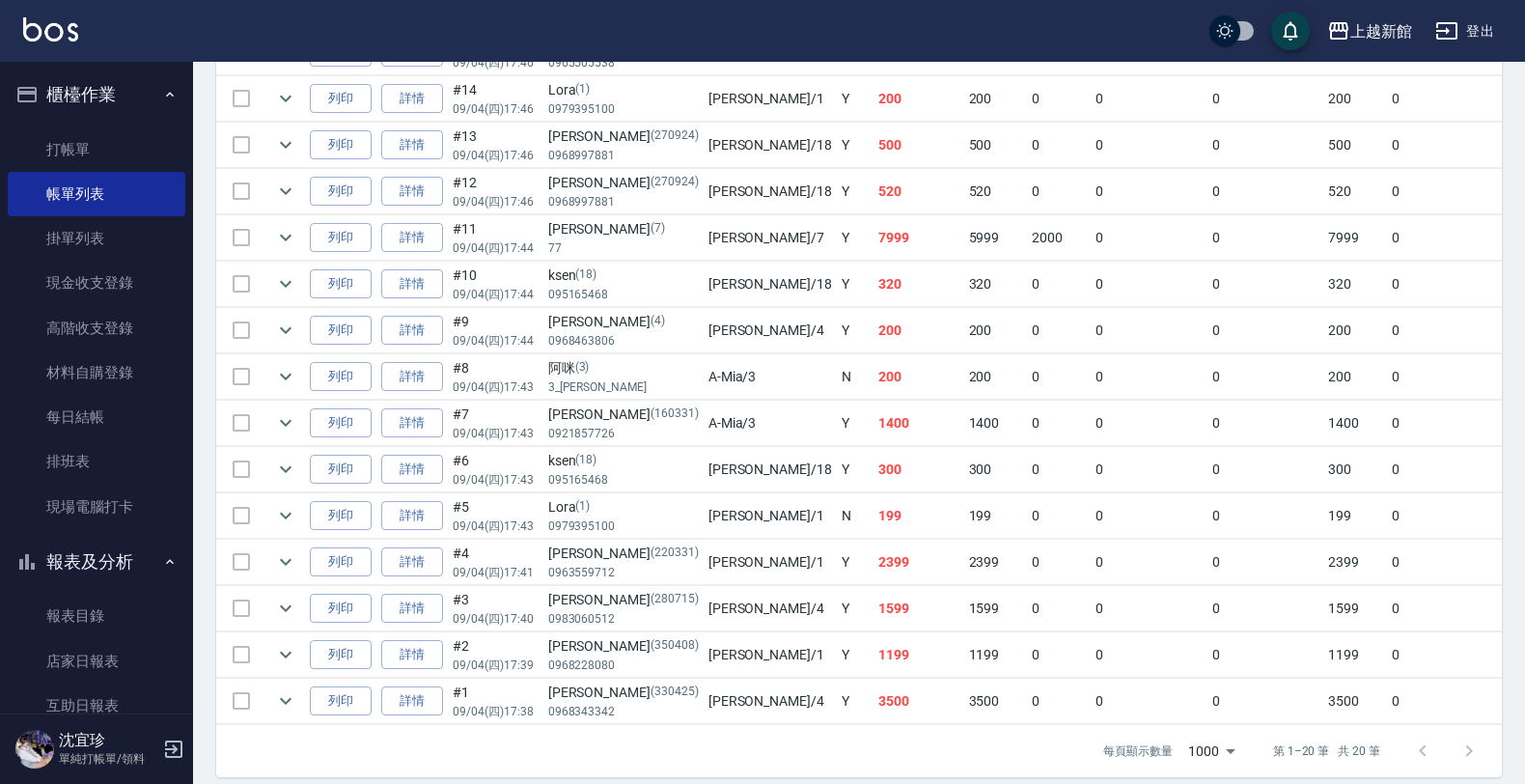
scroll to position [825, 0]
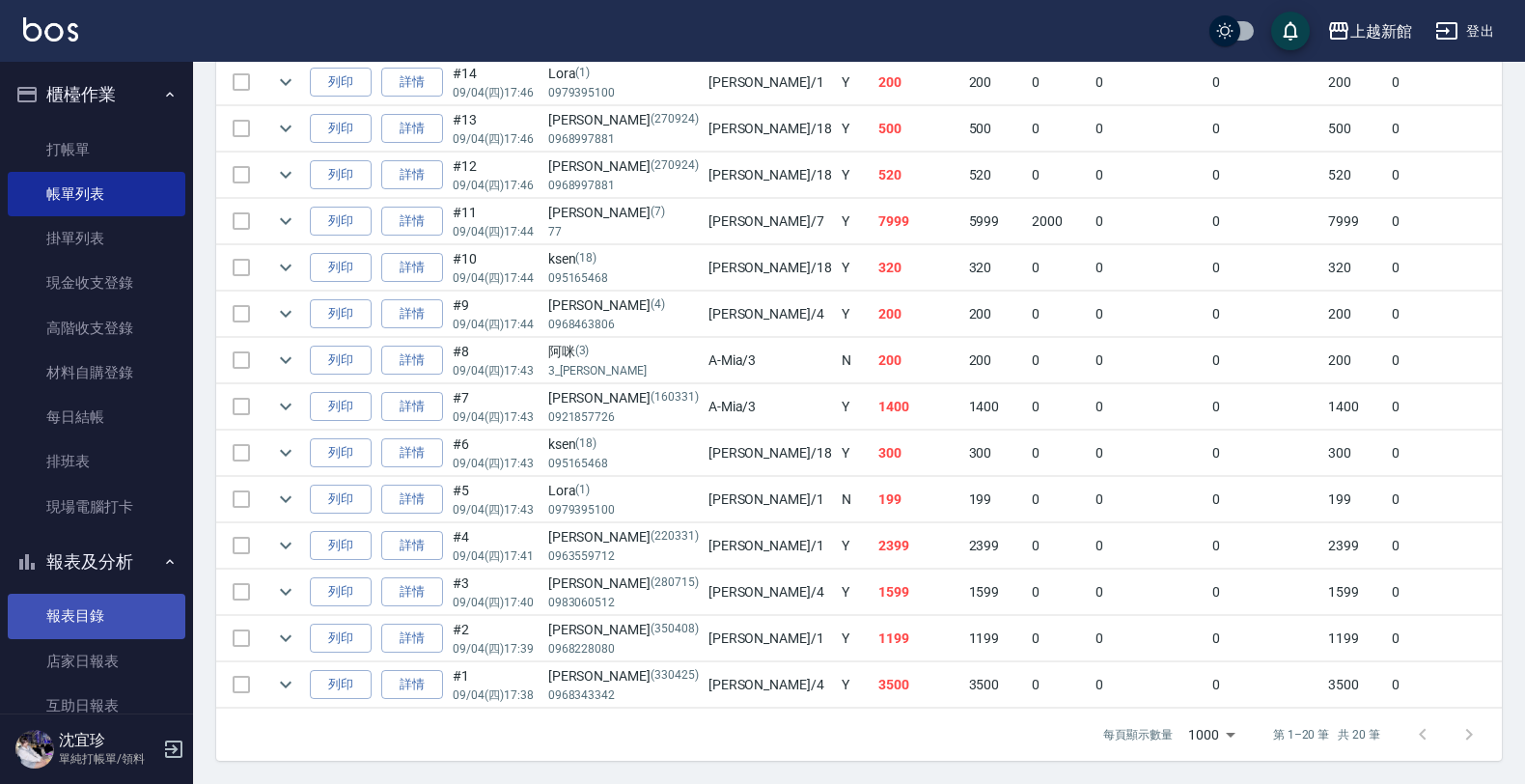
click at [74, 620] on link "報表目錄" at bounding box center [96, 615] width 178 height 44
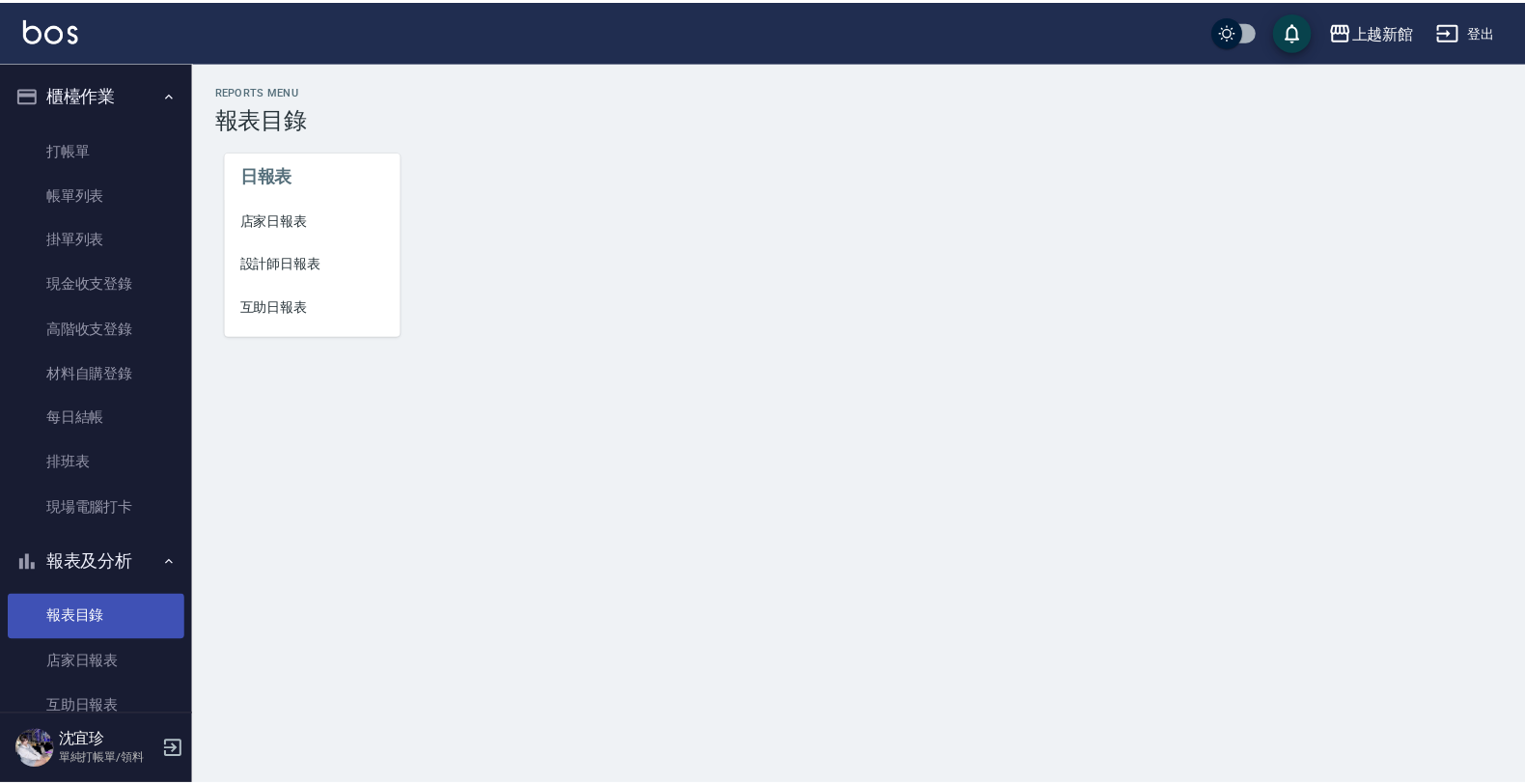
scroll to position [140, 0]
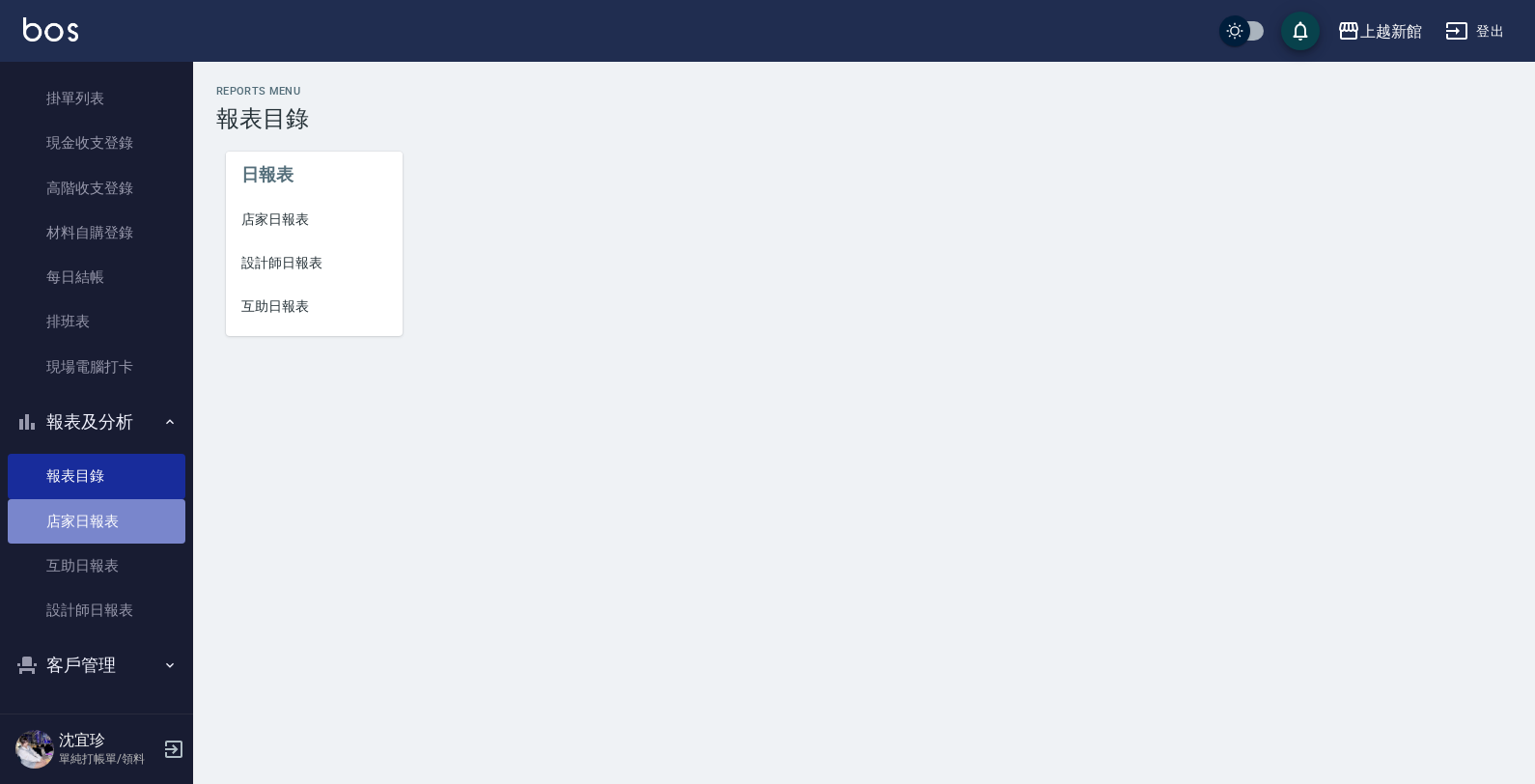
click at [97, 509] on link "店家日報表" at bounding box center [96, 521] width 178 height 44
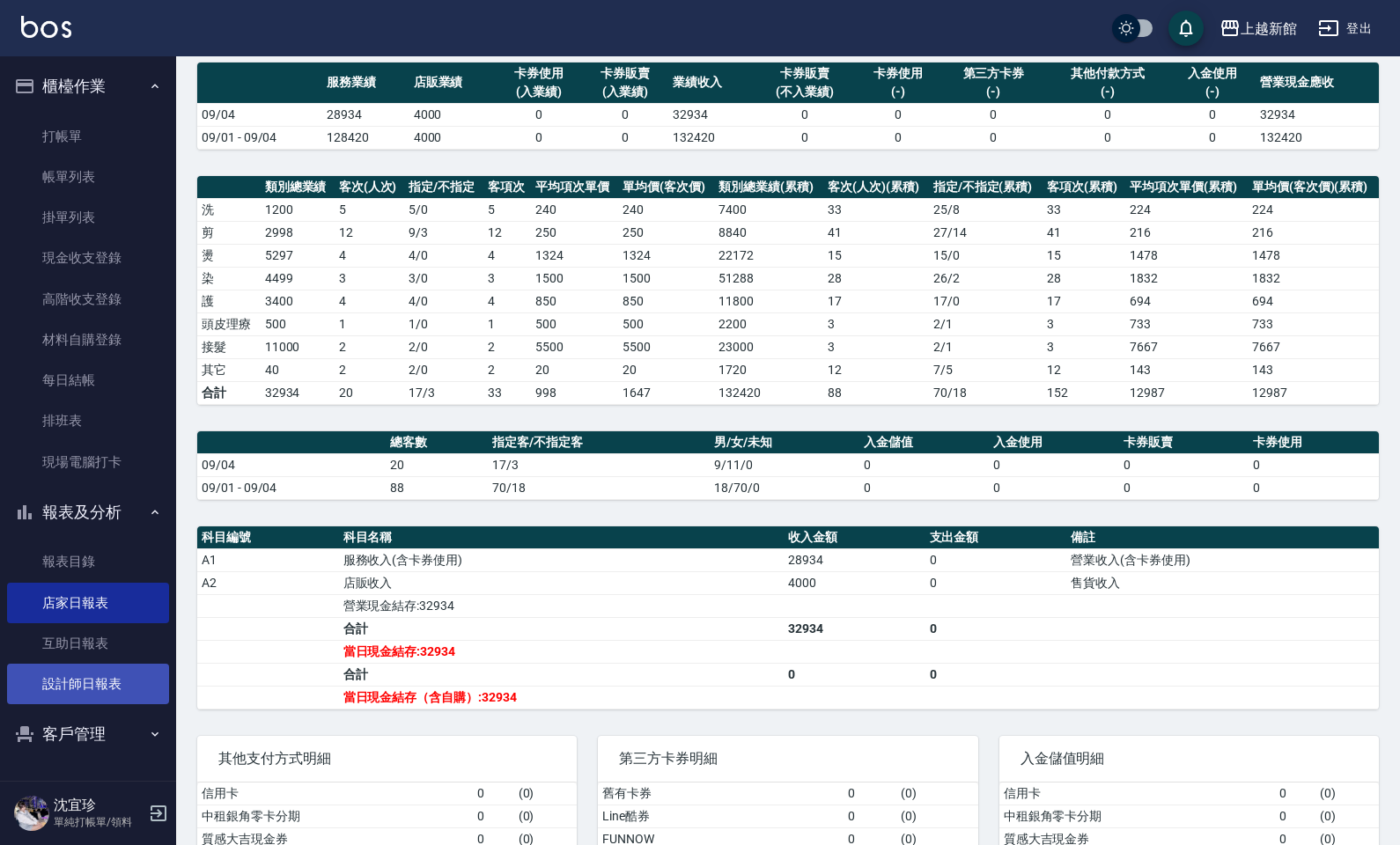
click at [89, 666] on link "設計師日報表" at bounding box center [88, 684] width 162 height 40
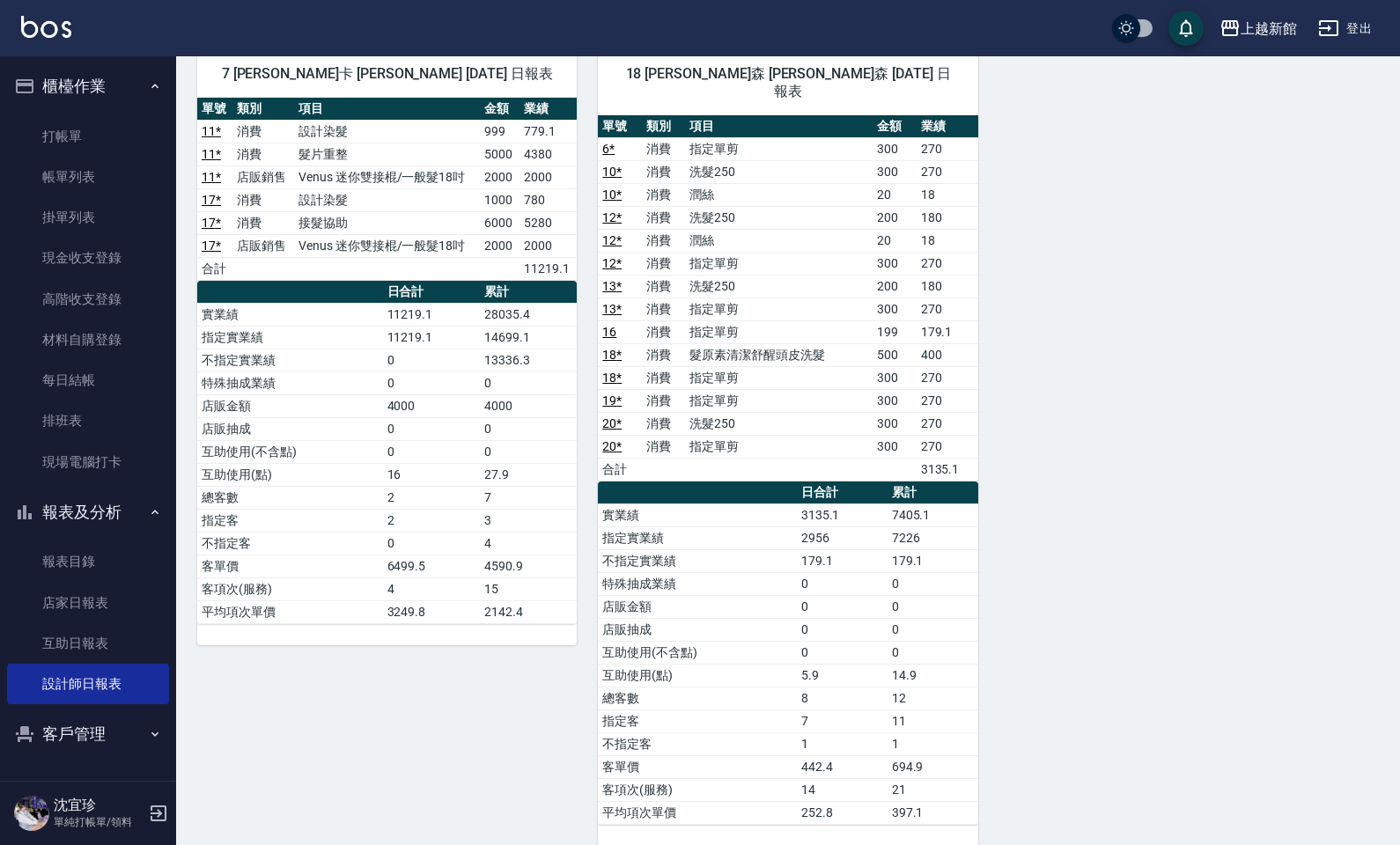
scroll to position [762, 0]
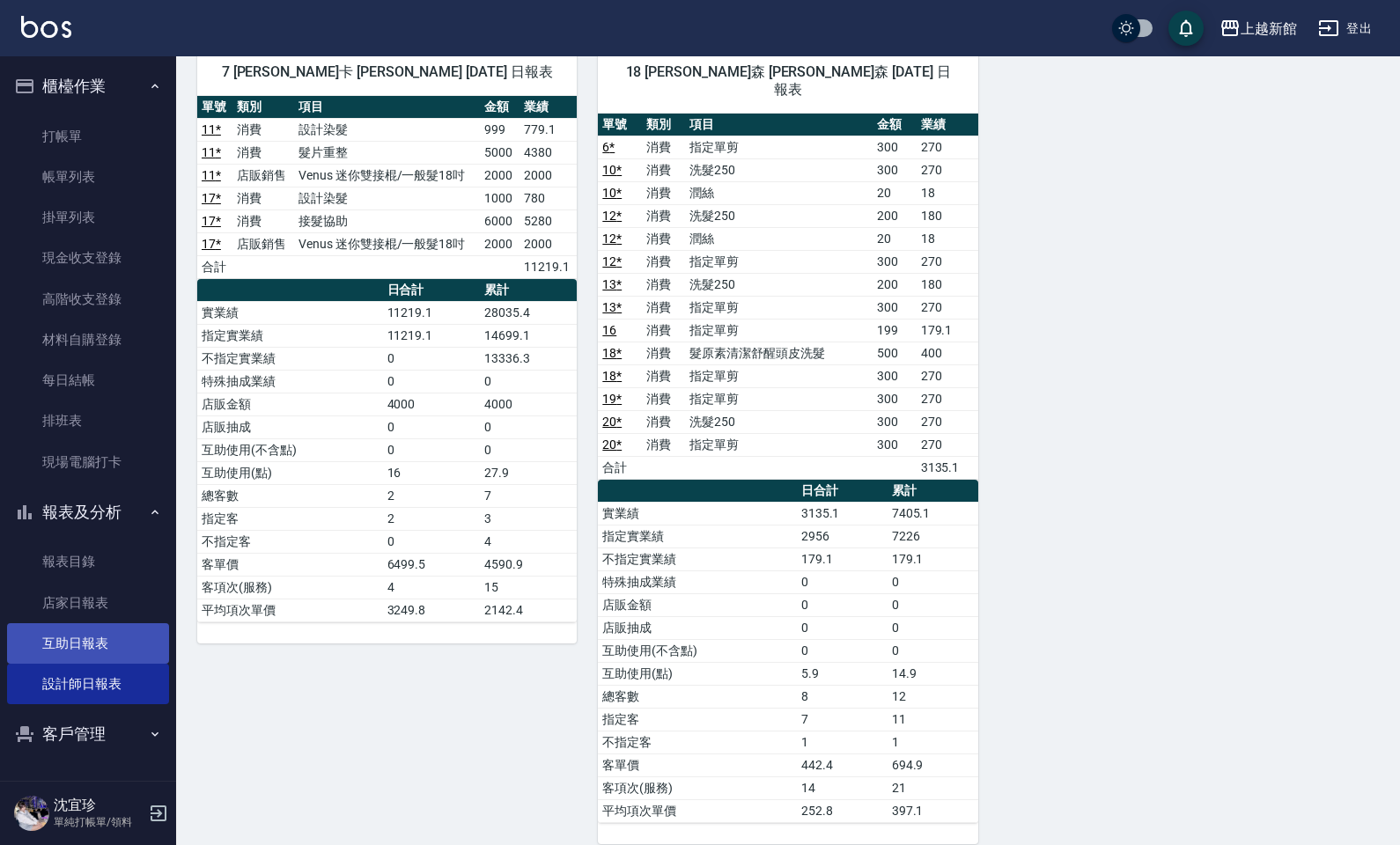
click at [116, 657] on link "互助日報表" at bounding box center [88, 643] width 162 height 40
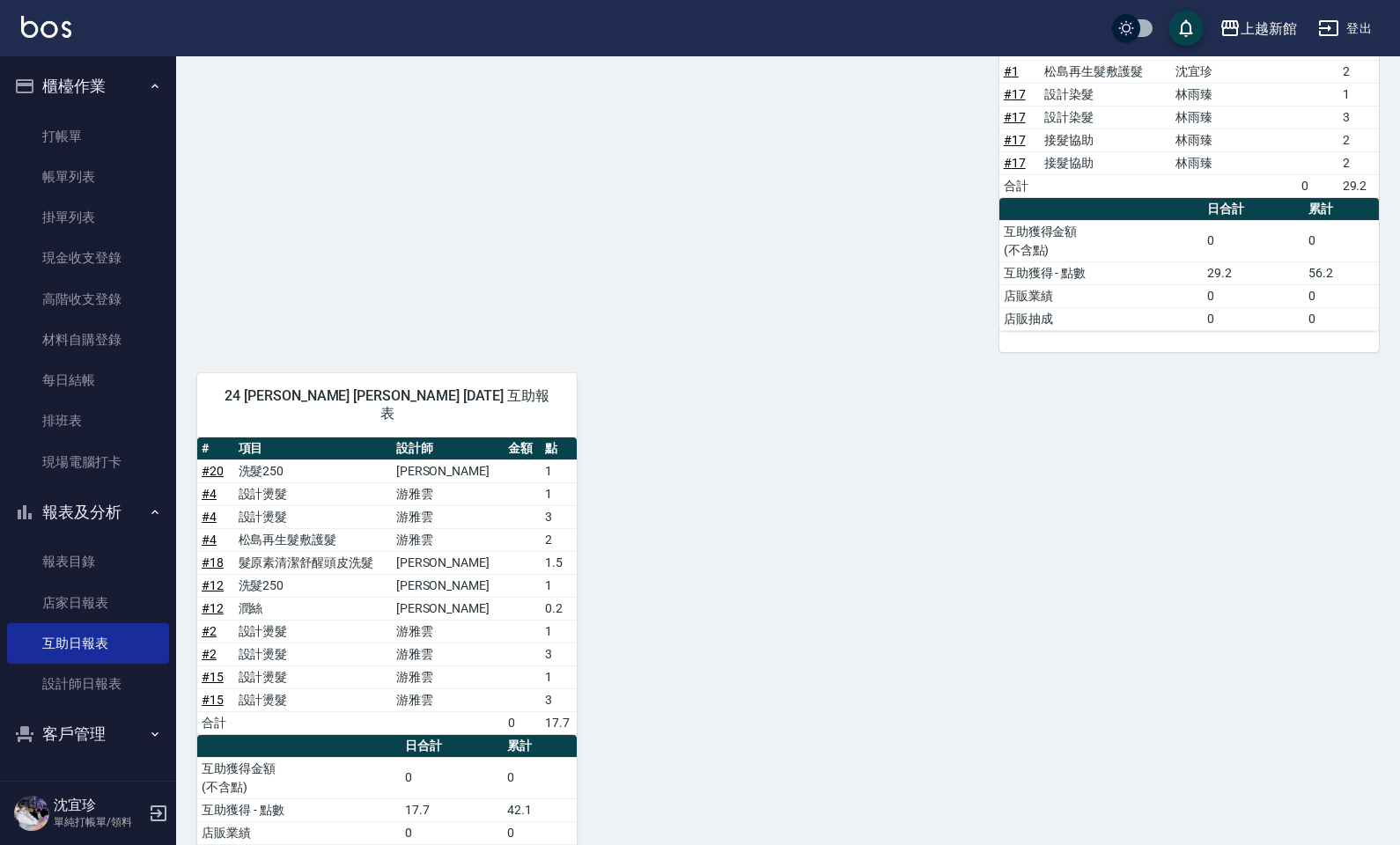
scroll to position [576, 0]
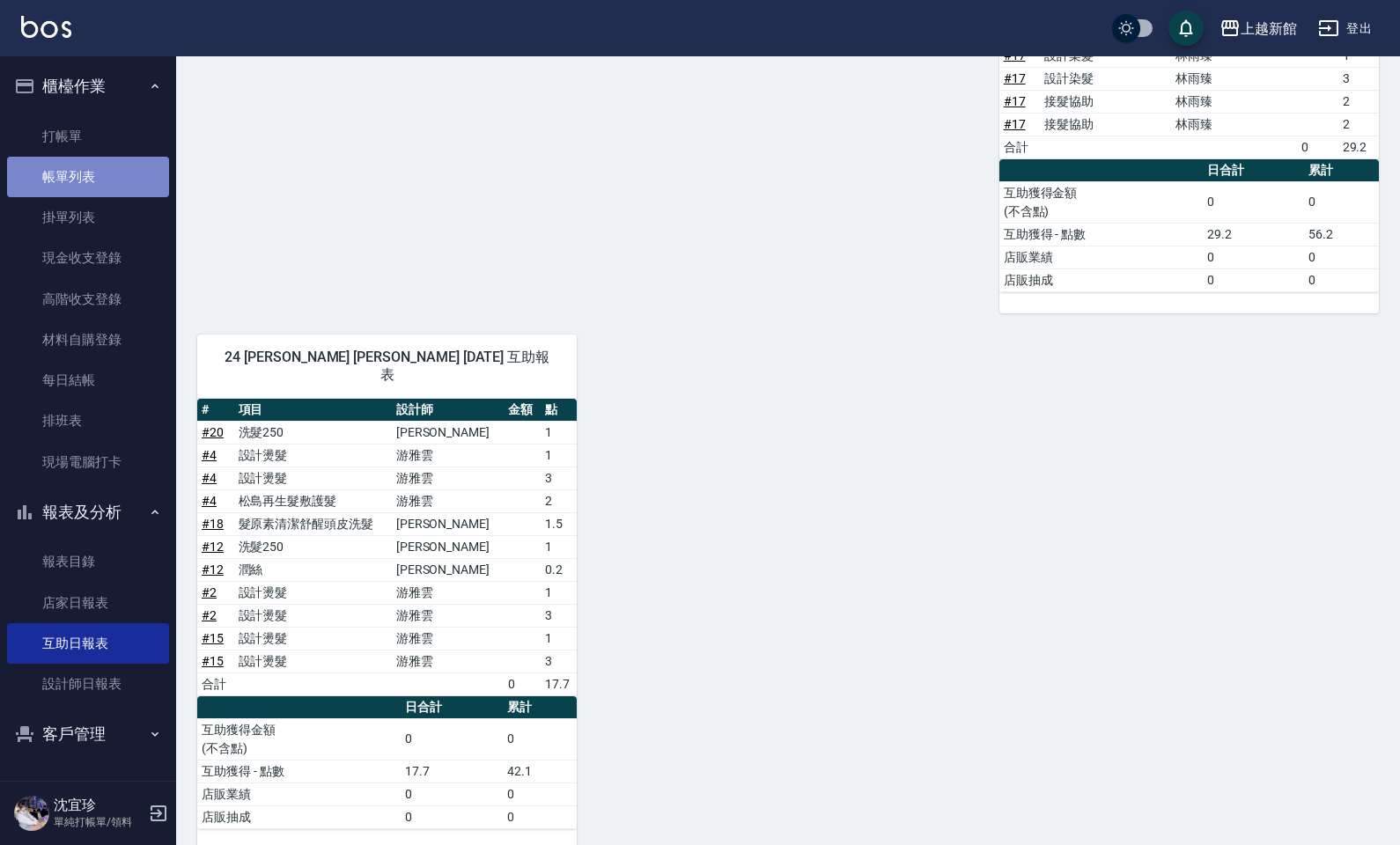
drag, startPoint x: 81, startPoint y: 173, endPoint x: 546, endPoint y: 374, distance: 506.6
click at [81, 174] on link "帳單列表" at bounding box center [88, 176] width 162 height 40
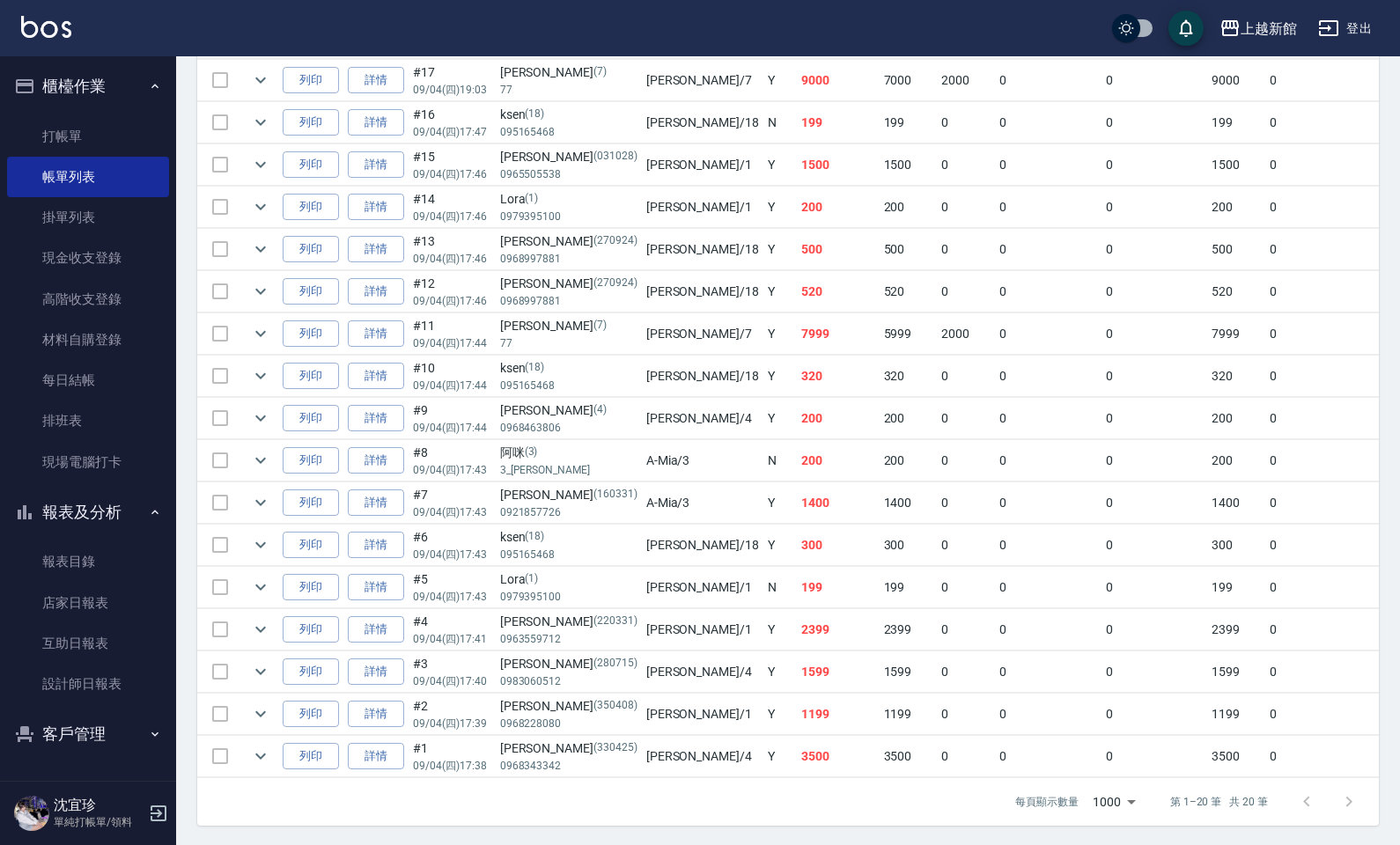
scroll to position [622, 0]
click at [128, 673] on link "設計師日報表" at bounding box center [88, 684] width 162 height 40
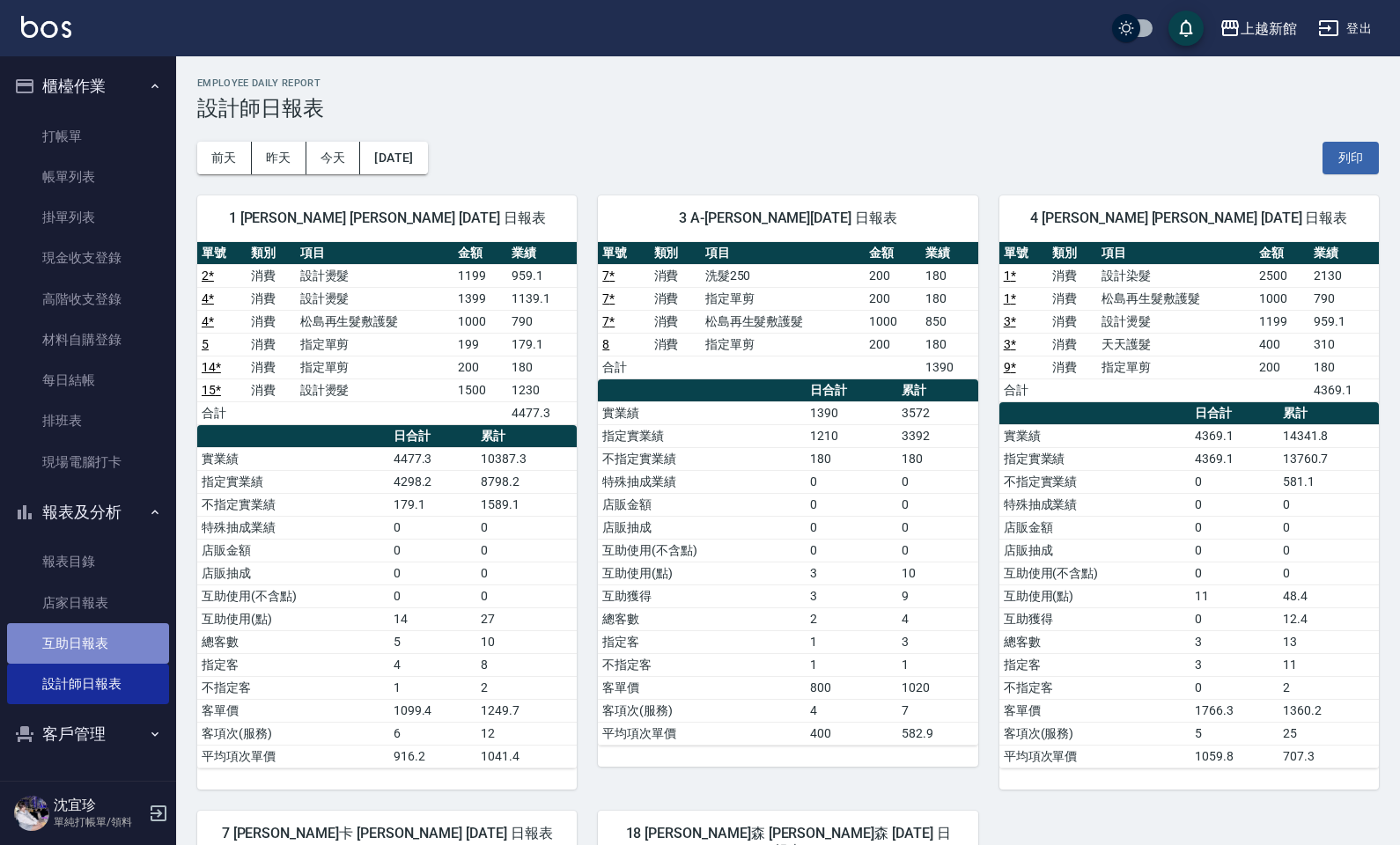
click at [125, 653] on link "互助日報表" at bounding box center [88, 643] width 162 height 40
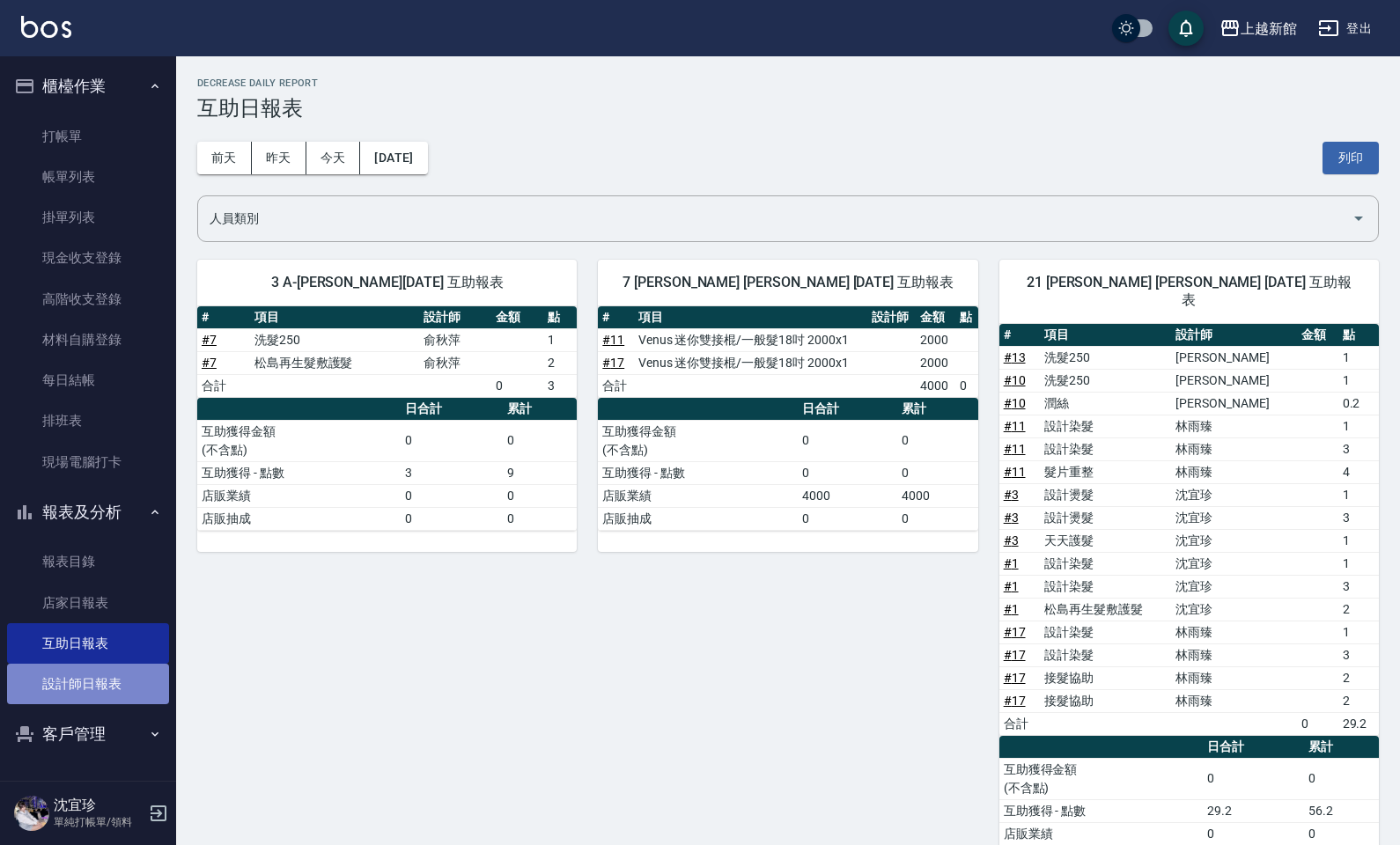
click at [99, 670] on link "設計師日報表" at bounding box center [88, 684] width 162 height 40
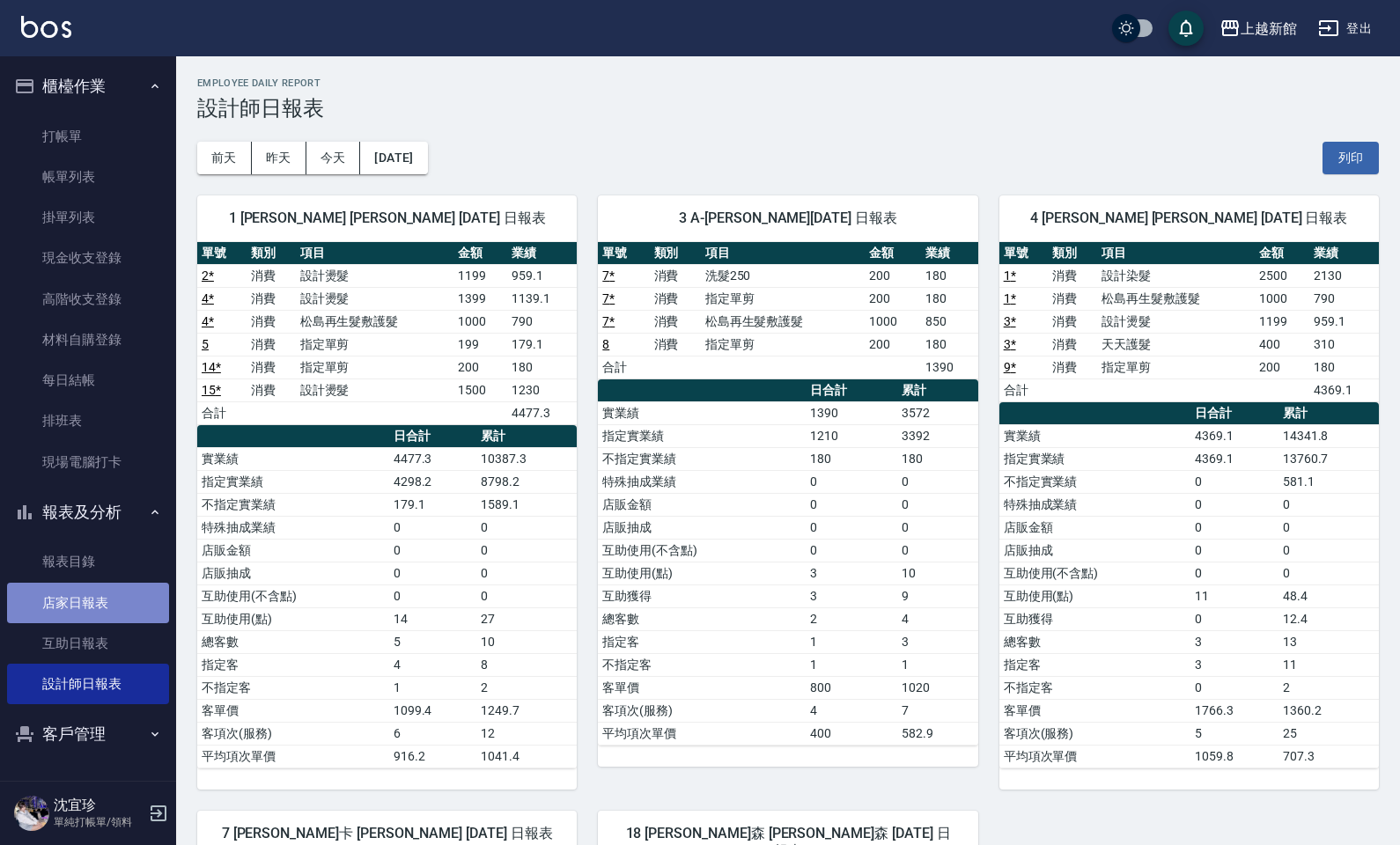
click at [115, 610] on link "店家日報表" at bounding box center [88, 602] width 162 height 40
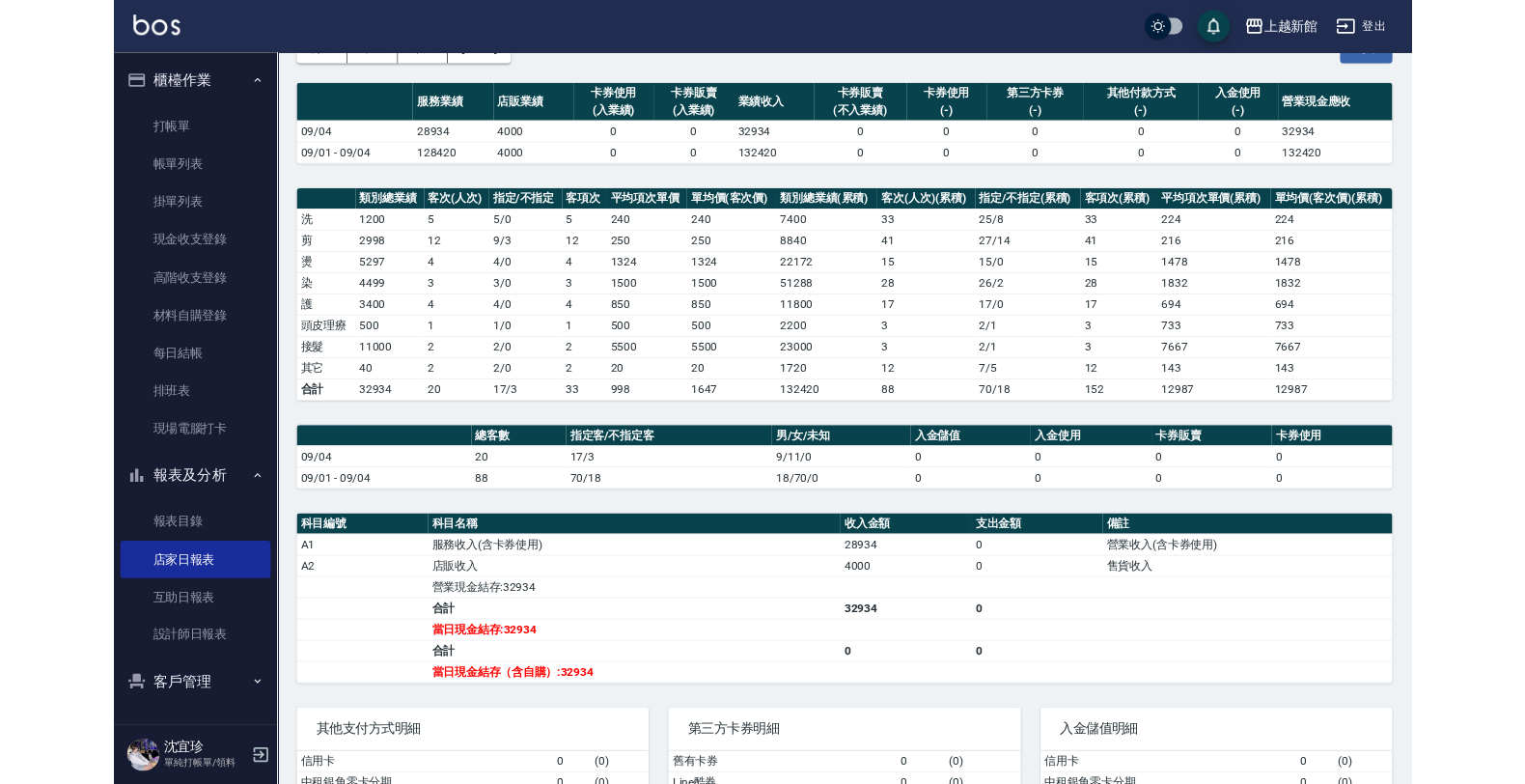
scroll to position [280, 0]
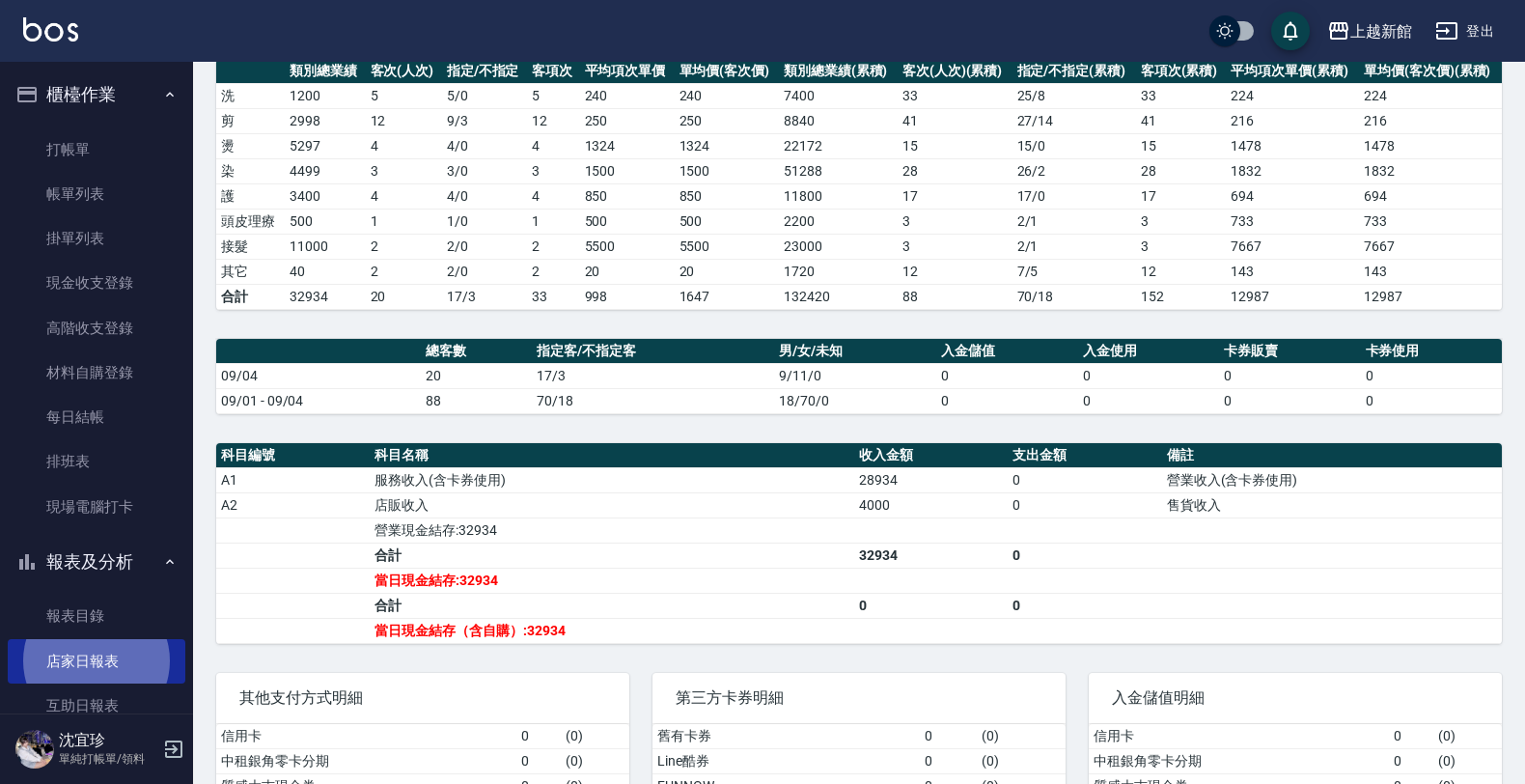
click at [170, 753] on icon "button" at bounding box center [174, 750] width 24 height 24
